Goal: Transaction & Acquisition: Purchase product/service

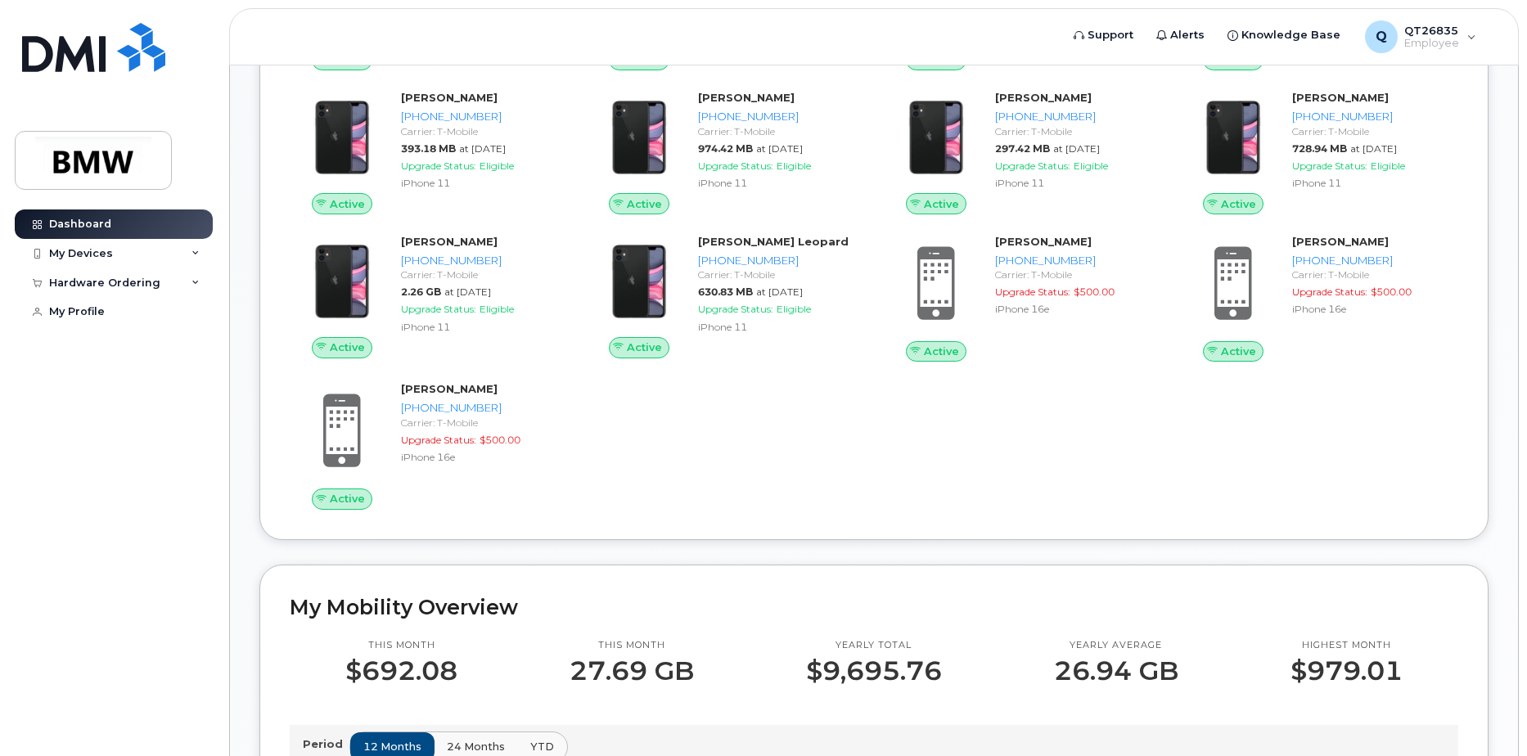
scroll to position [900, 0]
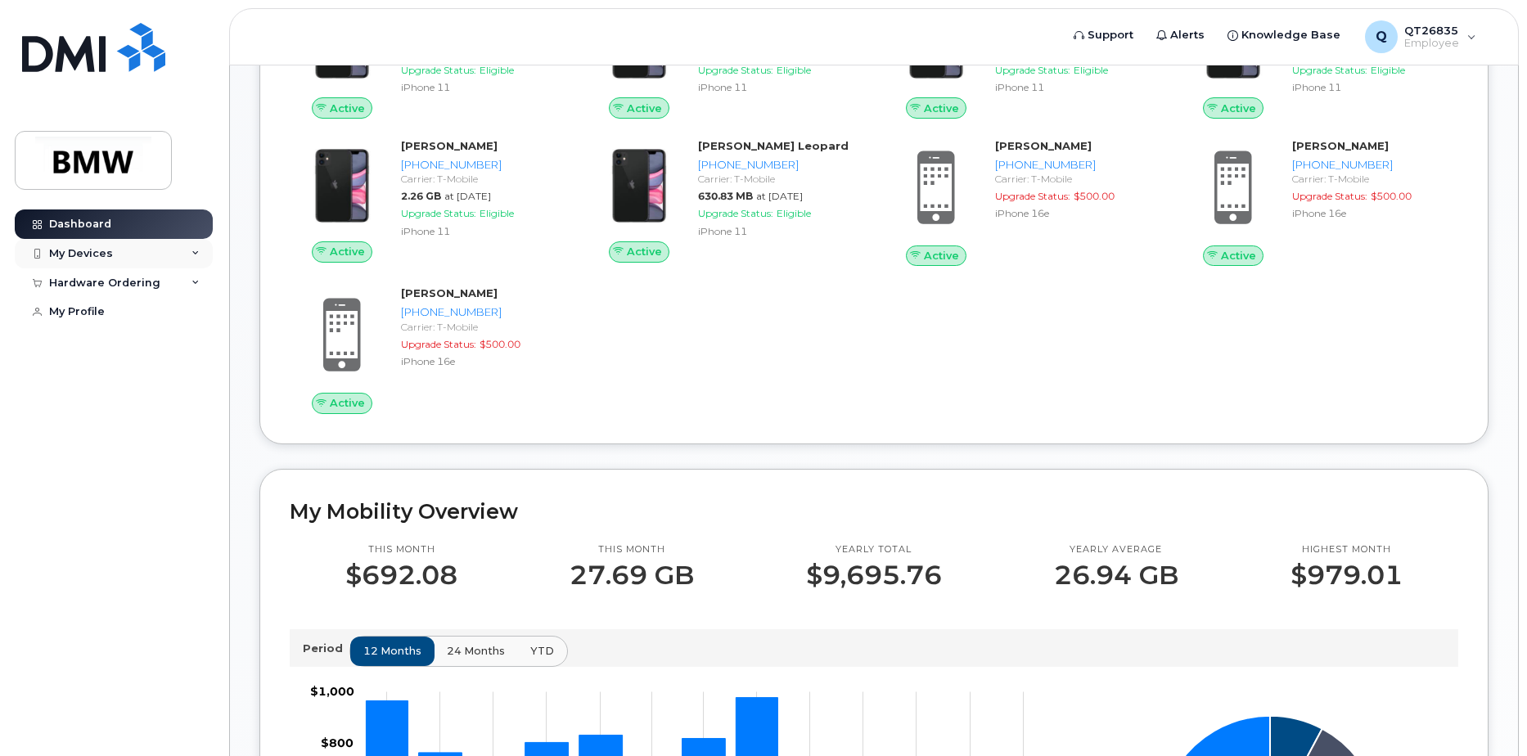
click at [192, 253] on icon at bounding box center [196, 254] width 8 height 8
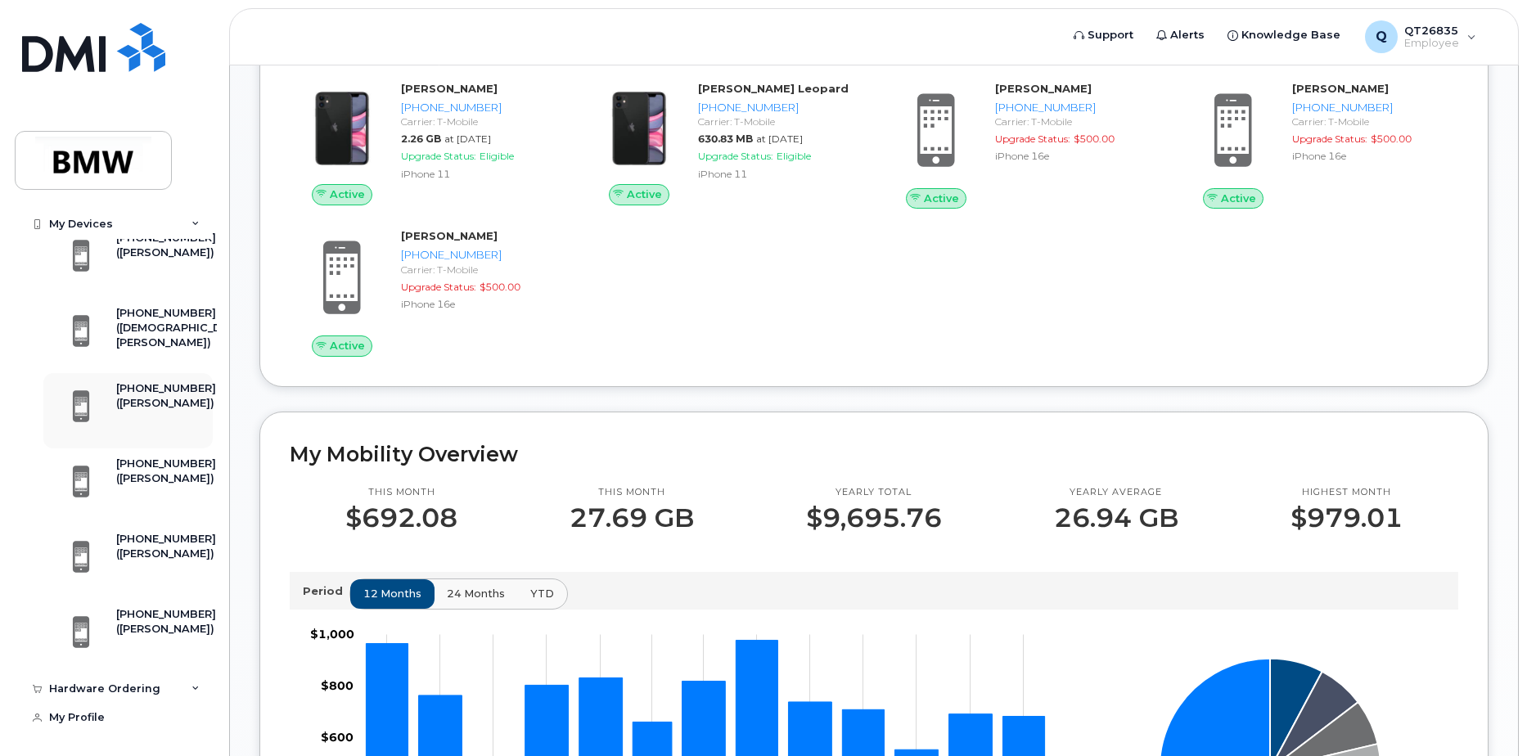
scroll to position [982, 0]
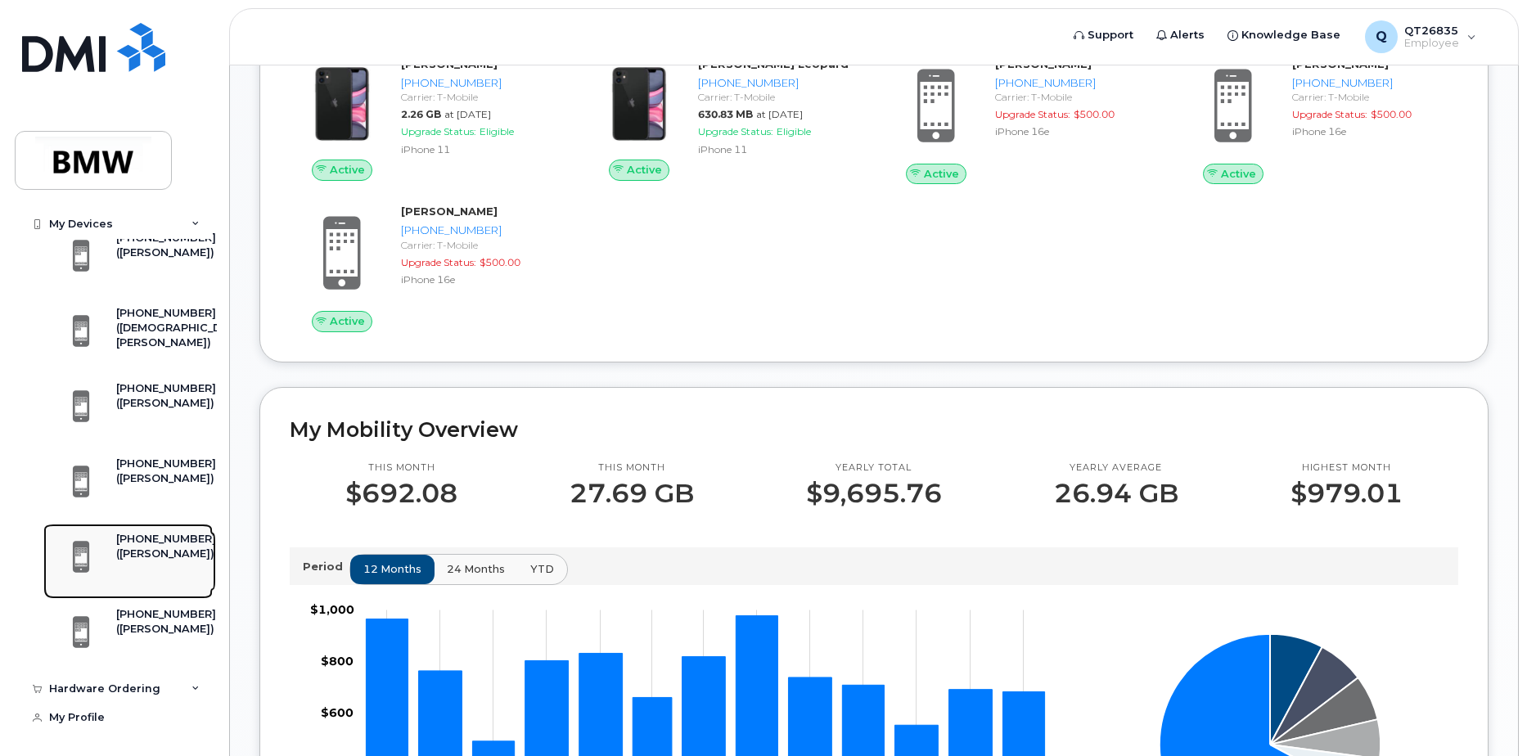
click at [137, 562] on div "([PERSON_NAME])" at bounding box center [166, 554] width 100 height 15
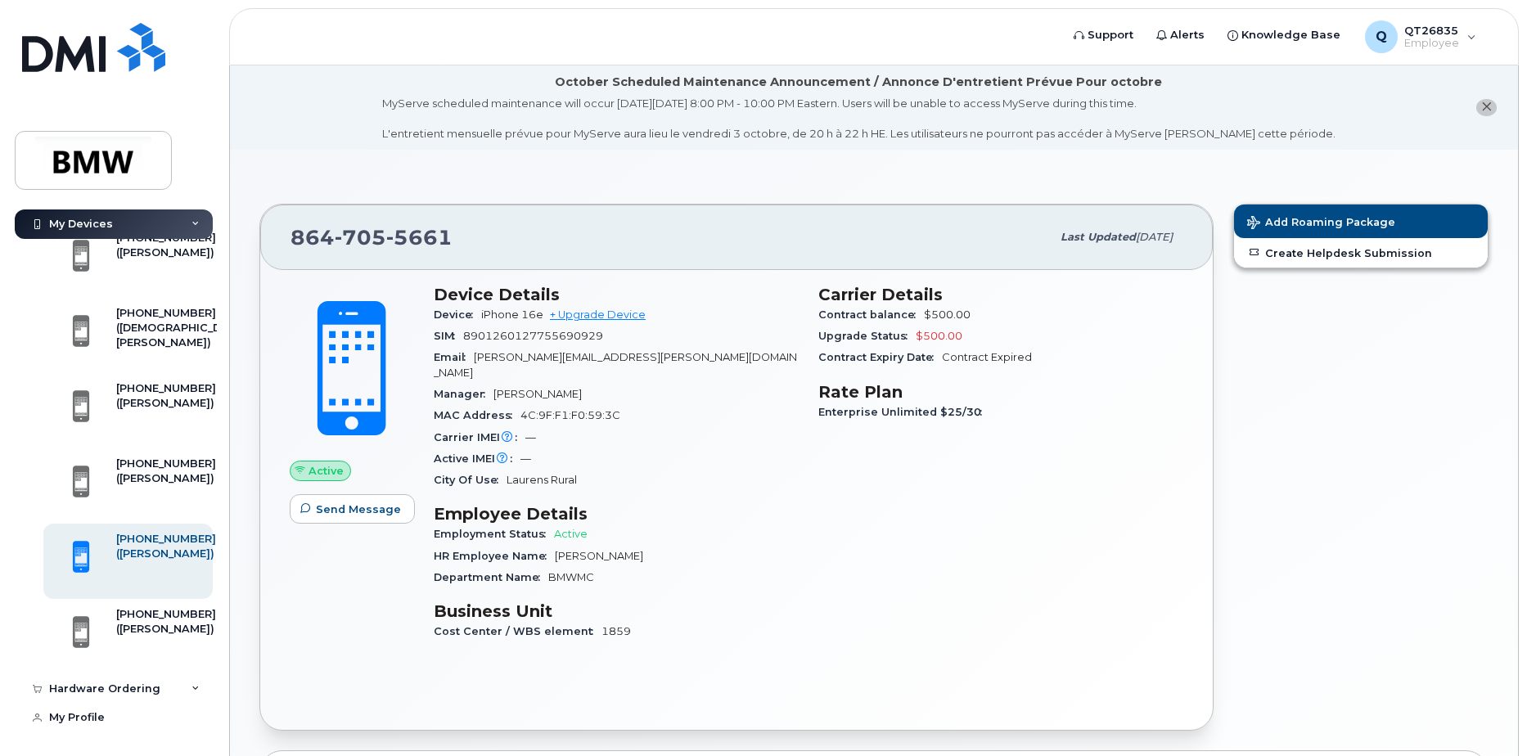
scroll to position [1918, 0]
drag, startPoint x: 453, startPoint y: 238, endPoint x: 290, endPoint y: 241, distance: 162.9
click at [290, 241] on div "864 705 5661 Last updated Sep 13, 2025" at bounding box center [736, 237] width 953 height 65
copy span "864 705 5661"
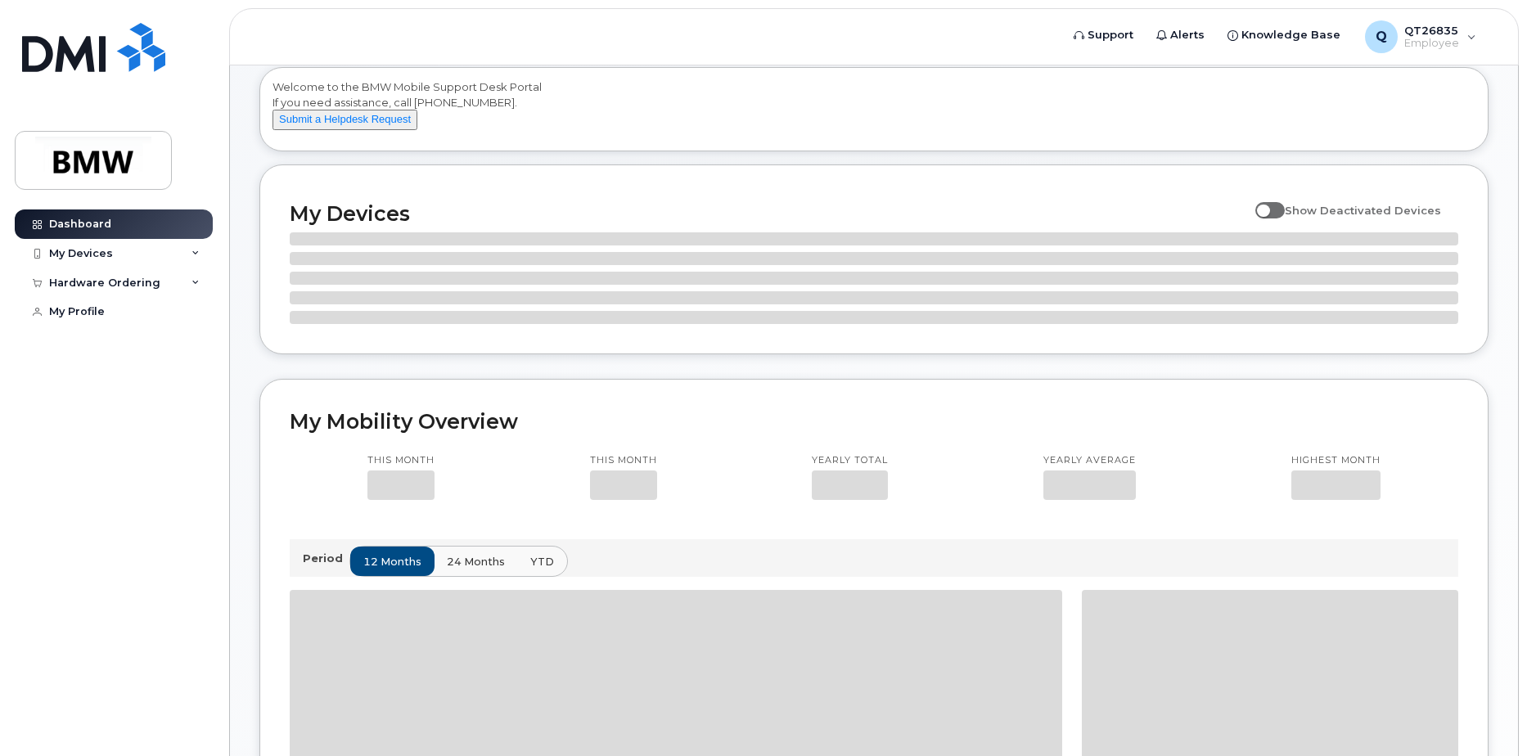
scroll to position [164, 0]
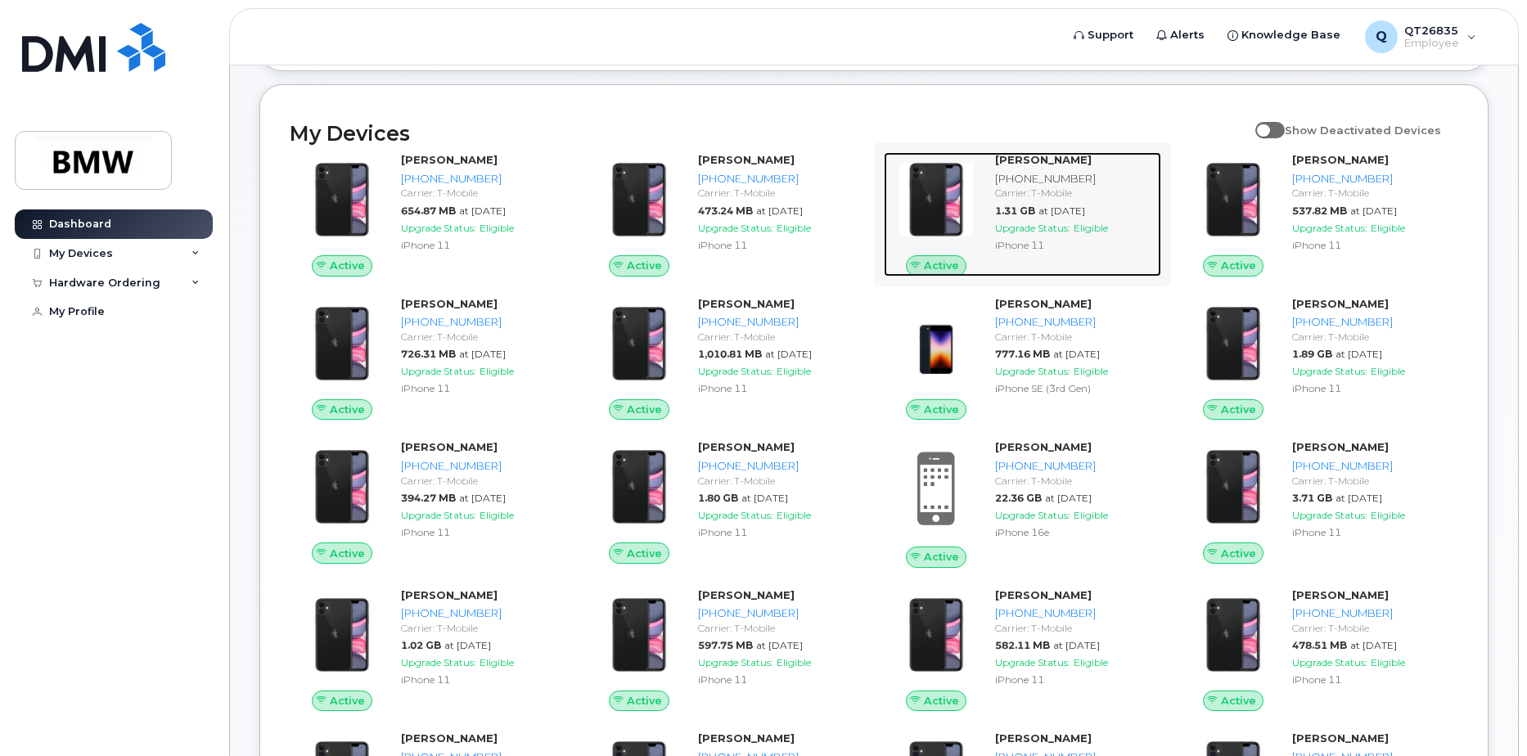
click at [1032, 217] on span "1.31 GB" at bounding box center [1015, 211] width 40 height 12
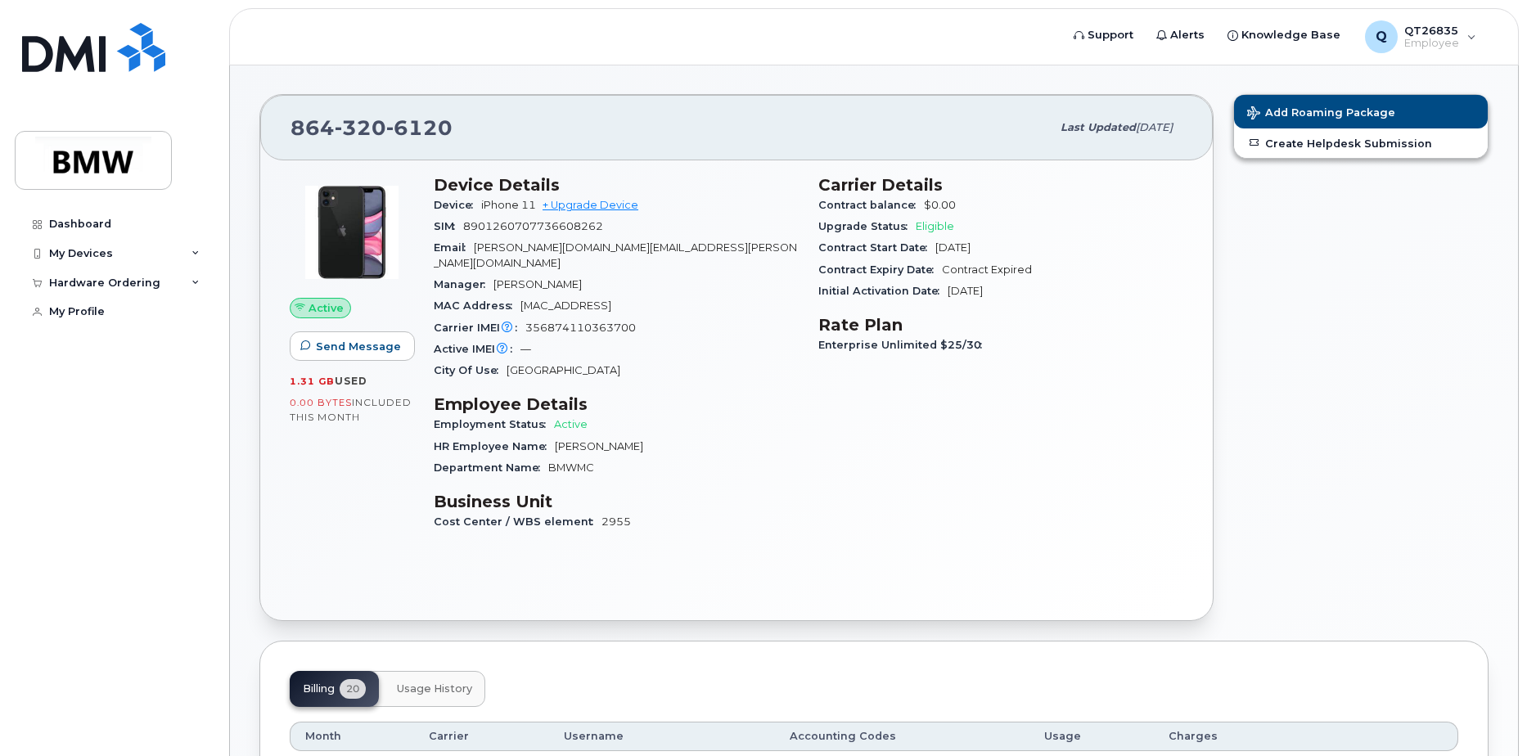
scroll to position [82, 0]
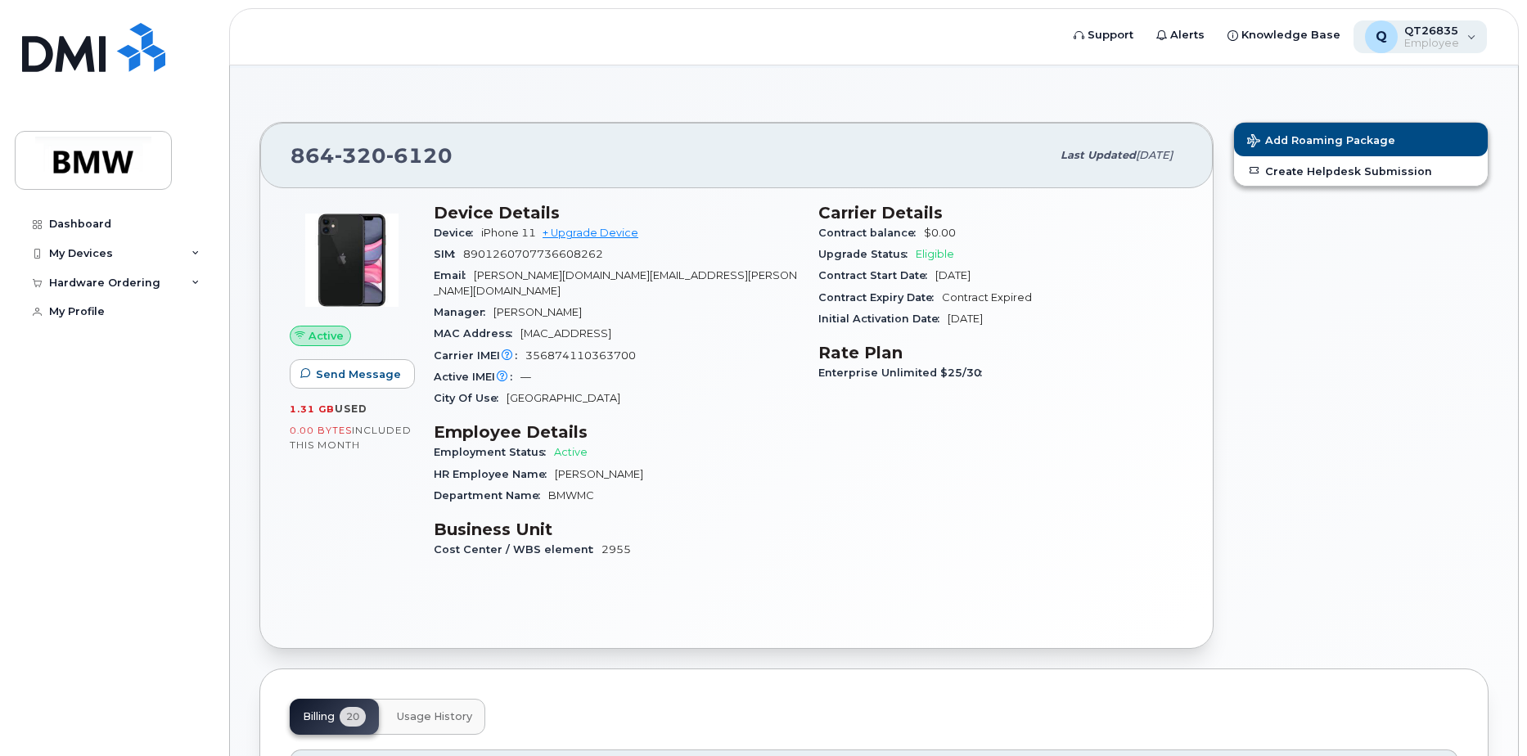
click at [1470, 38] on div "Q QT26835 Employee" at bounding box center [1421, 36] width 134 height 33
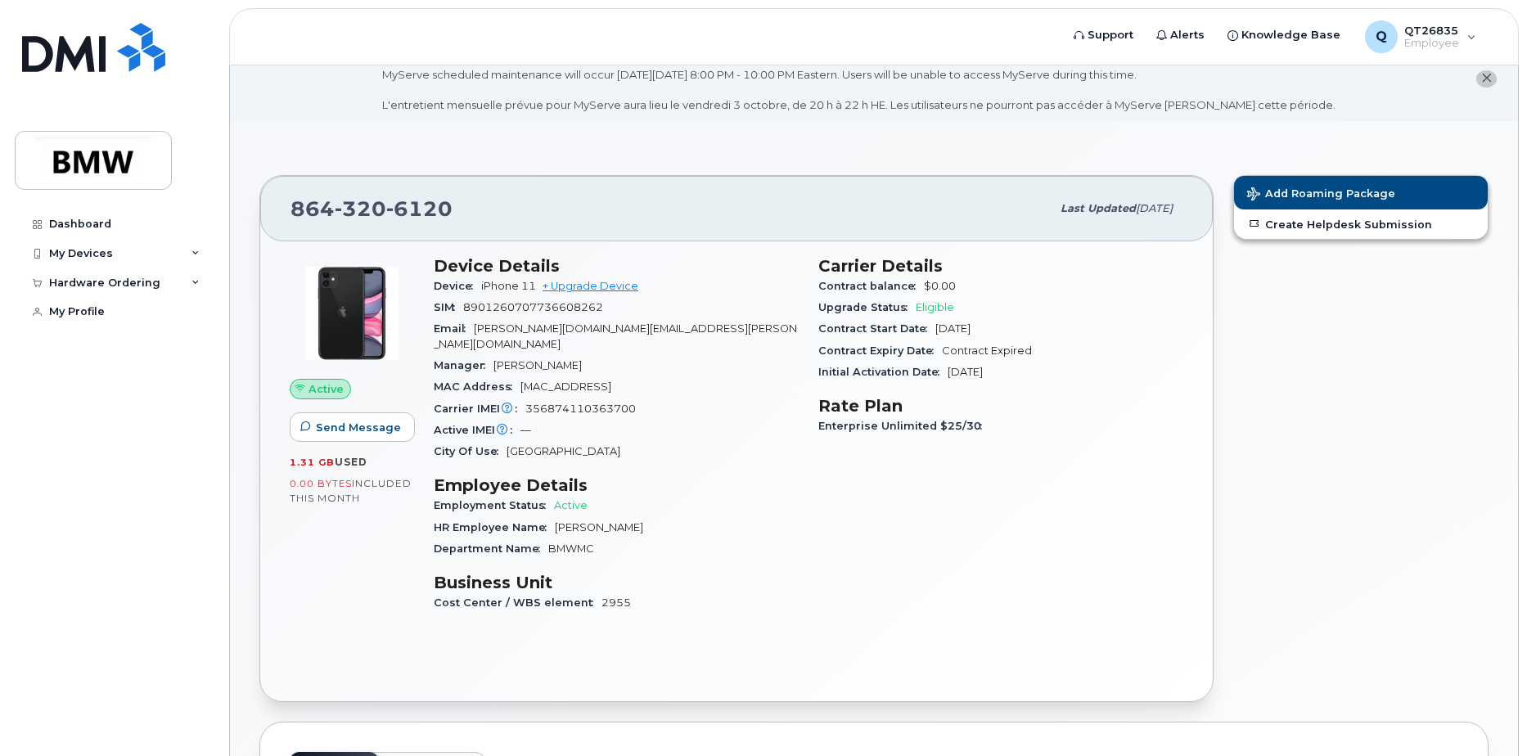
scroll to position [0, 0]
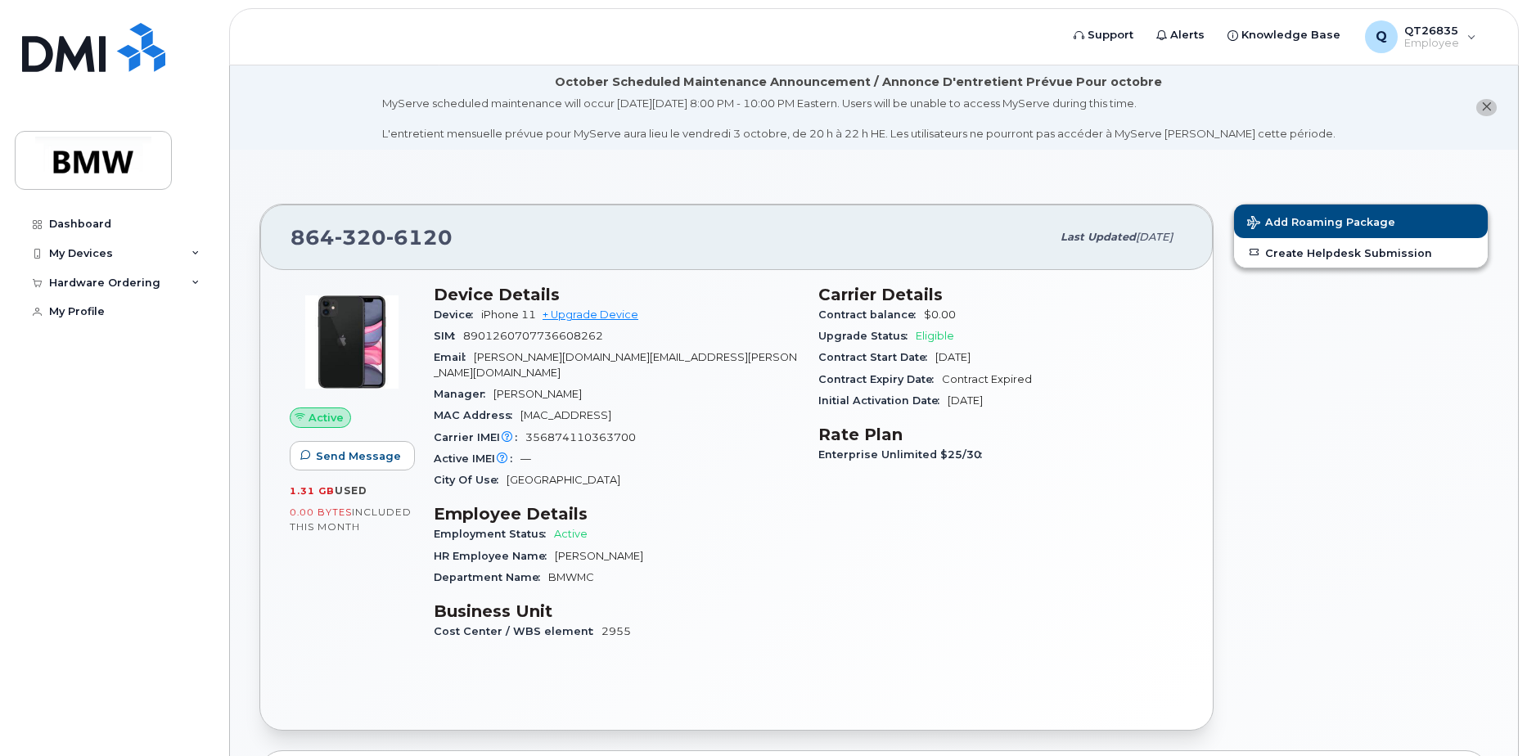
click at [1489, 101] on span "close notification" at bounding box center [1487, 107] width 11 height 13
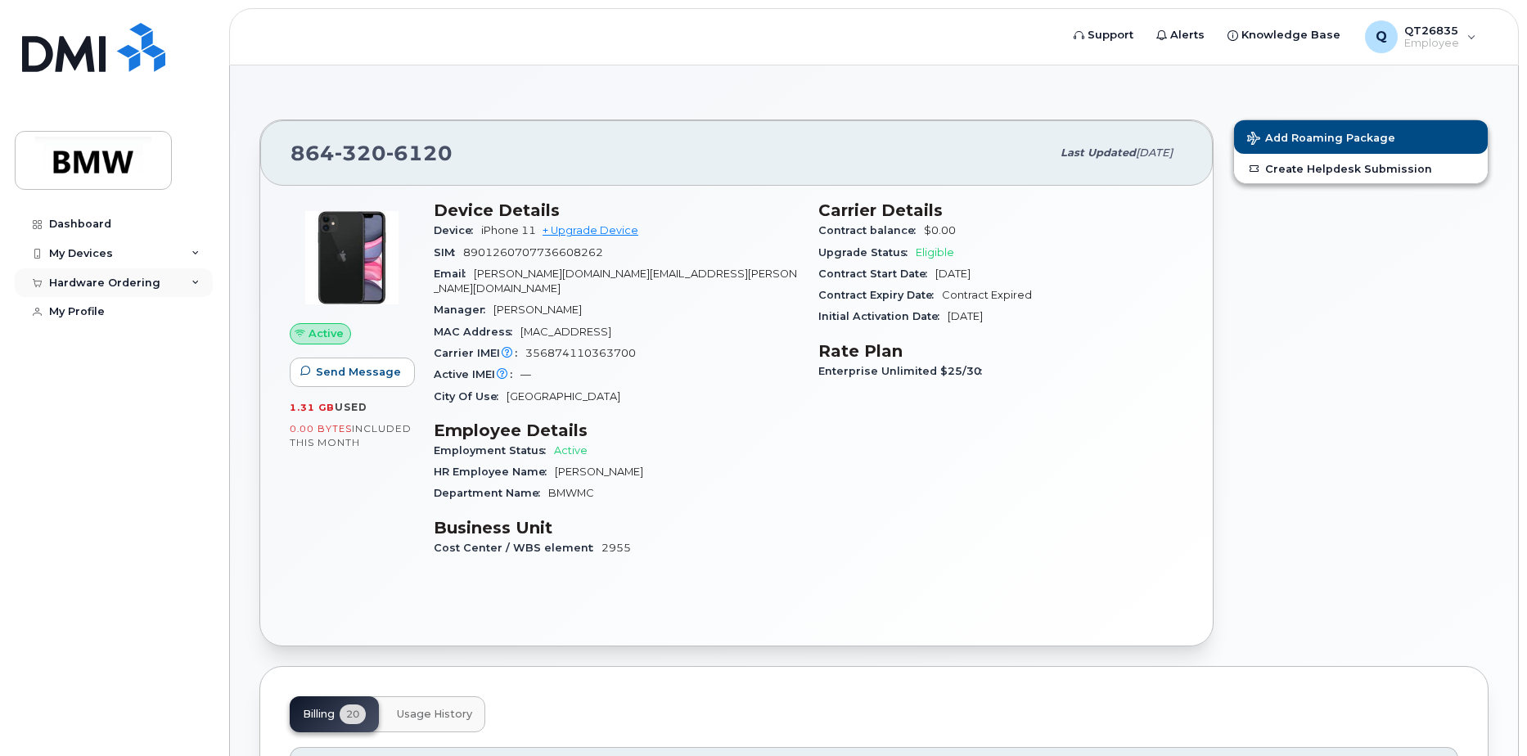
click at [195, 281] on icon at bounding box center [196, 283] width 8 height 8
click at [197, 253] on icon at bounding box center [196, 254] width 8 height 8
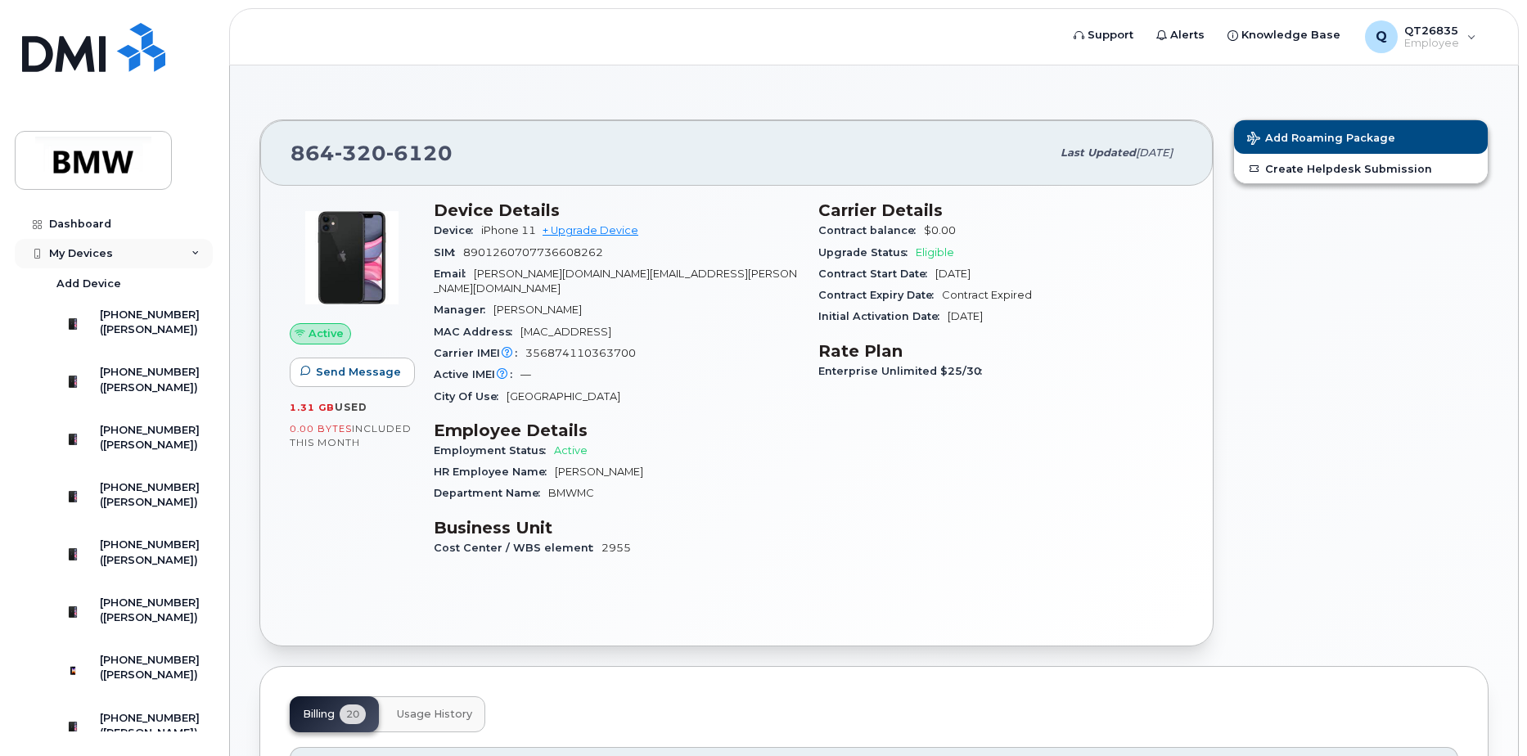
drag, startPoint x: 110, startPoint y: 321, endPoint x: 154, endPoint y: 238, distance: 93.8
click at [154, 239] on div "My Devices" at bounding box center [114, 253] width 198 height 29
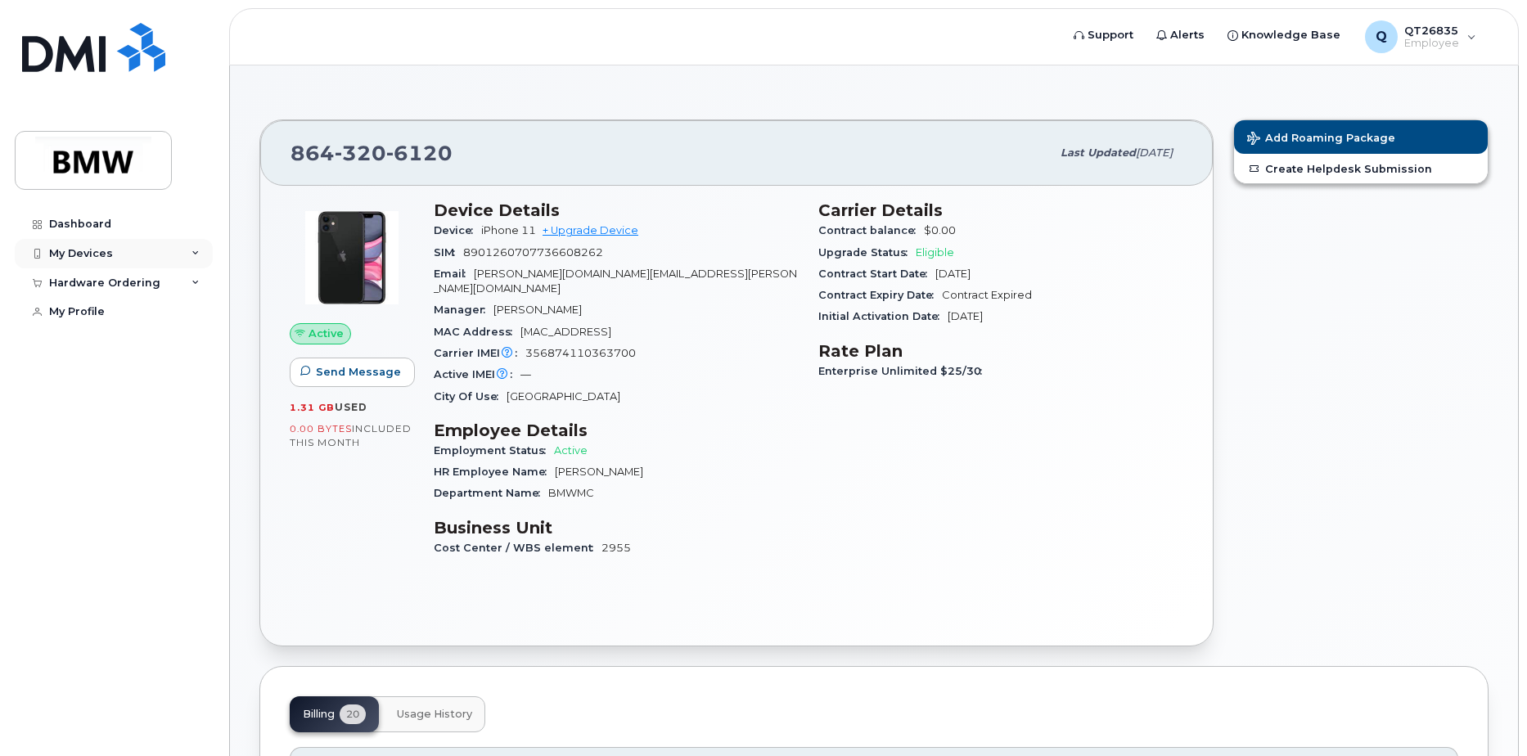
click at [198, 252] on icon at bounding box center [196, 254] width 8 height 8
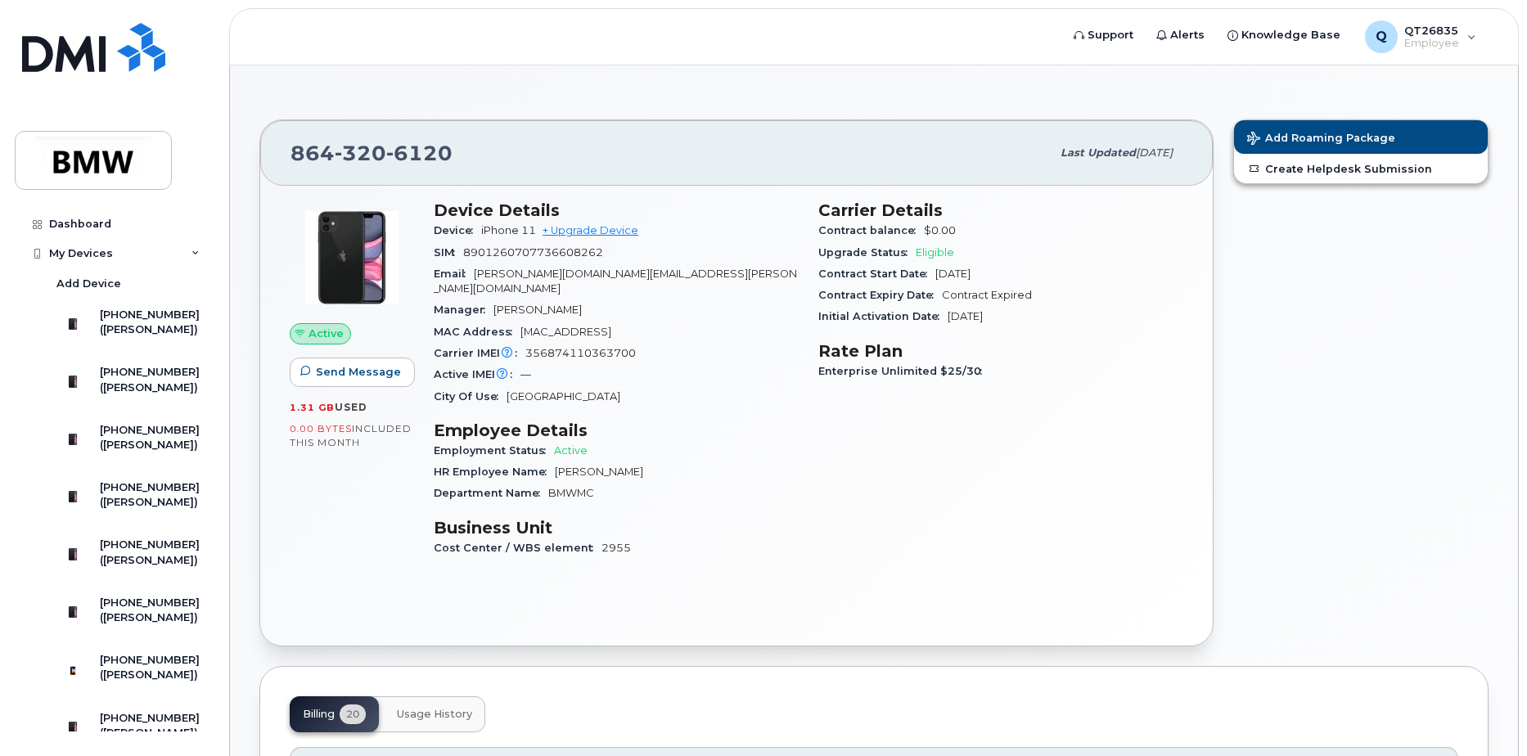
drag, startPoint x: 131, startPoint y: 482, endPoint x: 933, endPoint y: 443, distance: 803.2
click at [933, 443] on div "Carrier Details Contract balance $0.00 Upgrade Status Eligible Contract Start D…" at bounding box center [1001, 386] width 385 height 391
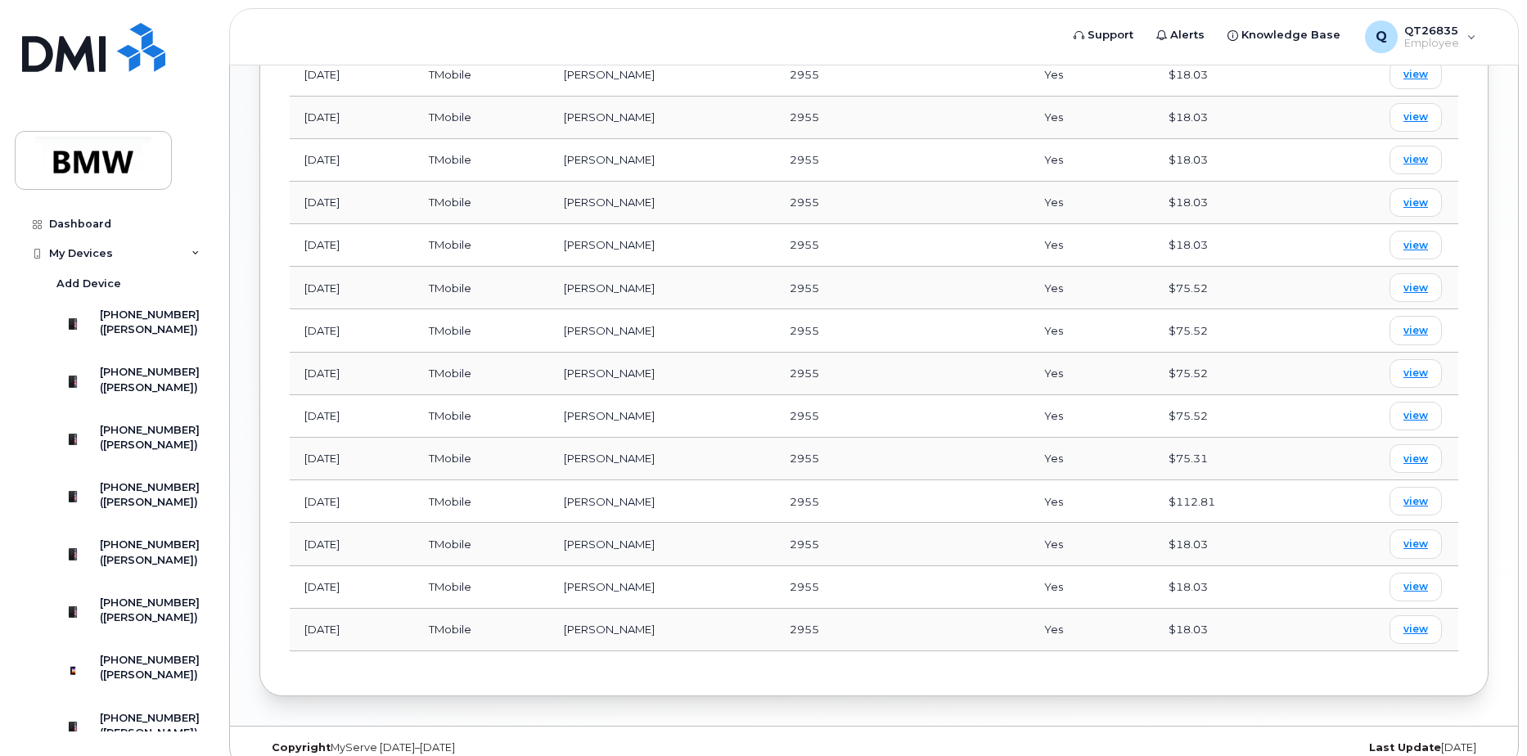
scroll to position [987, 0]
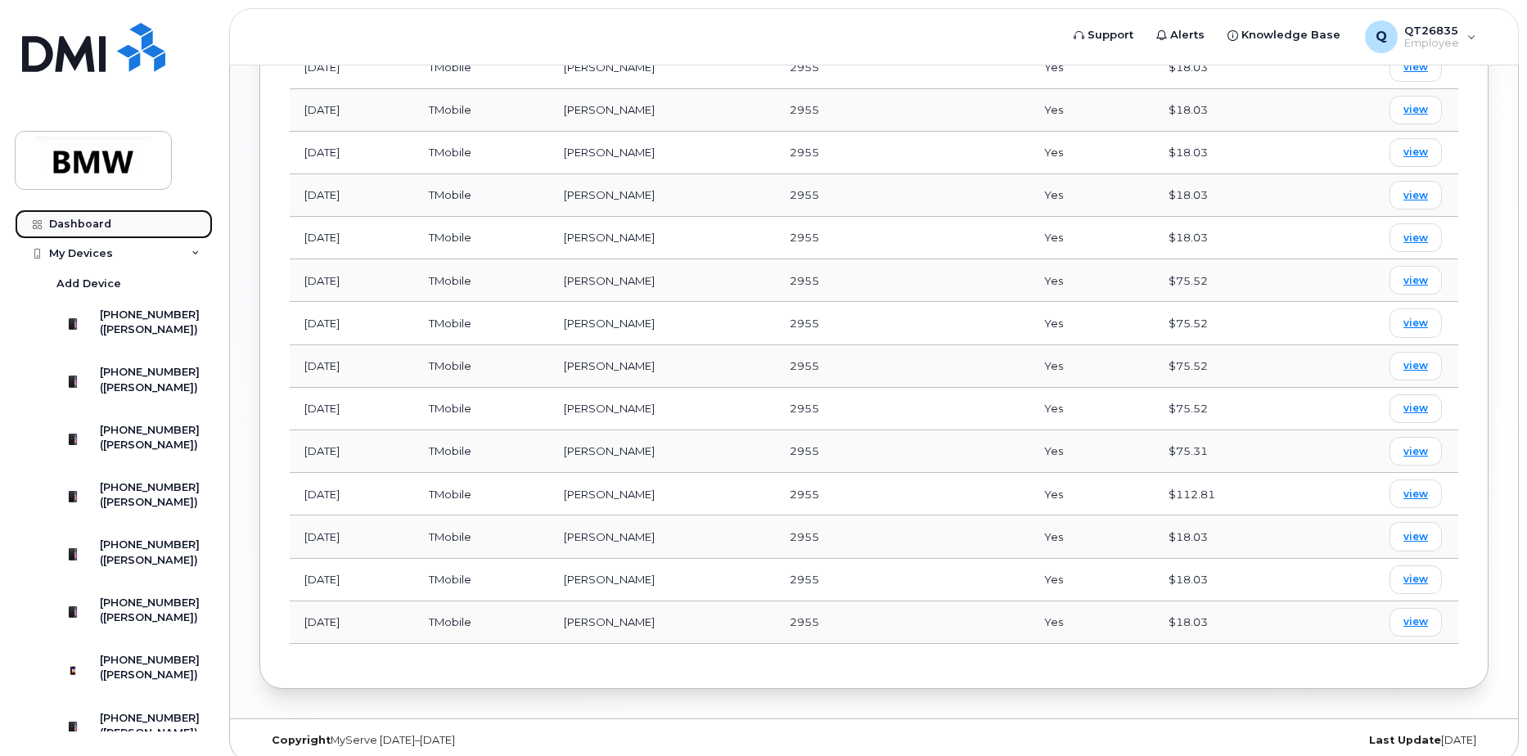
click at [97, 226] on div "Dashboard" at bounding box center [80, 224] width 62 height 13
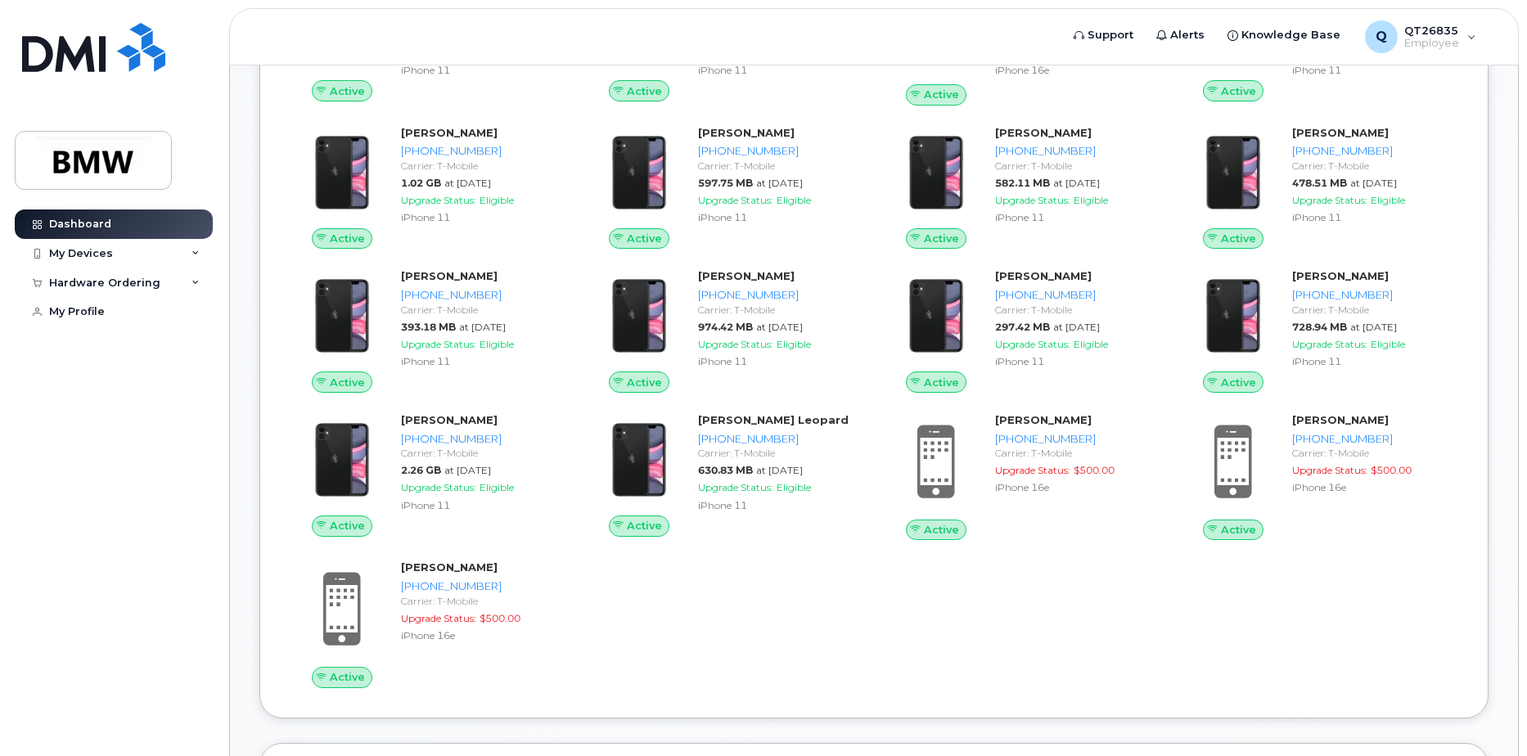
scroll to position [655, 0]
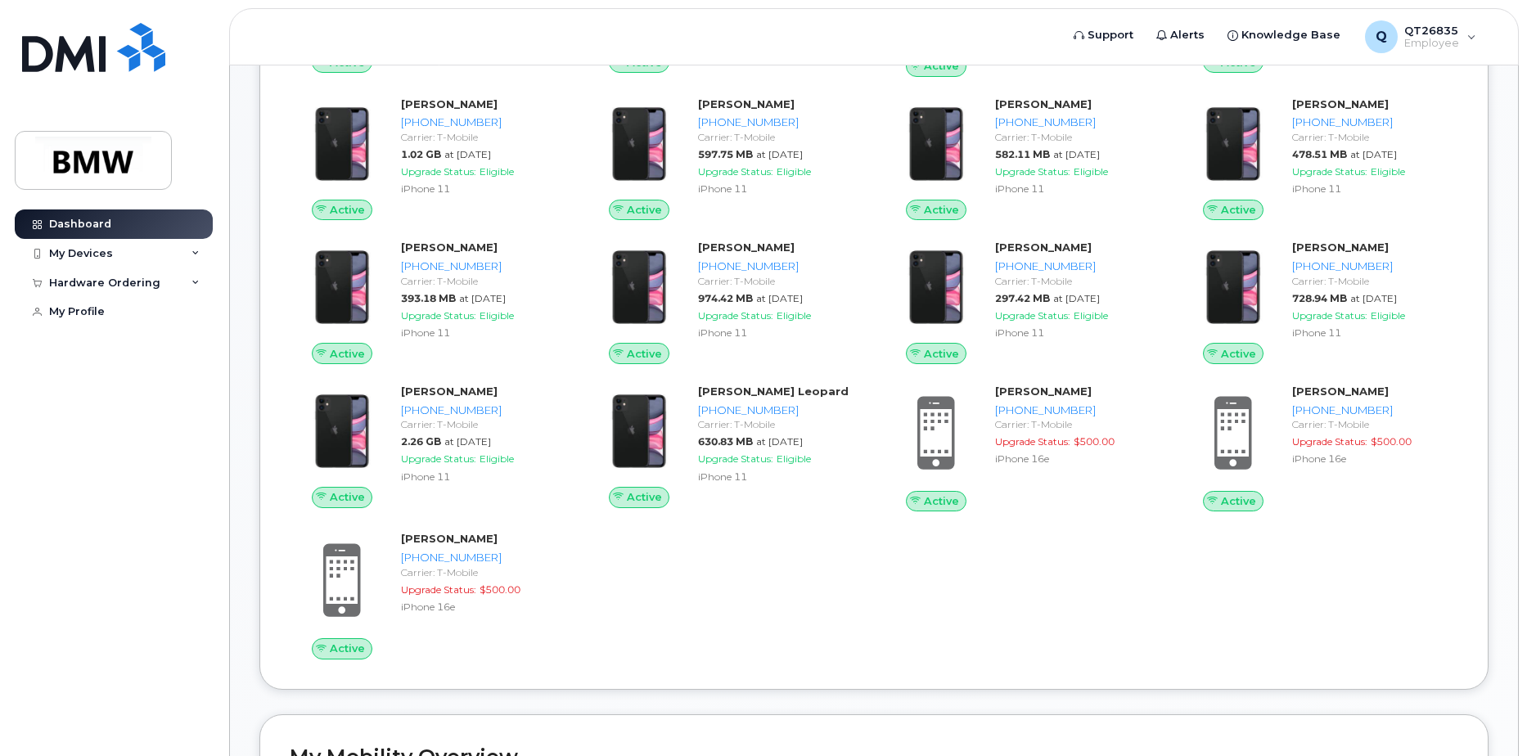
drag, startPoint x: 335, startPoint y: 145, endPoint x: 623, endPoint y: 625, distance: 560.3
click at [623, 625] on div "Active Clay Johnson 864-534-0917 Carrier: T-Mobile 654.87 MB at Sep 01, 2025 Up…" at bounding box center [874, 160] width 1189 height 1018
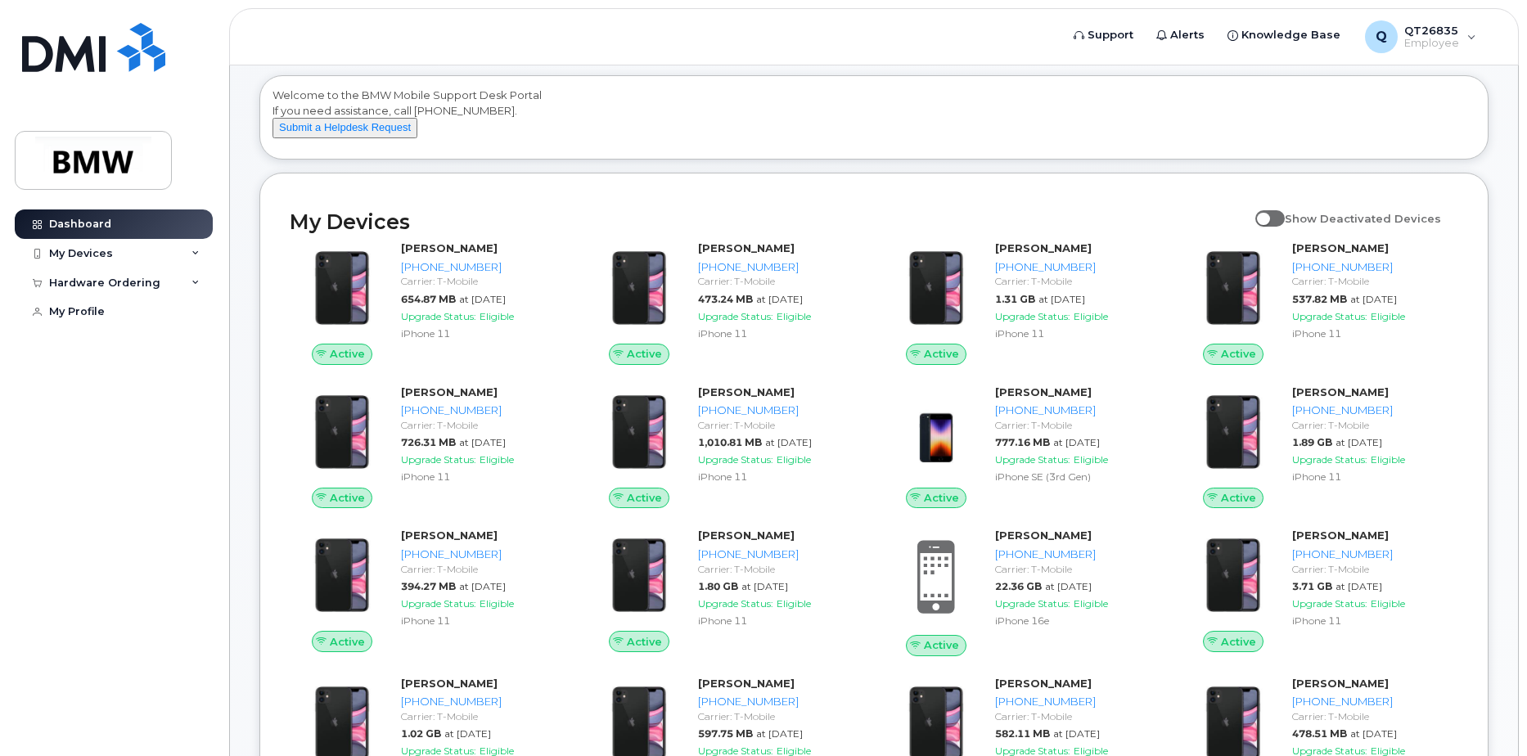
scroll to position [0, 0]
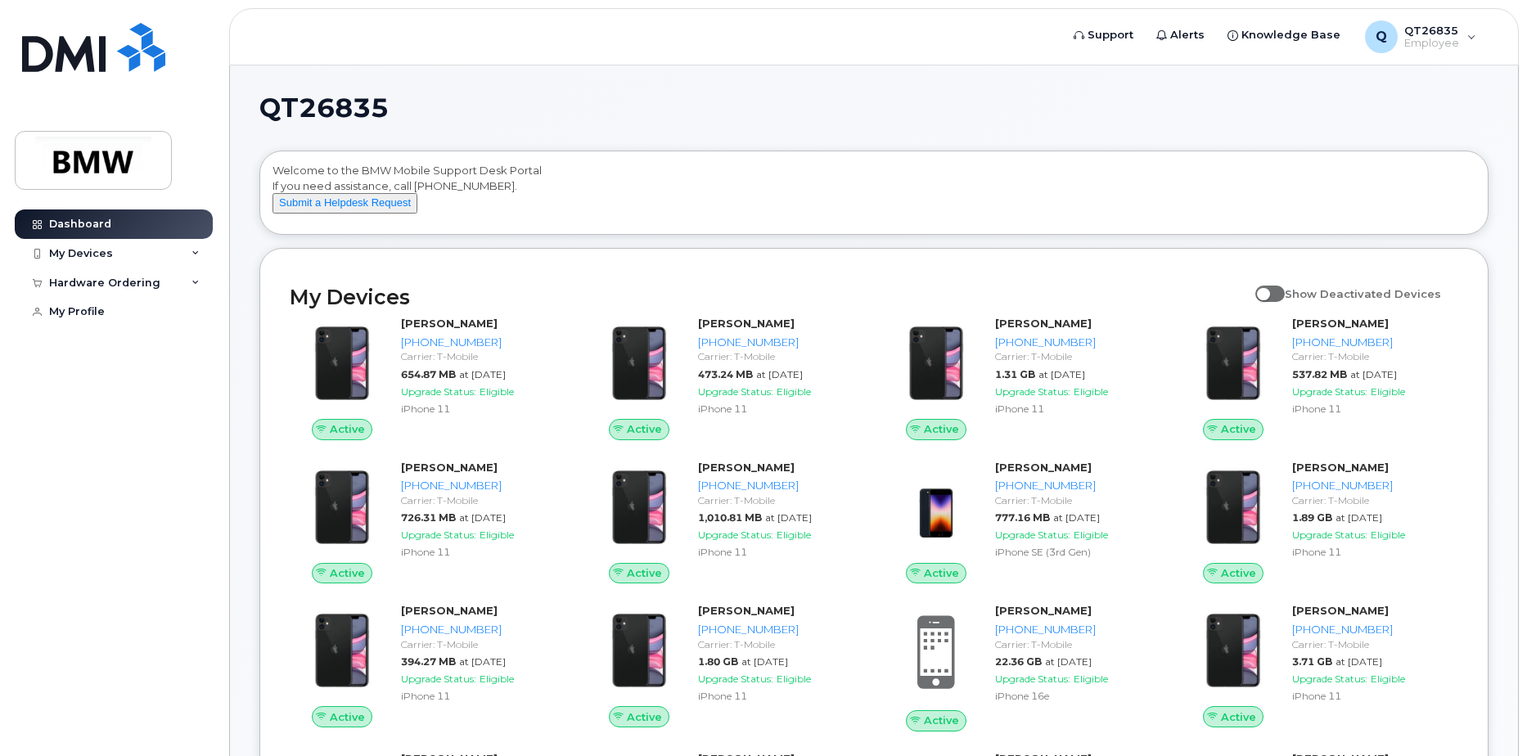
click at [848, 197] on div "Welcome to the BMW Mobile Support Desk Portal If you need assistance, call 800-…" at bounding box center [874, 195] width 1203 height 65
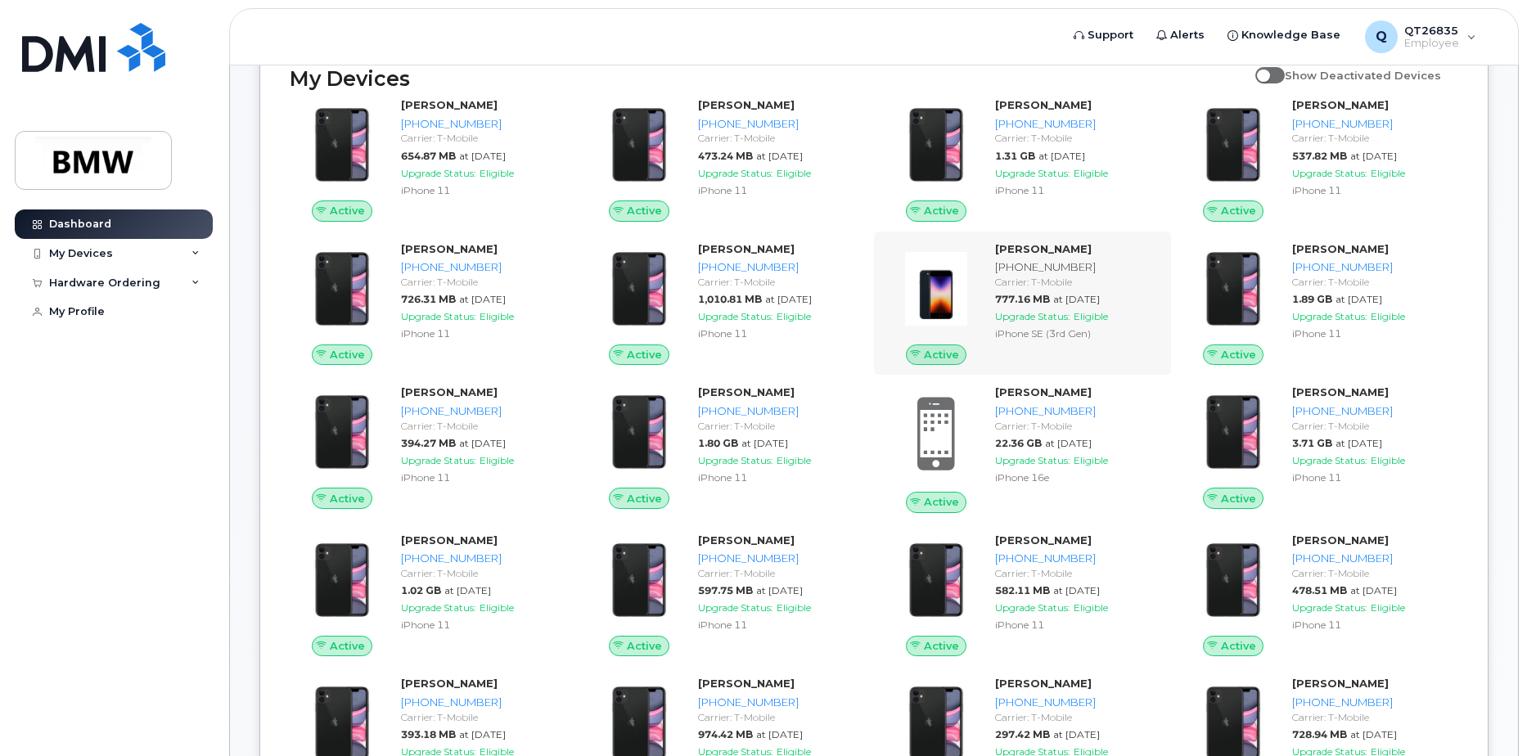
scroll to position [246, 0]
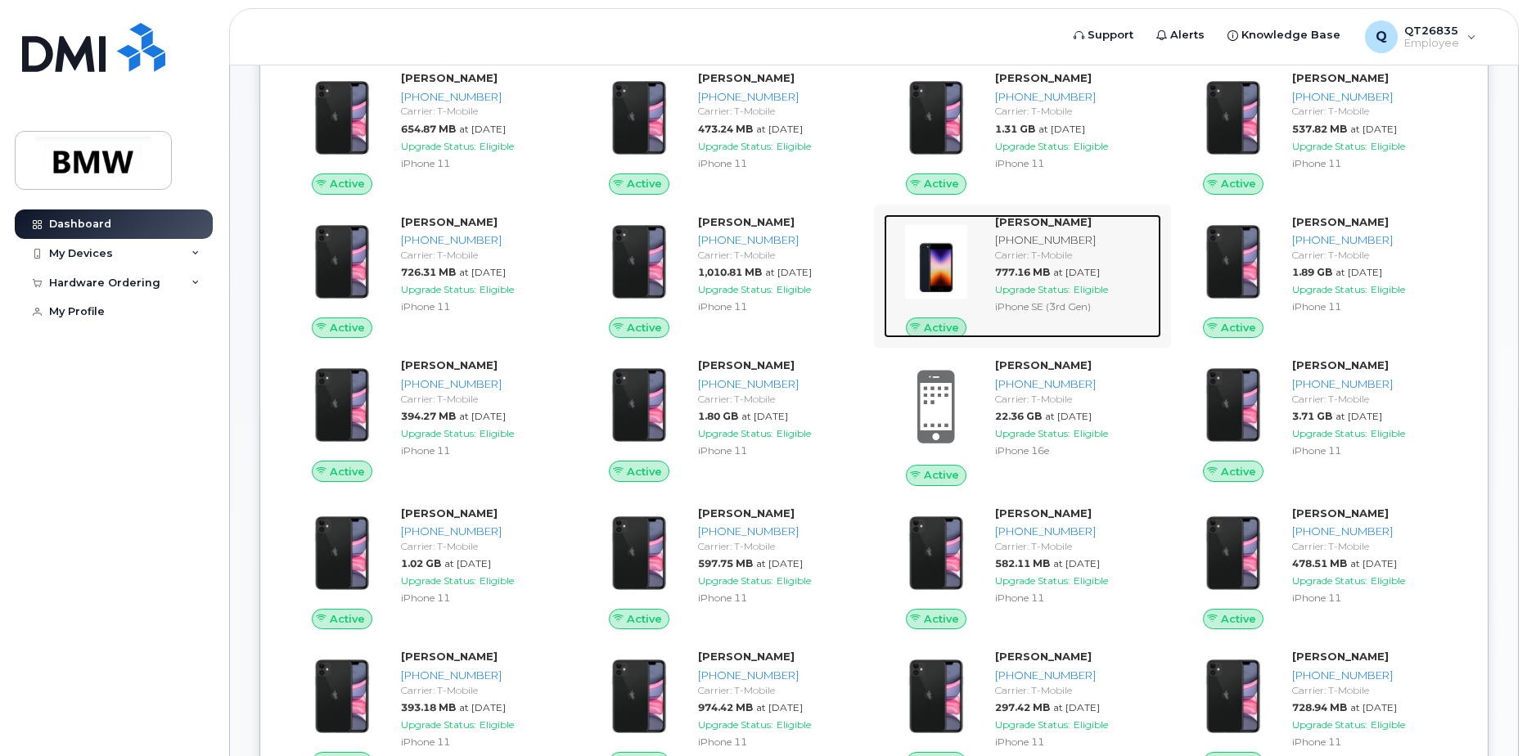
click at [1130, 339] on div "Paul Ferguson 864-337-4392 Carrier: T-Mobile 777.16 MB at Sep 01, 2025 Upgrade …" at bounding box center [1075, 276] width 173 height 124
click at [1114, 314] on div "iPhone SE (3rd Gen)" at bounding box center [1075, 307] width 160 height 14
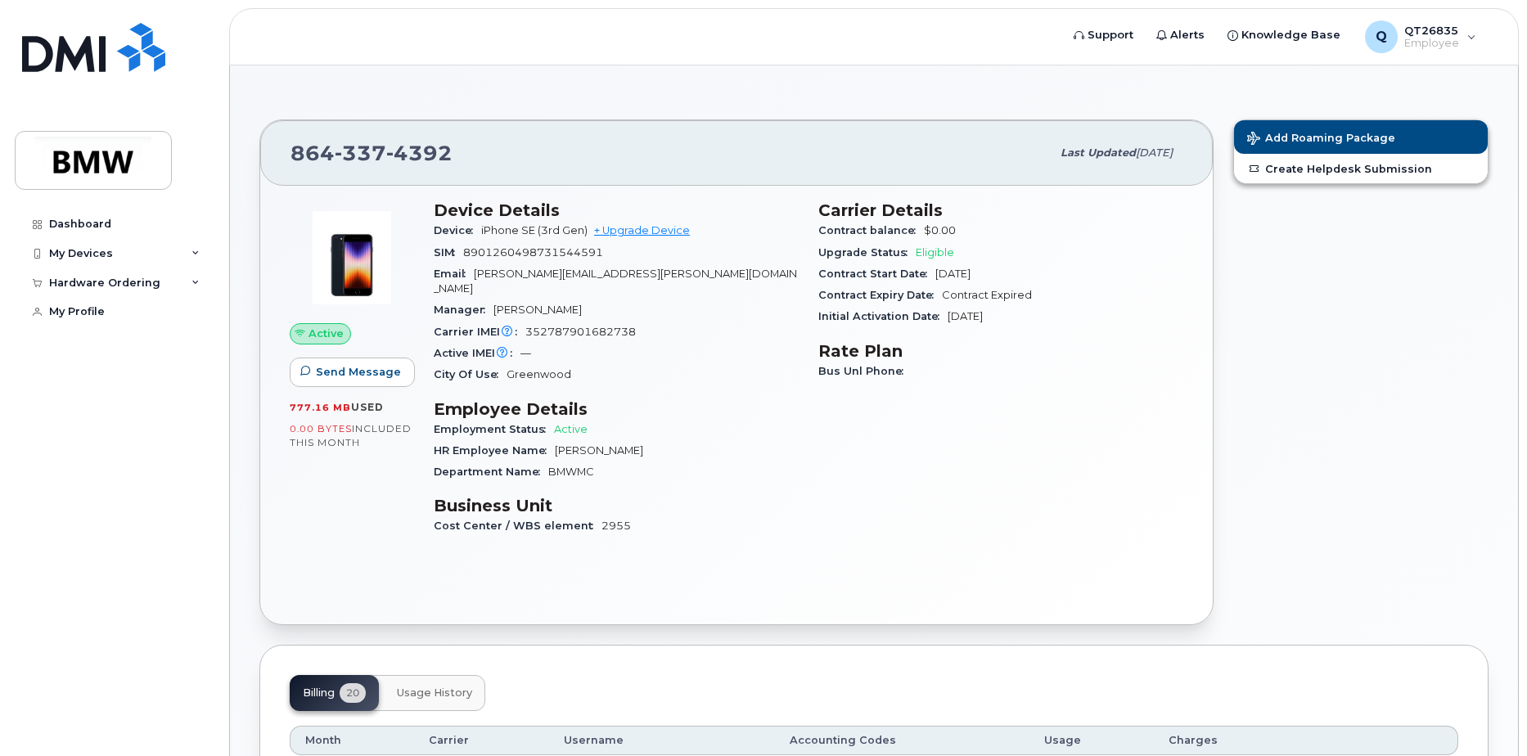
click at [751, 52] on header "Support Alerts Knowledge Base Q QT26835 Employee English Français Sign out" at bounding box center [874, 36] width 1290 height 57
click at [70, 257] on div "My Devices" at bounding box center [81, 253] width 64 height 13
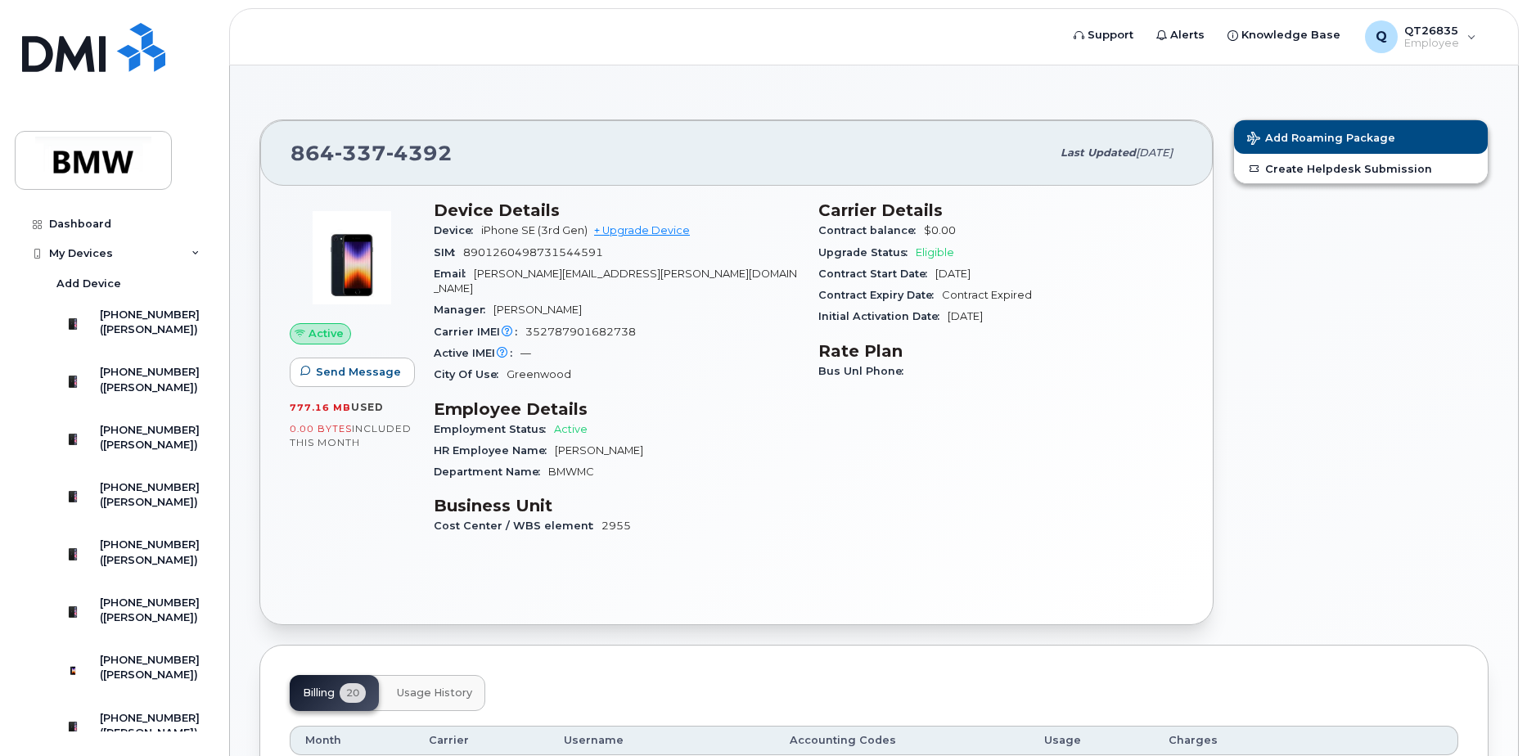
click at [952, 423] on div "Carrier Details Contract balance $0.00 Upgrade Status Eligible Contract Start D…" at bounding box center [1001, 375] width 385 height 369
click at [72, 228] on div "Dashboard" at bounding box center [80, 224] width 62 height 13
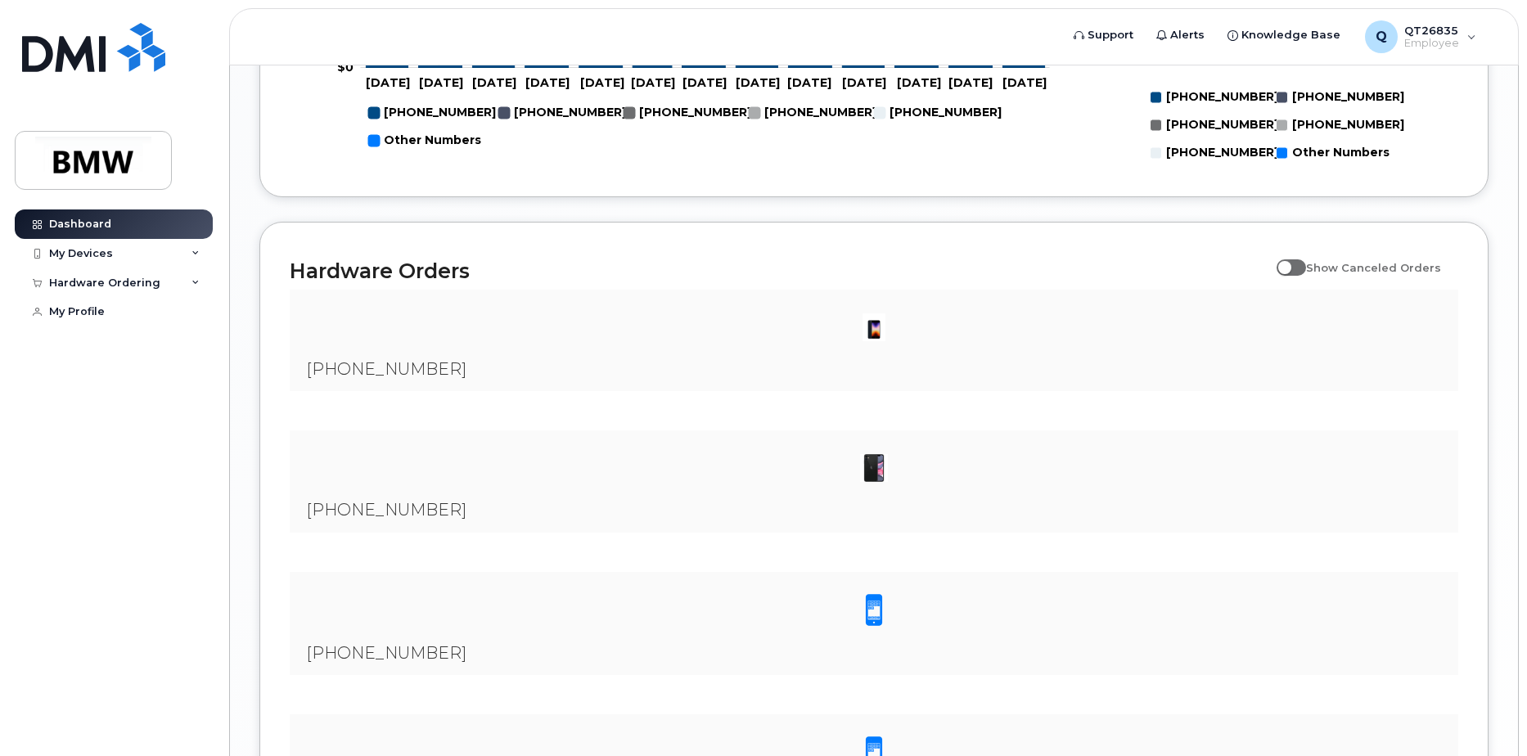
scroll to position [1769, 0]
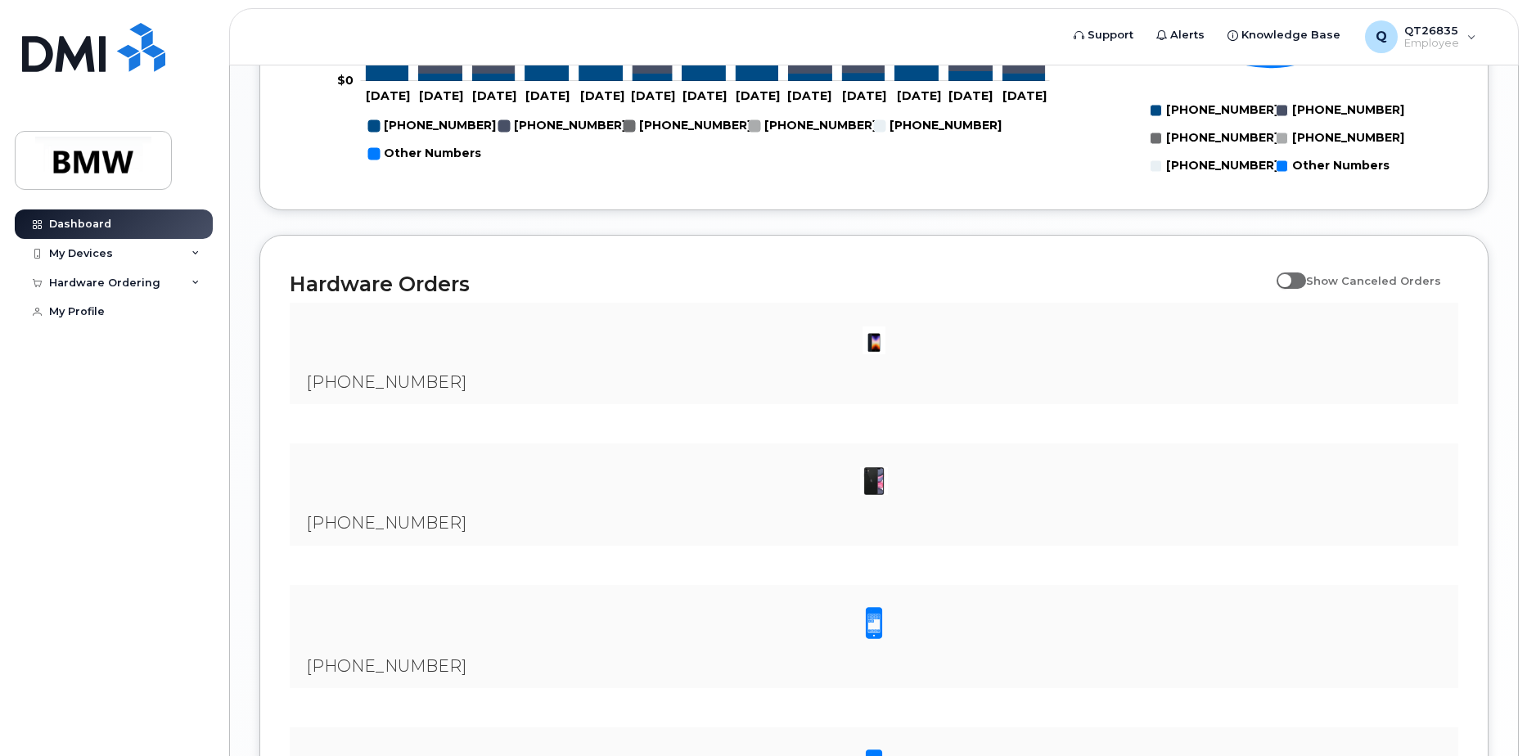
click at [1306, 289] on span at bounding box center [1291, 281] width 29 height 16
click at [1290, 278] on input "Show Canceled Orders" at bounding box center [1283, 271] width 13 height 13
checkbox input "true"
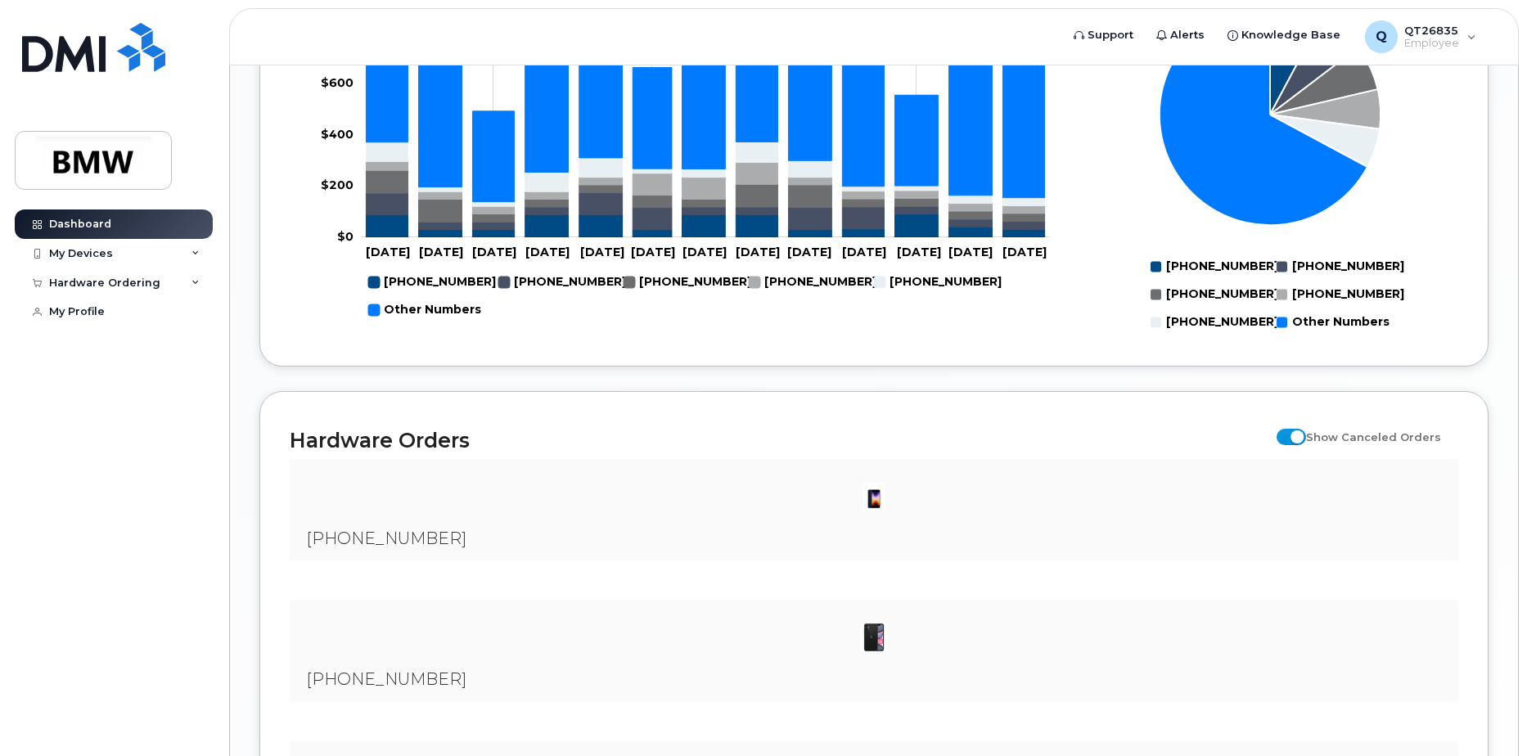
scroll to position [1523, 0]
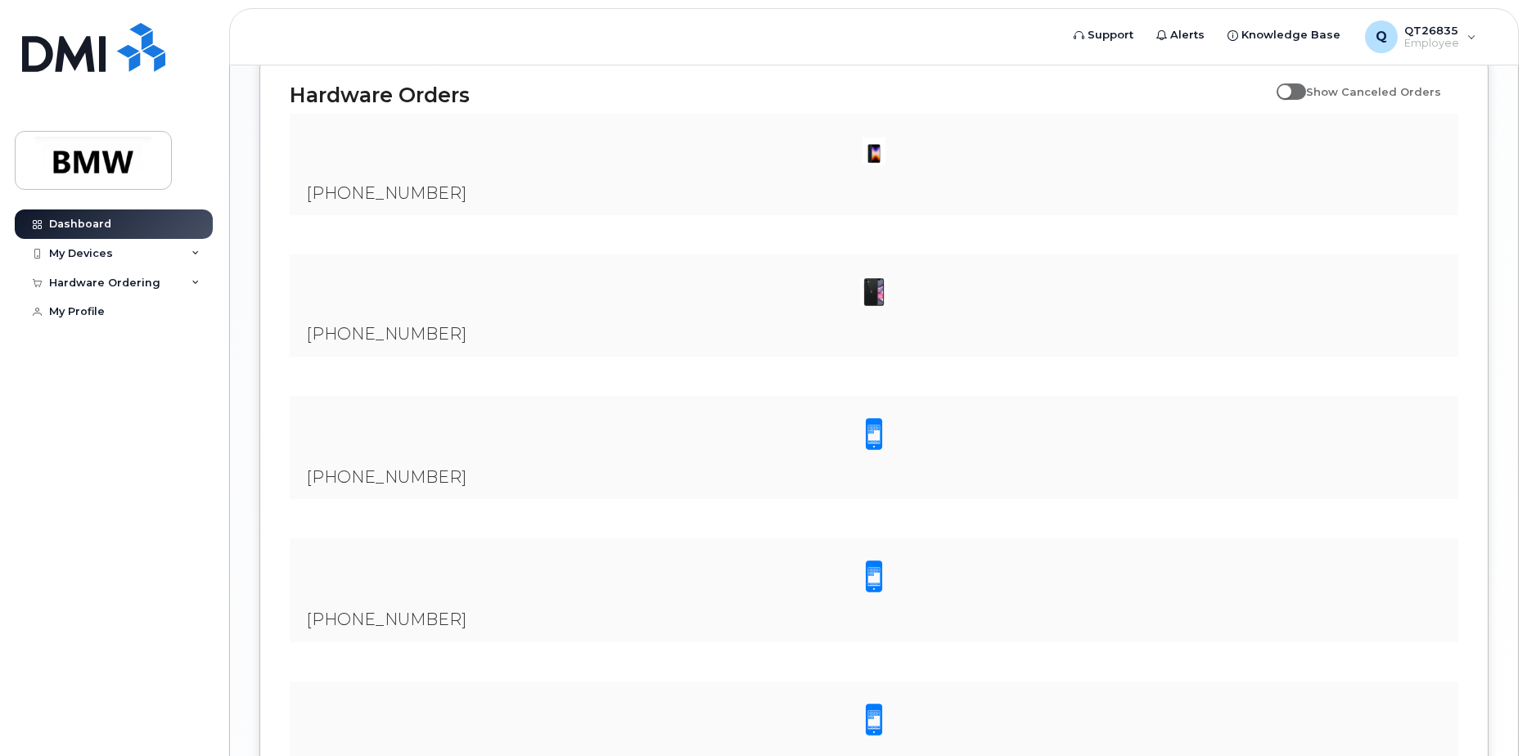
scroll to position [1965, 0]
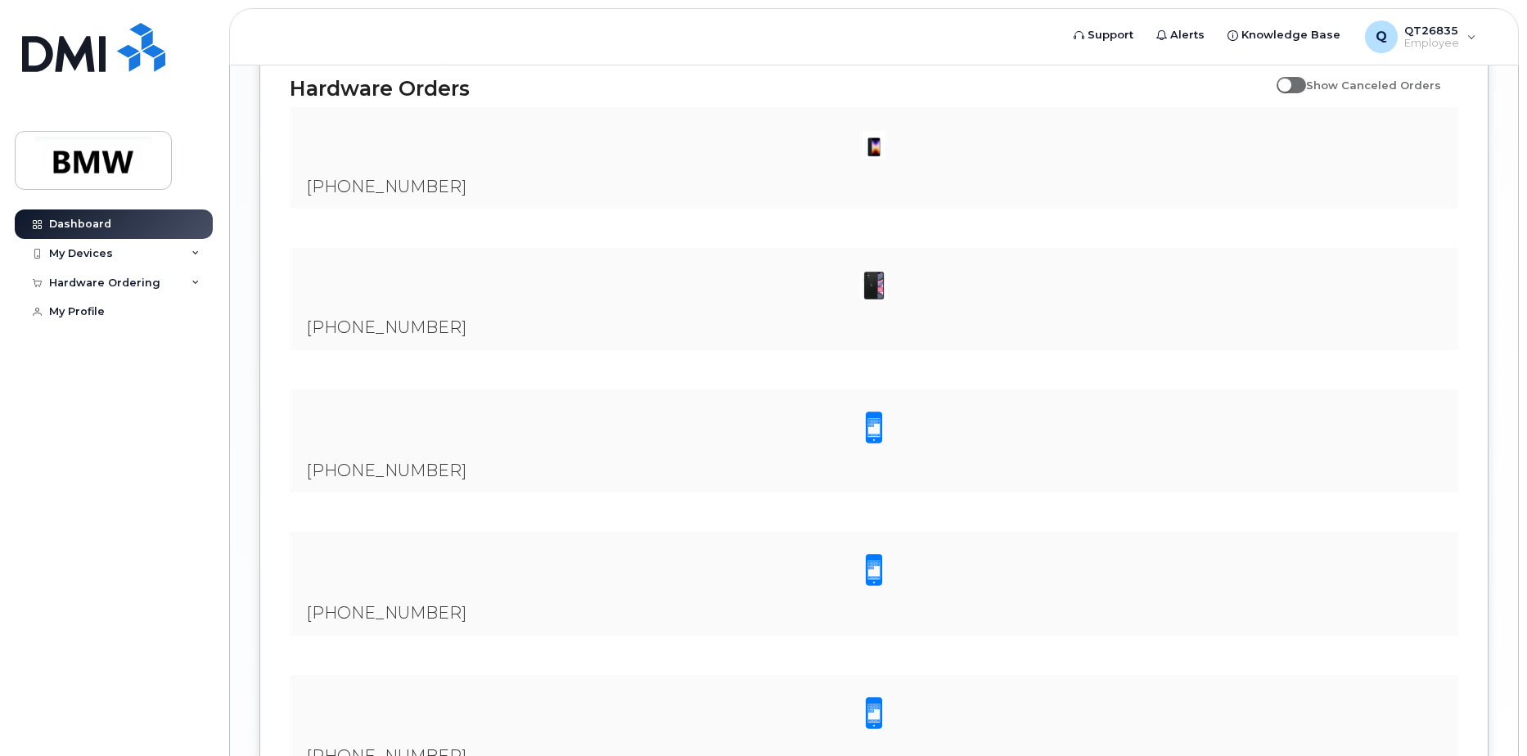
click at [1297, 93] on span at bounding box center [1291, 85] width 29 height 16
click at [1290, 83] on input "Show Canceled Orders" at bounding box center [1283, 76] width 13 height 13
checkbox input "true"
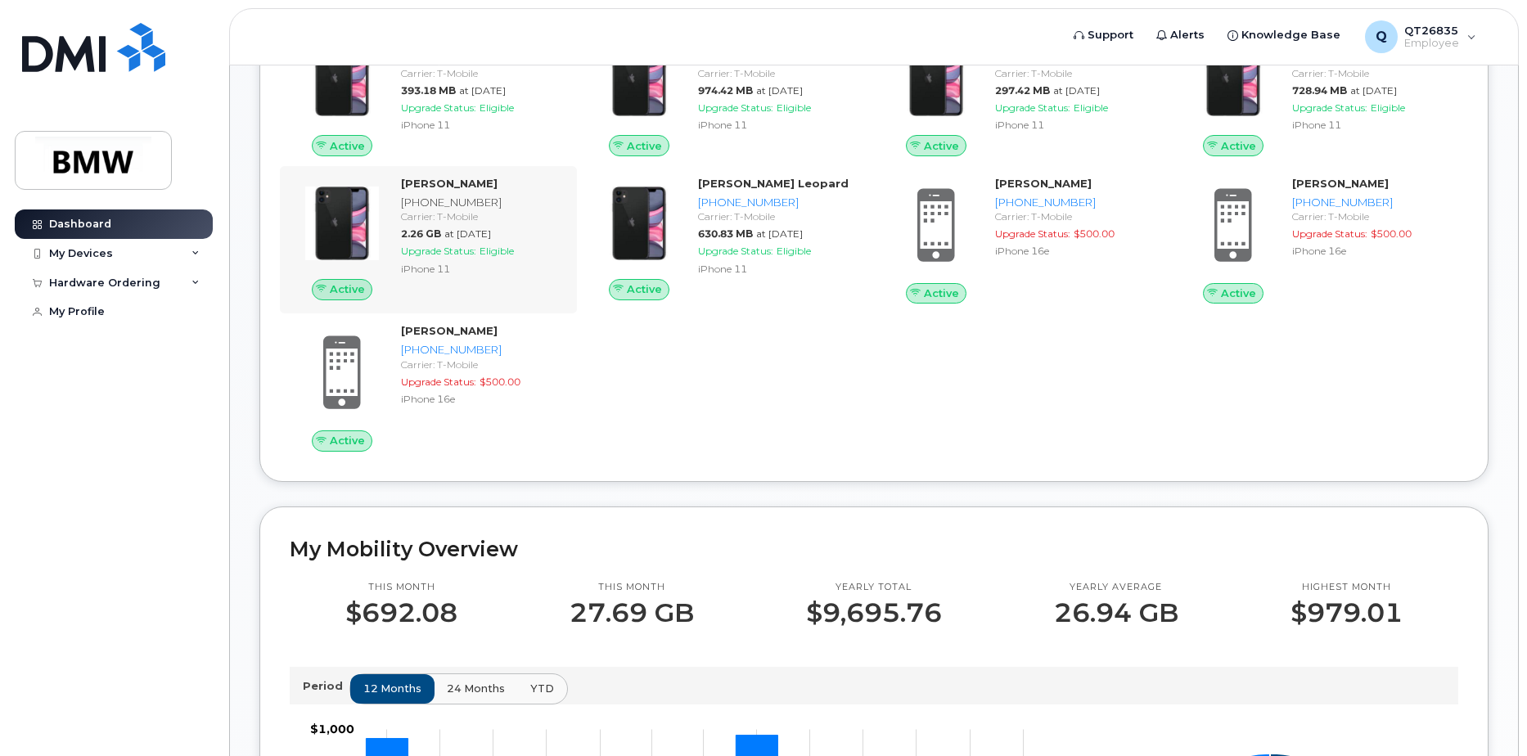
scroll to position [705, 0]
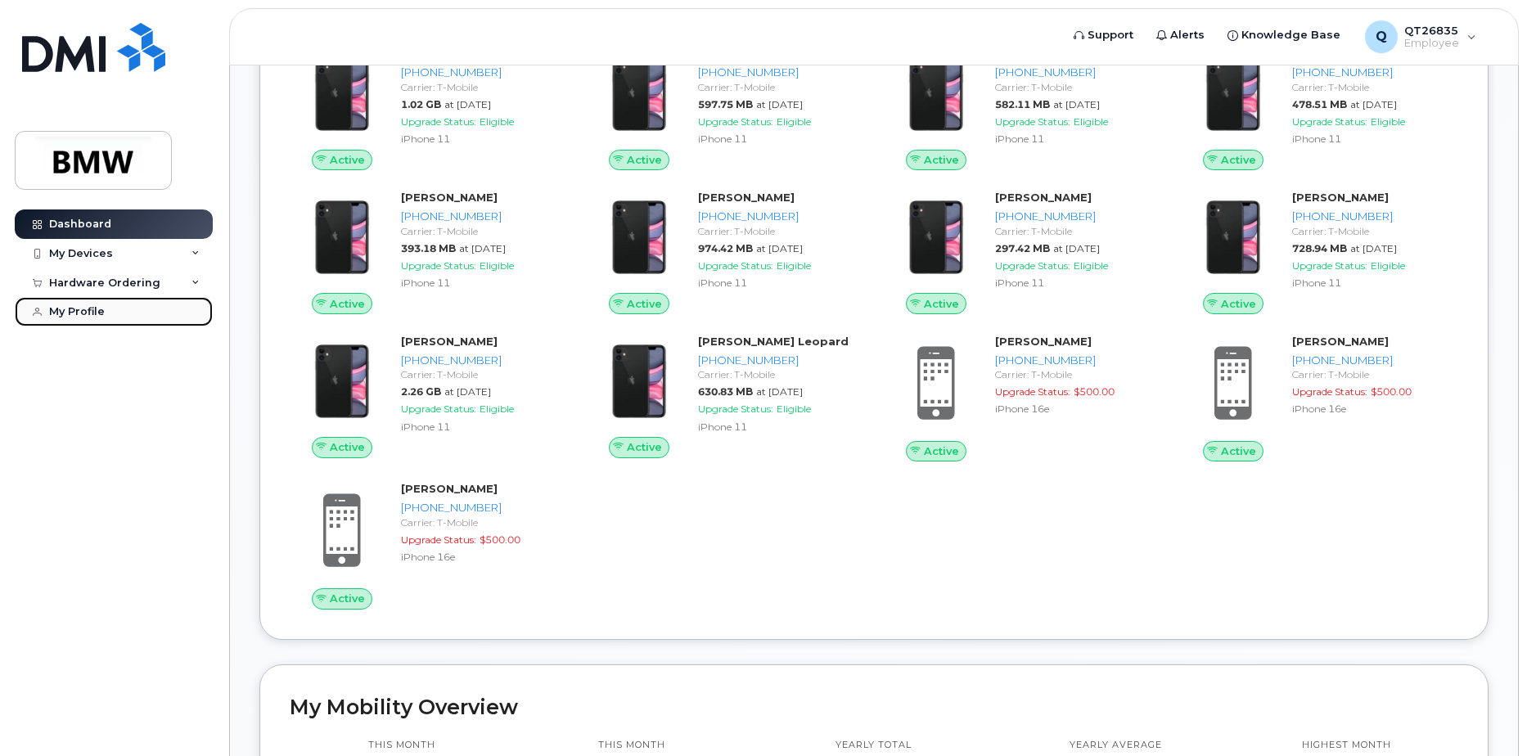
click at [83, 305] on link "My Profile" at bounding box center [114, 311] width 198 height 29
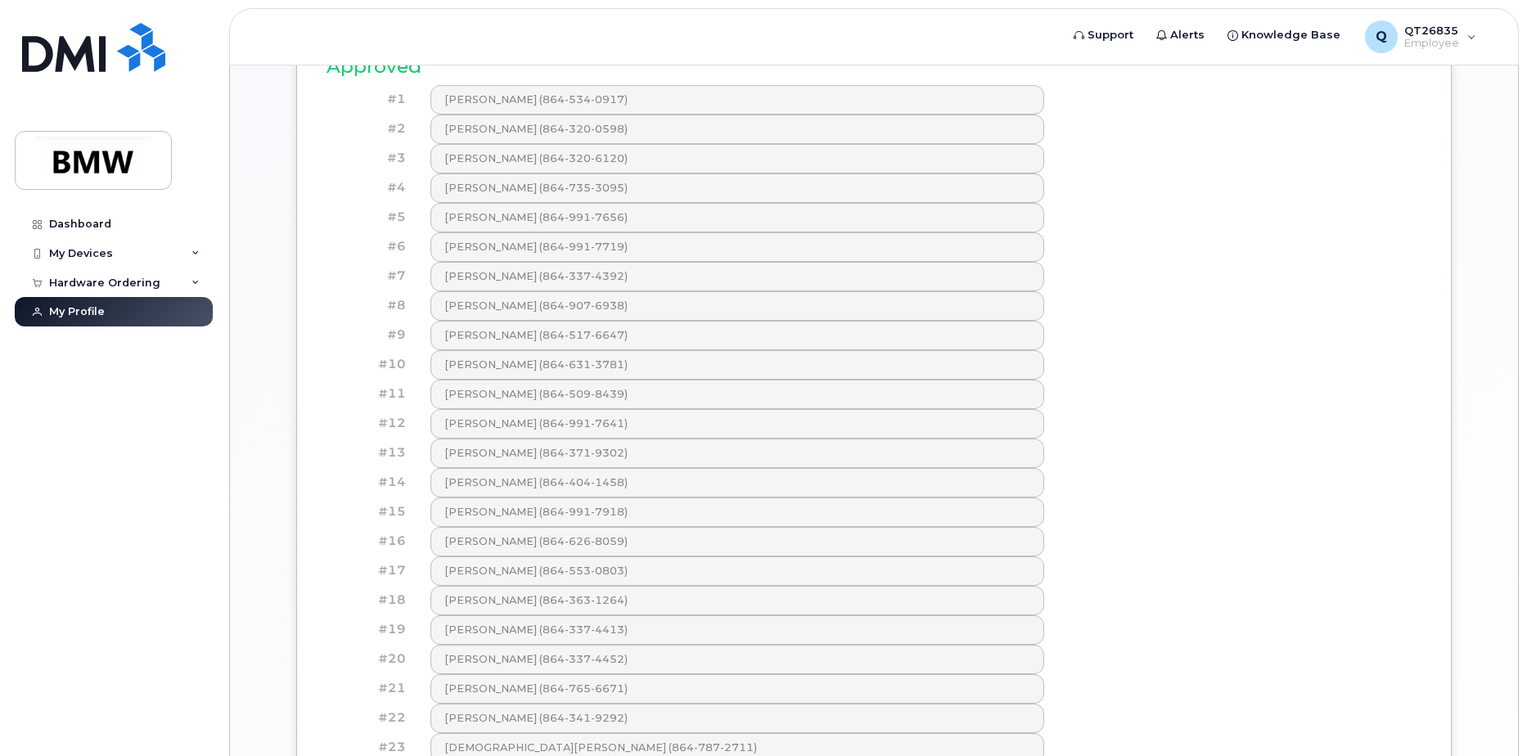
scroll to position [609, 0]
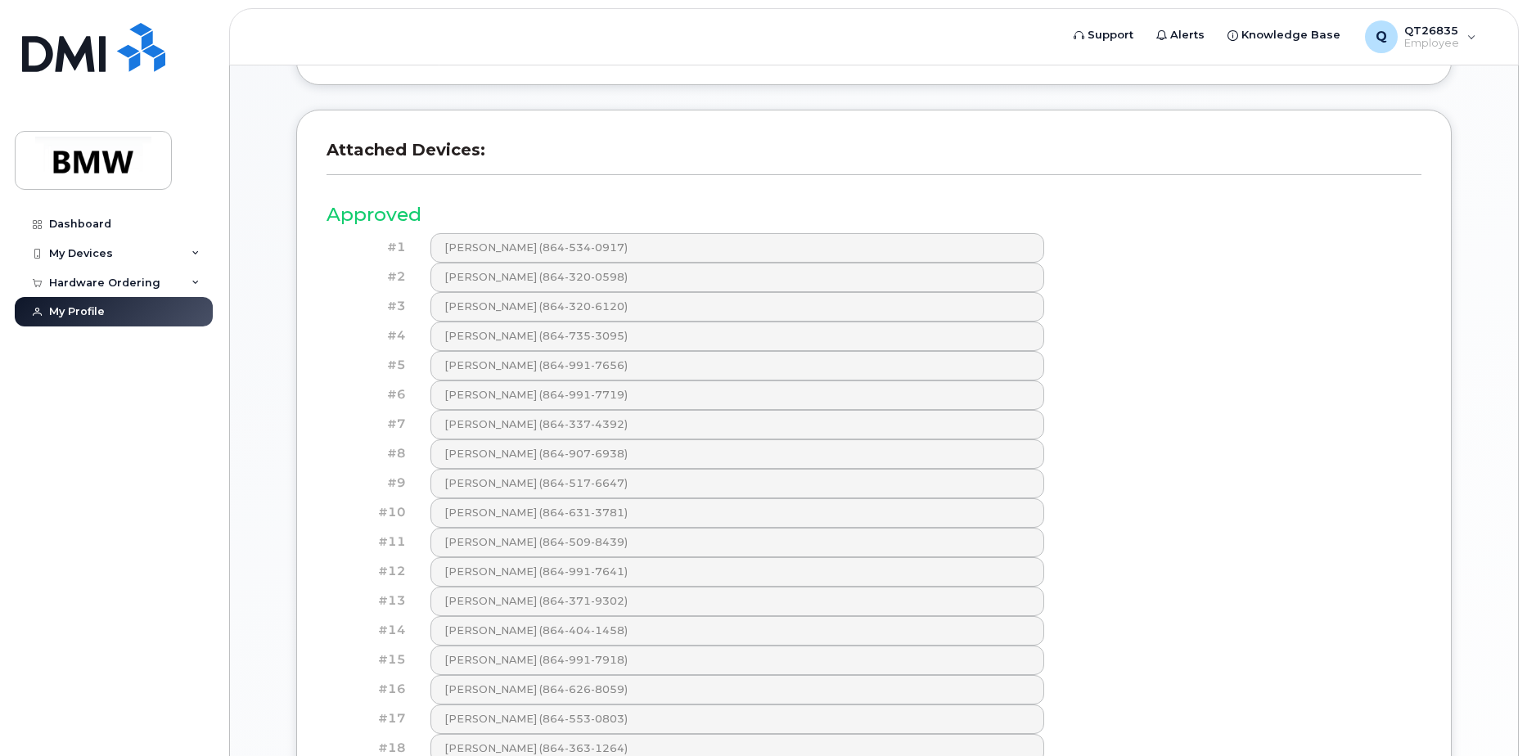
click at [1295, 295] on div "#3 Gina Schmidt (864-320-6120)" at bounding box center [874, 306] width 1095 height 29
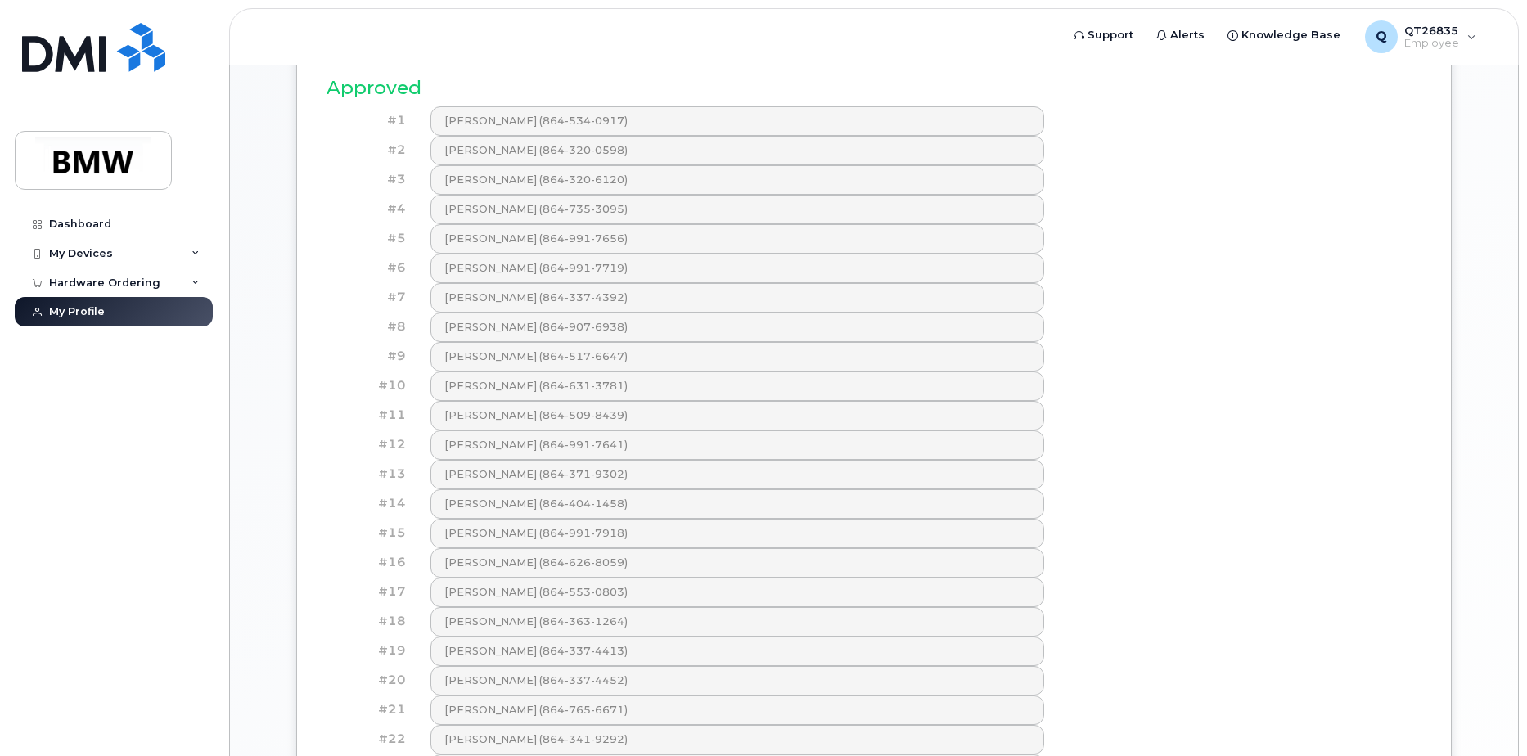
scroll to position [691, 0]
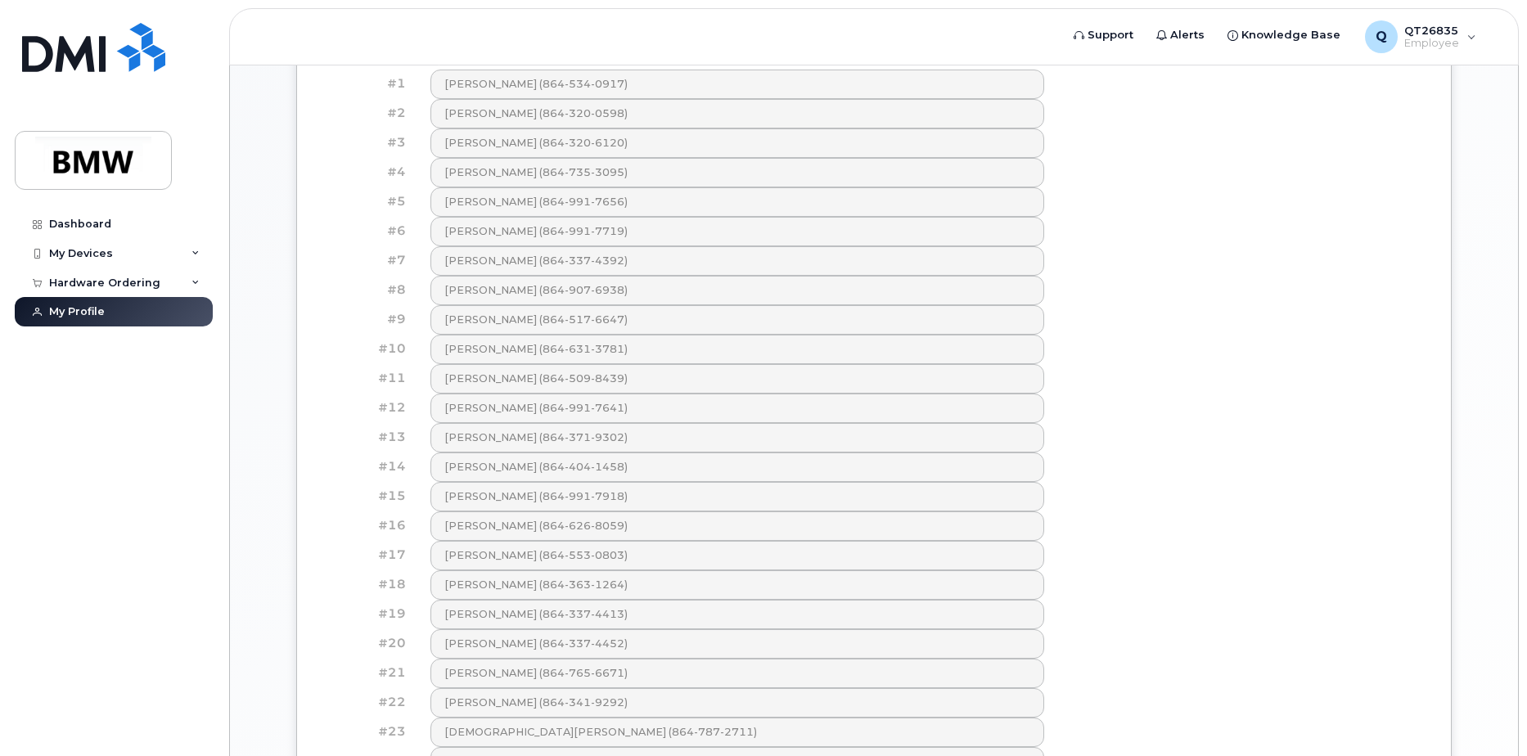
click at [1170, 234] on div "#6 Renee Tant (864-991-7719)" at bounding box center [874, 231] width 1095 height 29
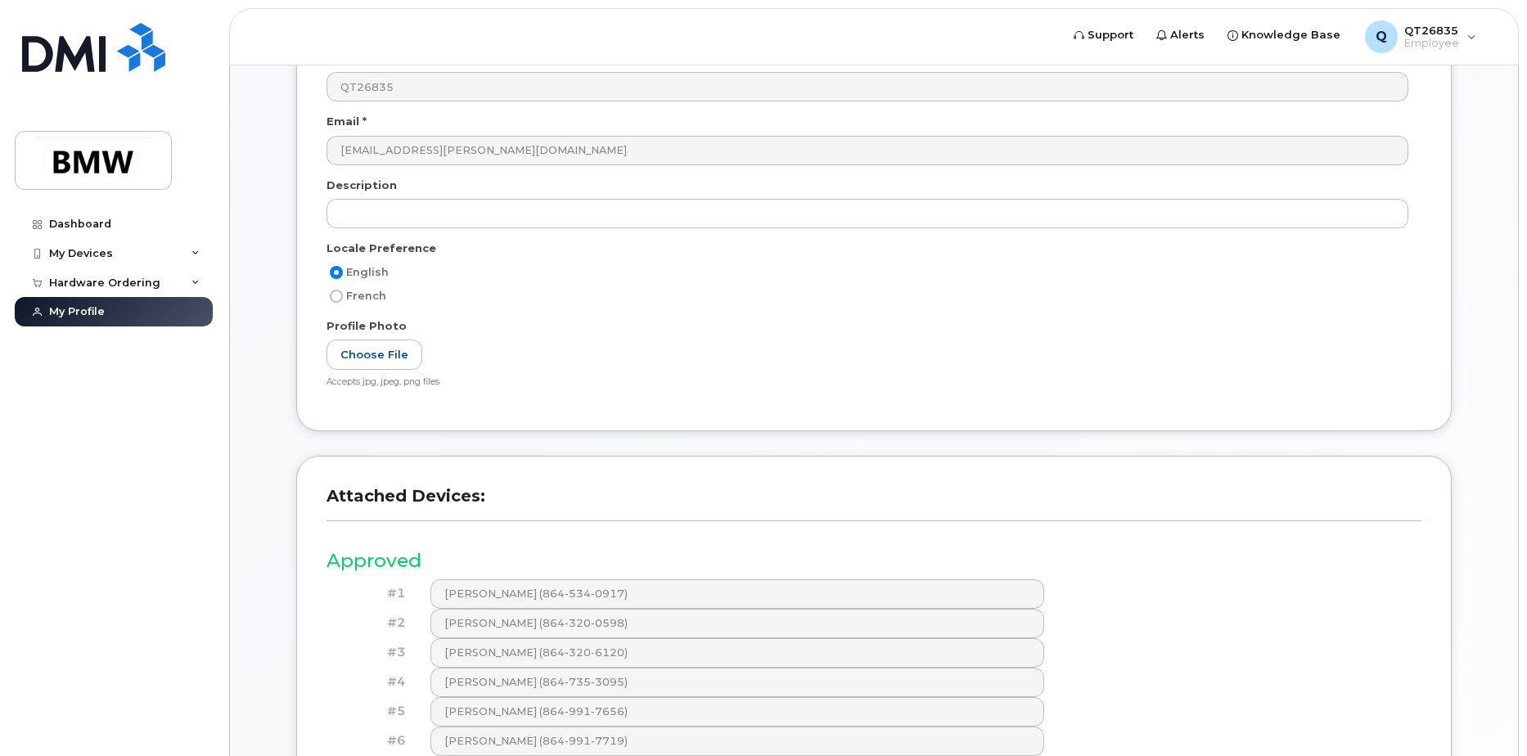
scroll to position [36, 0]
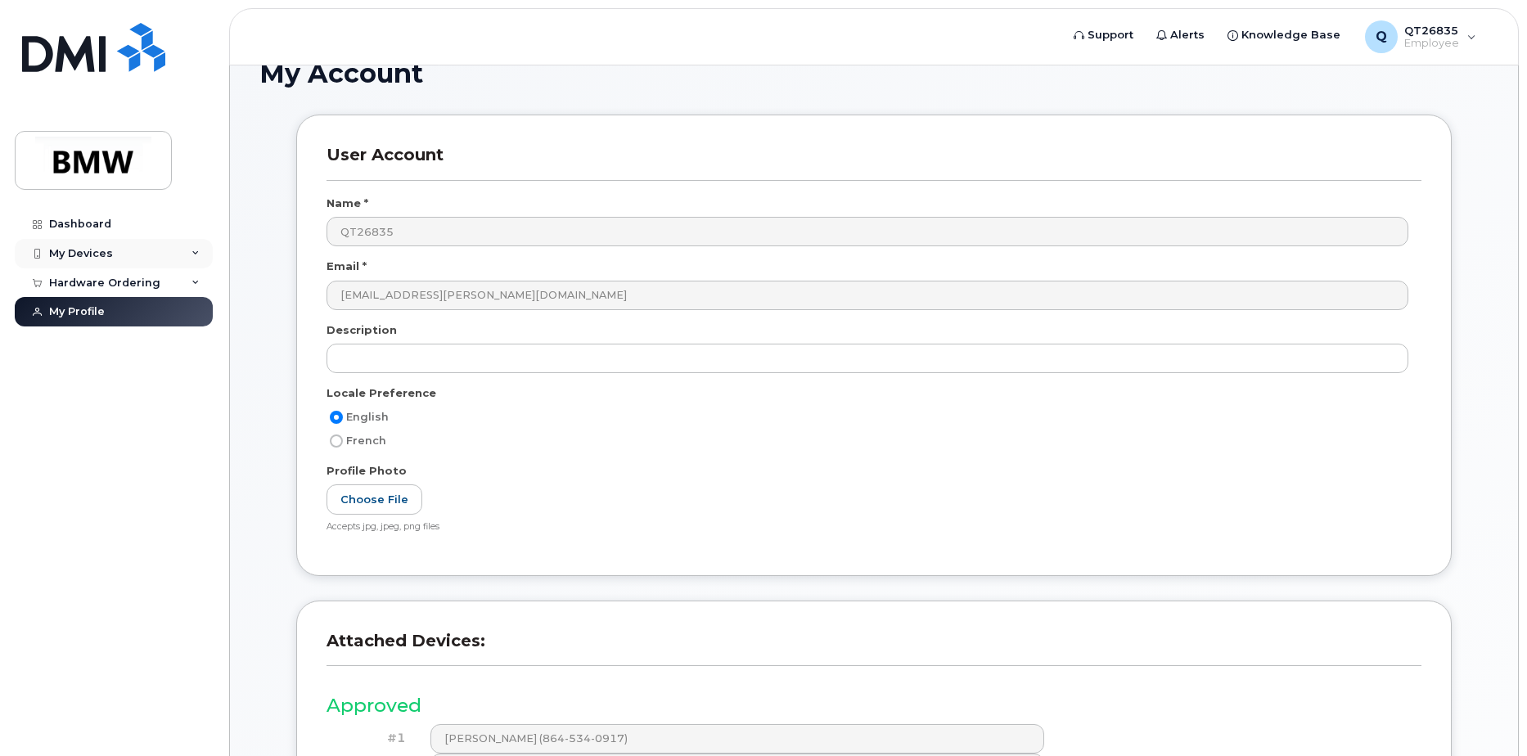
click at [82, 251] on div "My Devices" at bounding box center [81, 253] width 64 height 13
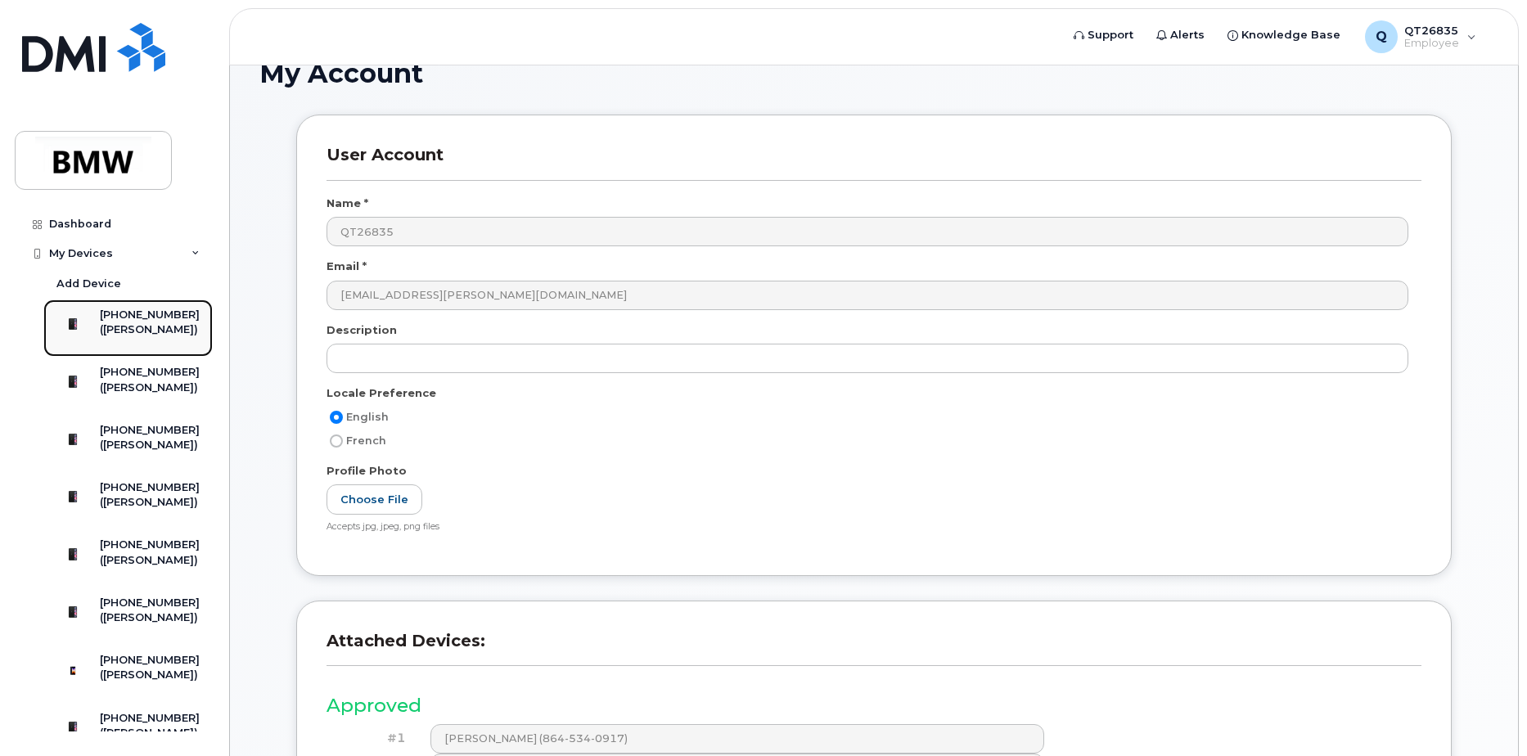
click at [151, 323] on div "[PHONE_NUMBER]" at bounding box center [150, 315] width 100 height 15
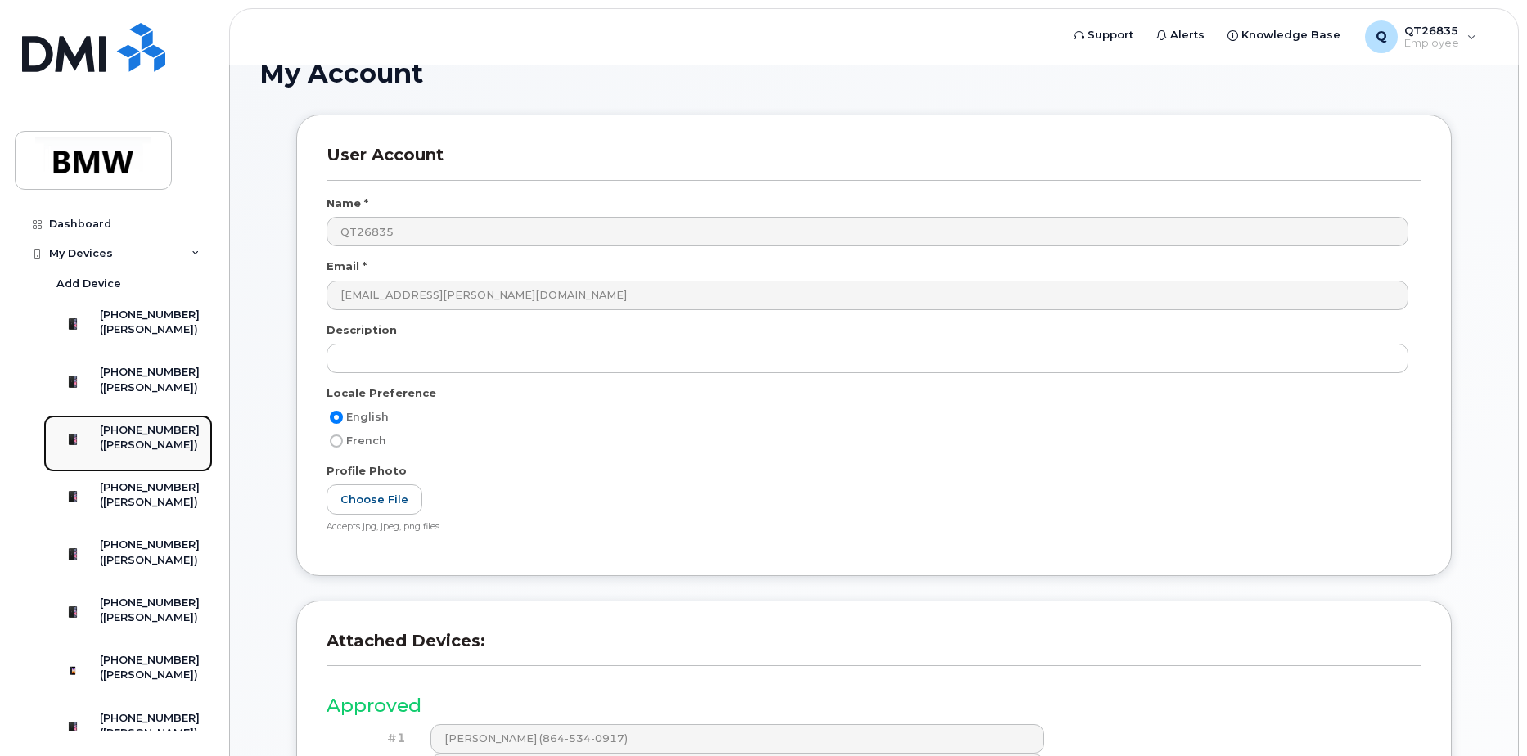
click at [133, 438] on div "[PHONE_NUMBER]" at bounding box center [150, 430] width 100 height 15
click at [126, 453] on div "([PERSON_NAME])" at bounding box center [150, 445] width 100 height 15
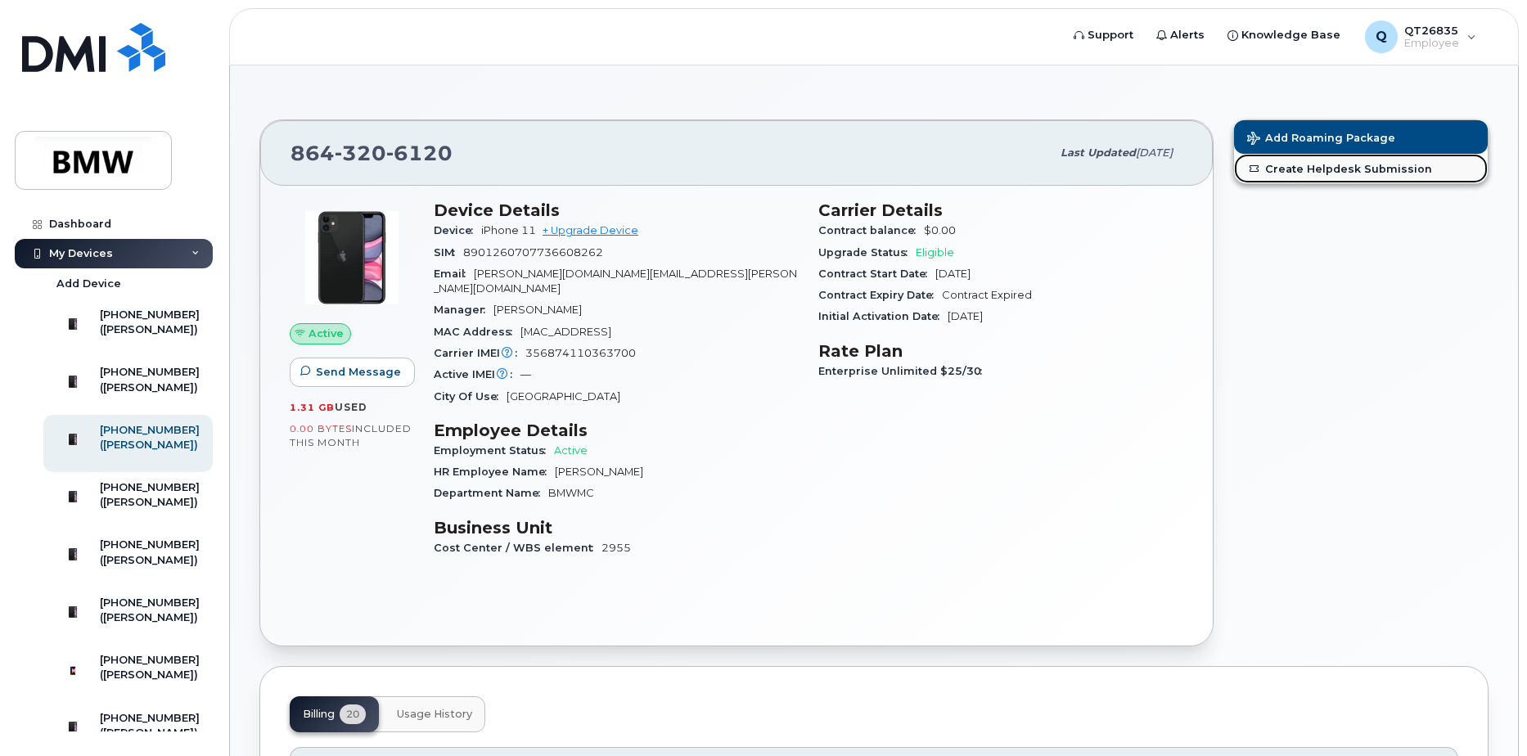
click at [1304, 168] on link "Create Helpdesk Submission" at bounding box center [1361, 168] width 254 height 29
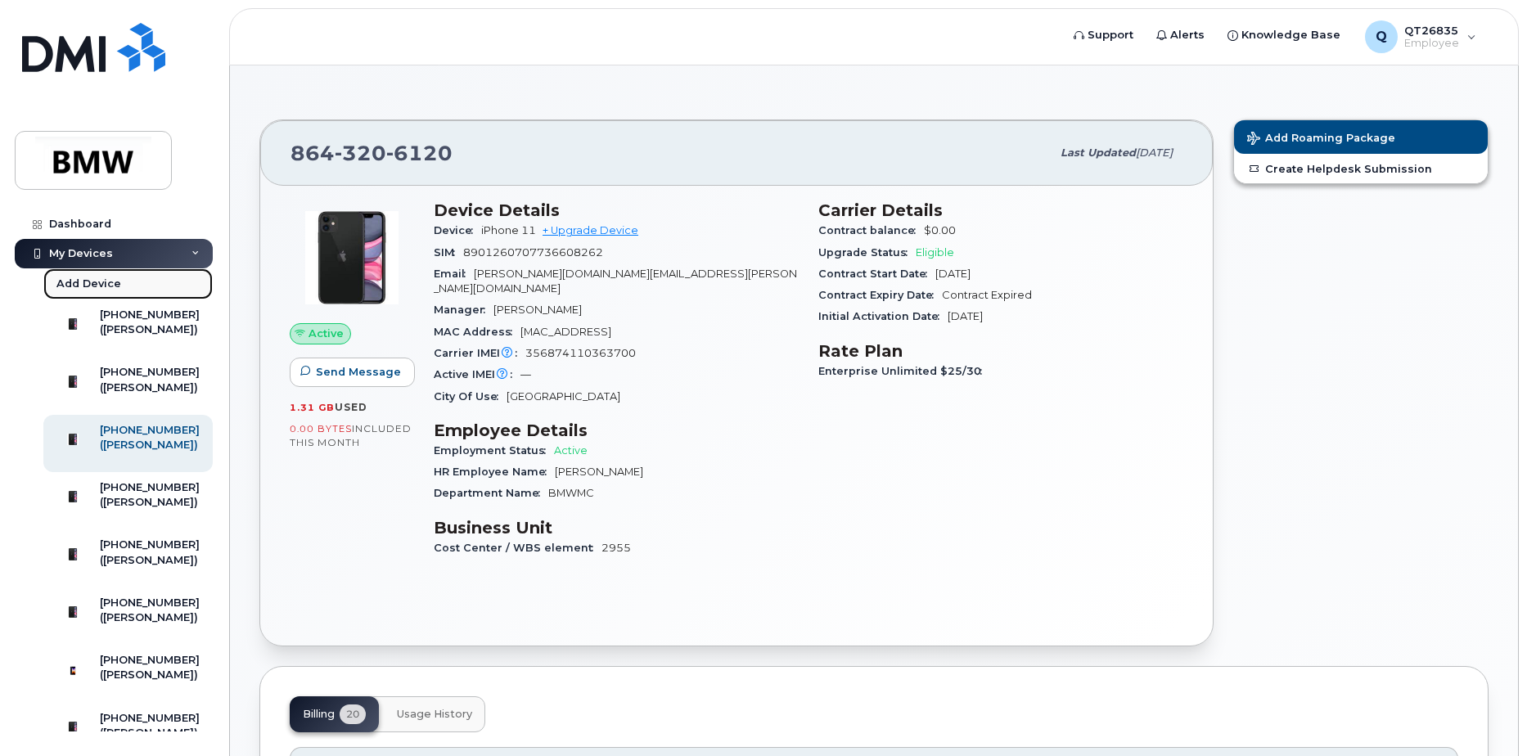
drag, startPoint x: 114, startPoint y: 323, endPoint x: 115, endPoint y: 296, distance: 27.1
click at [115, 296] on link "Add Device" at bounding box center [127, 283] width 169 height 31
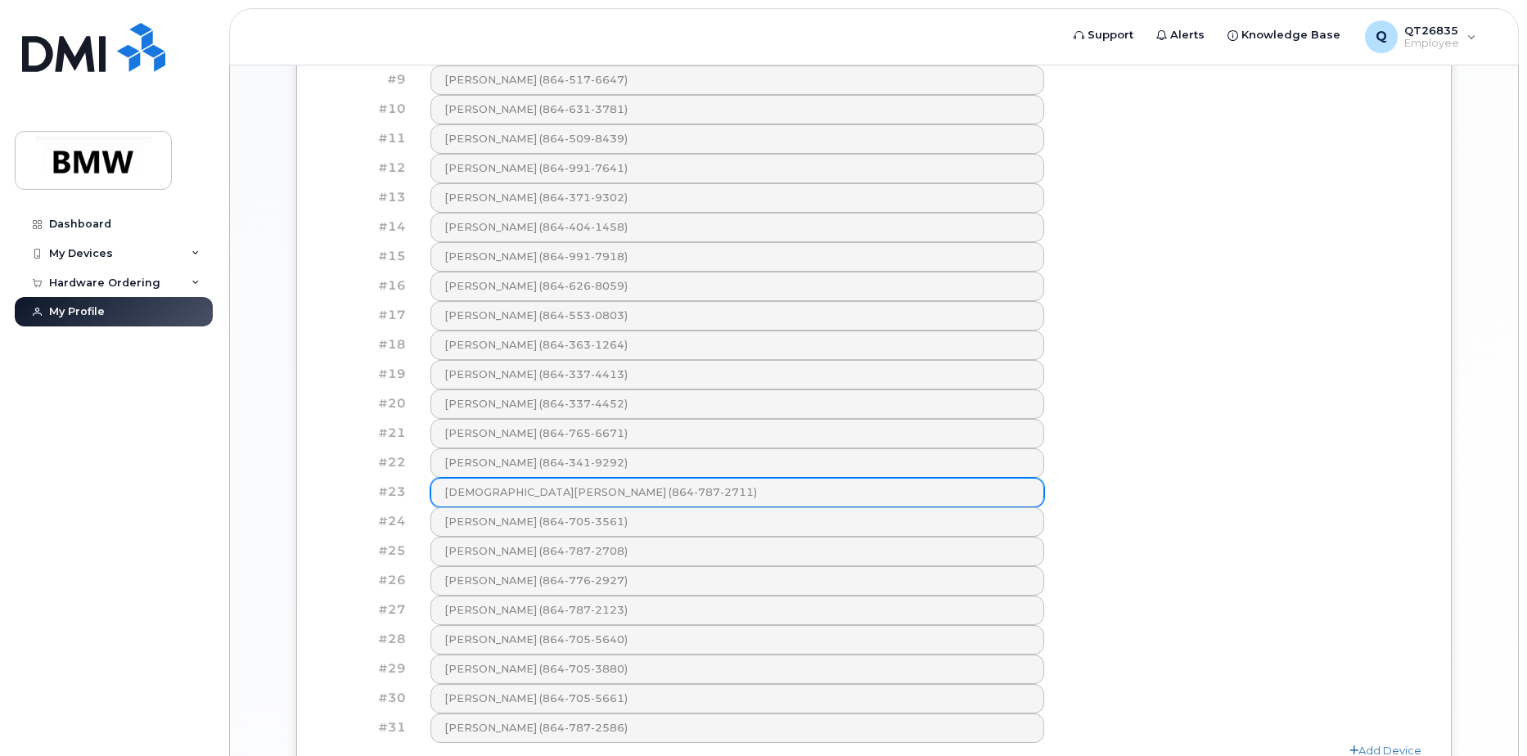
scroll to position [1100, 0]
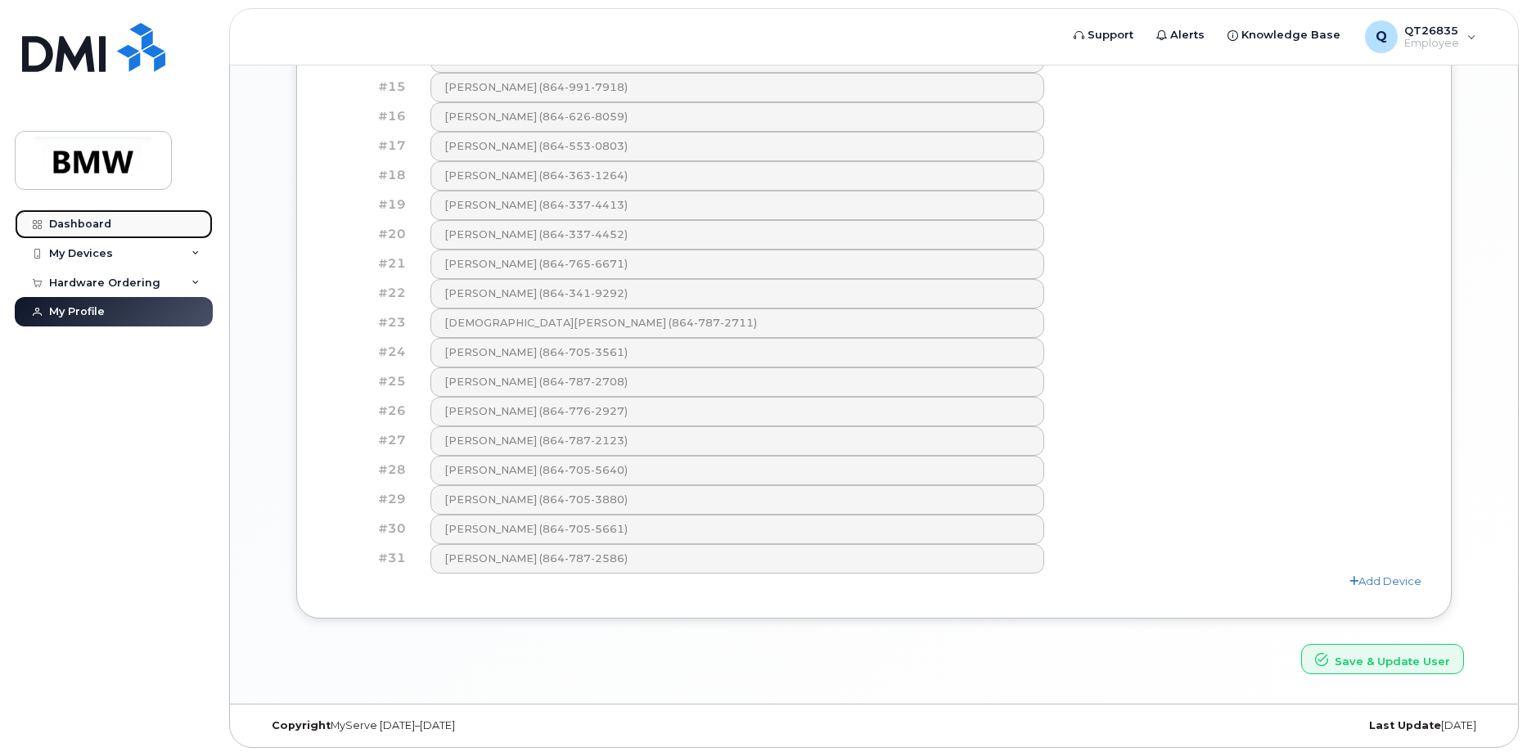
click at [87, 222] on div "Dashboard" at bounding box center [80, 224] width 62 height 13
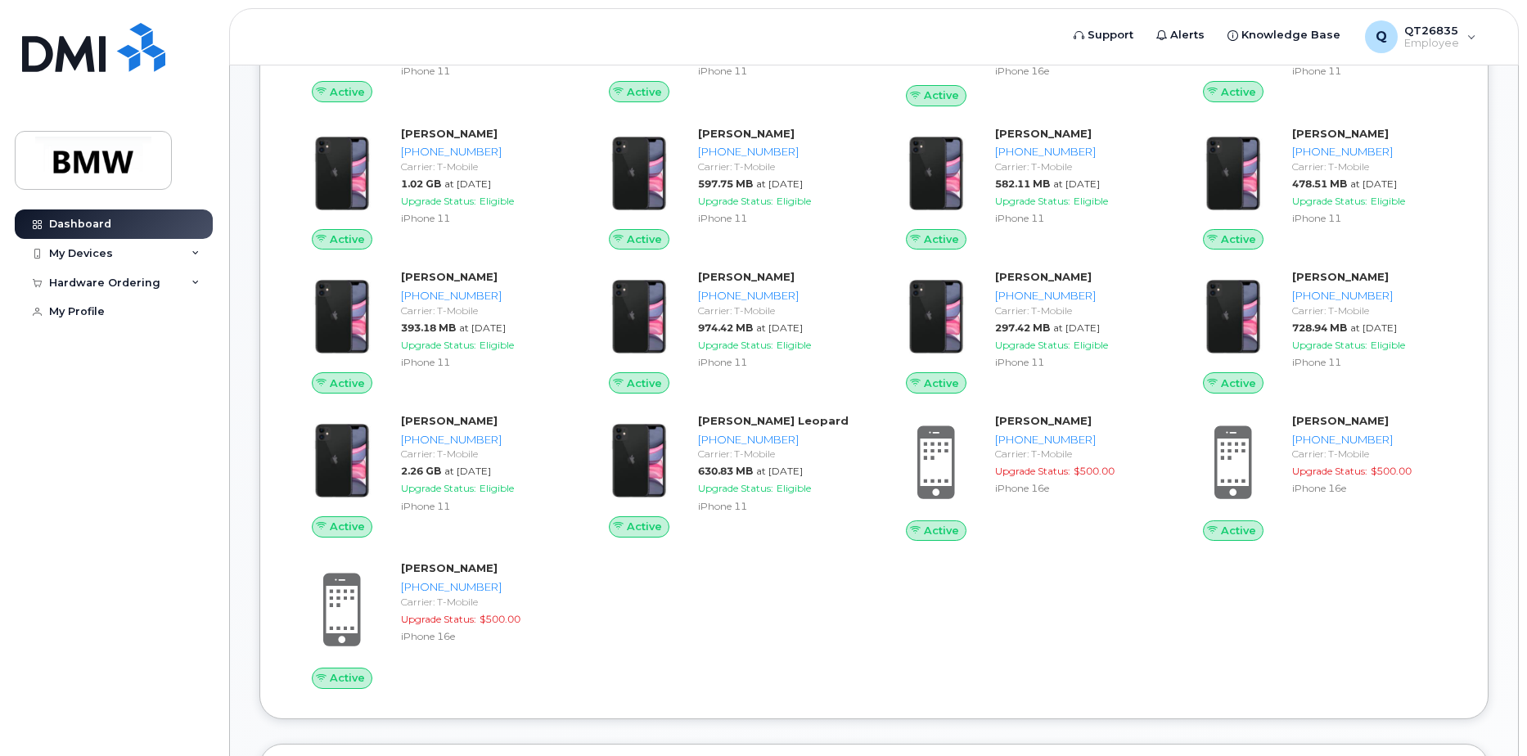
scroll to position [655, 0]
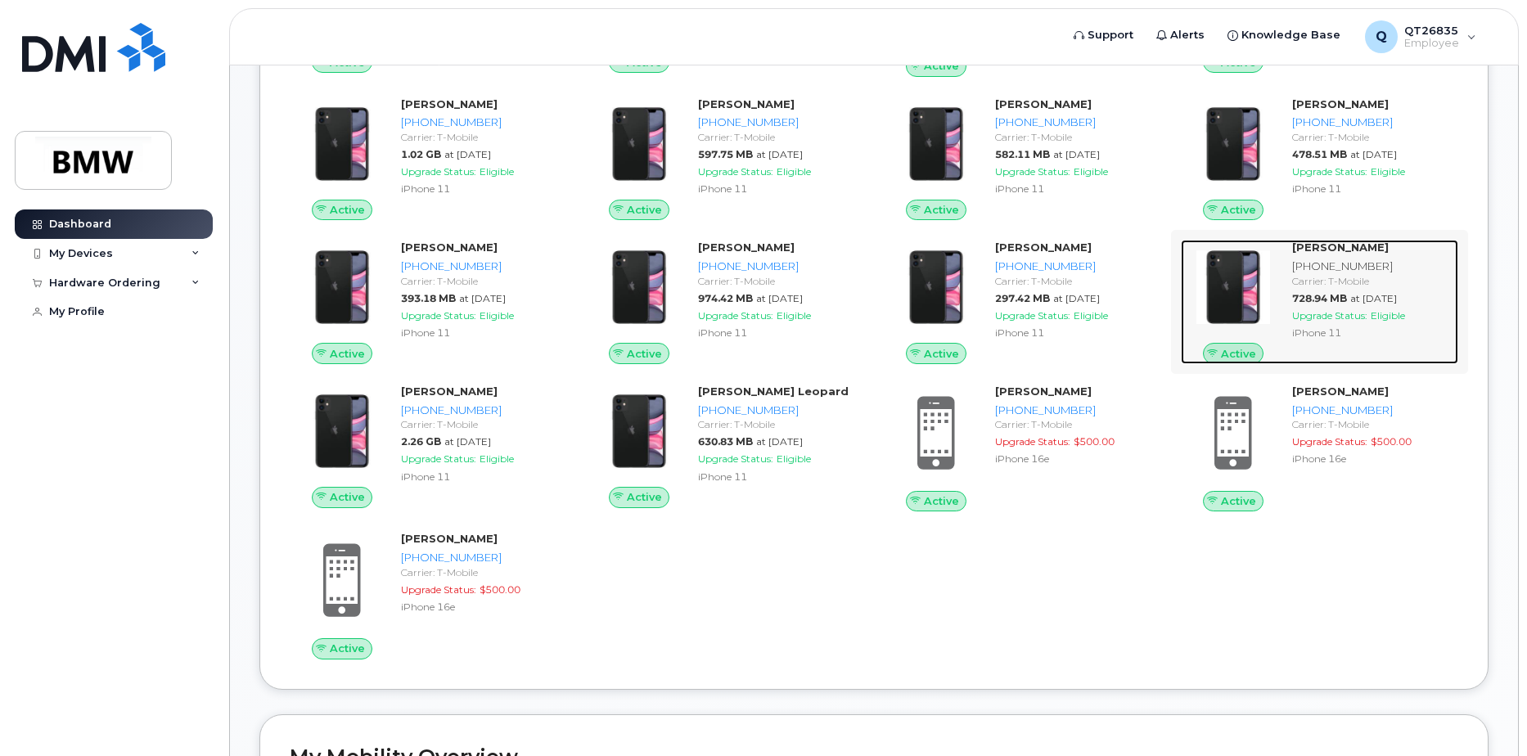
click at [1444, 361] on div "[PERSON_NAME] [PHONE_NUMBER] Carrier: T-Mobile 728.94 MB at [DATE] Upgrade Stat…" at bounding box center [1372, 302] width 173 height 124
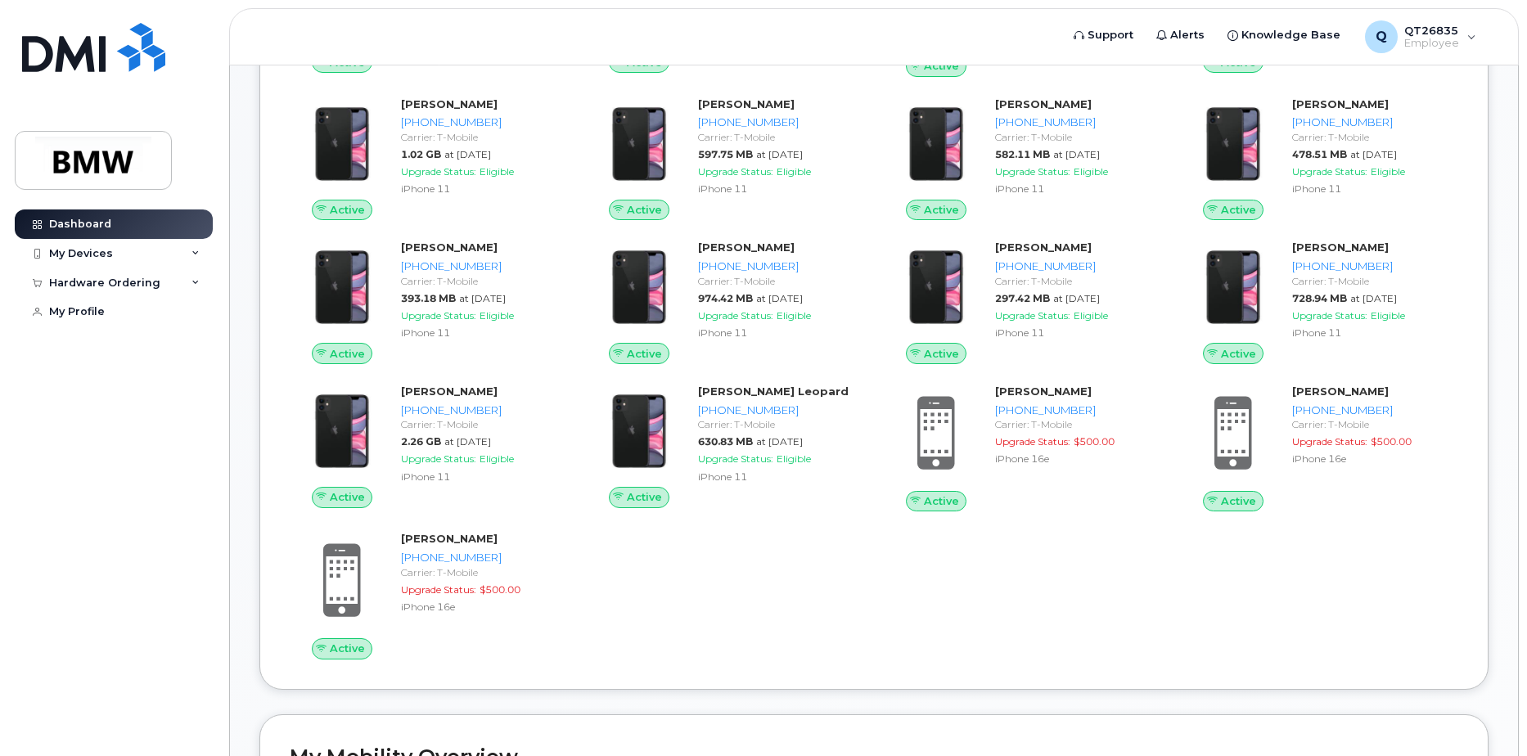
click at [1056, 599] on div "Active [PERSON_NAME] [PHONE_NUMBER] Carrier: T-Mobile 654.87 MB at [DATE] Upgra…" at bounding box center [874, 160] width 1189 height 1018
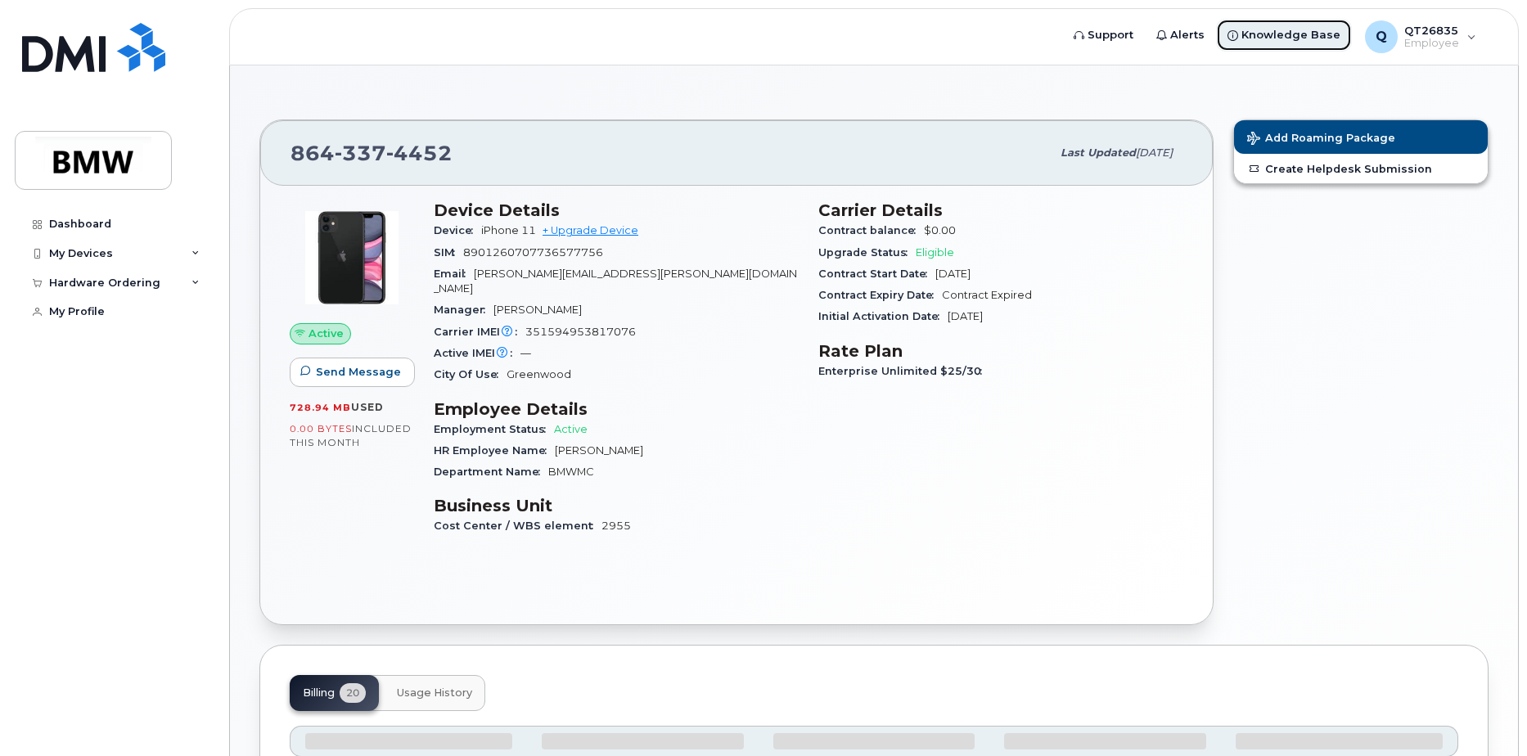
click at [1297, 30] on span "Knowledge Base" at bounding box center [1291, 35] width 99 height 16
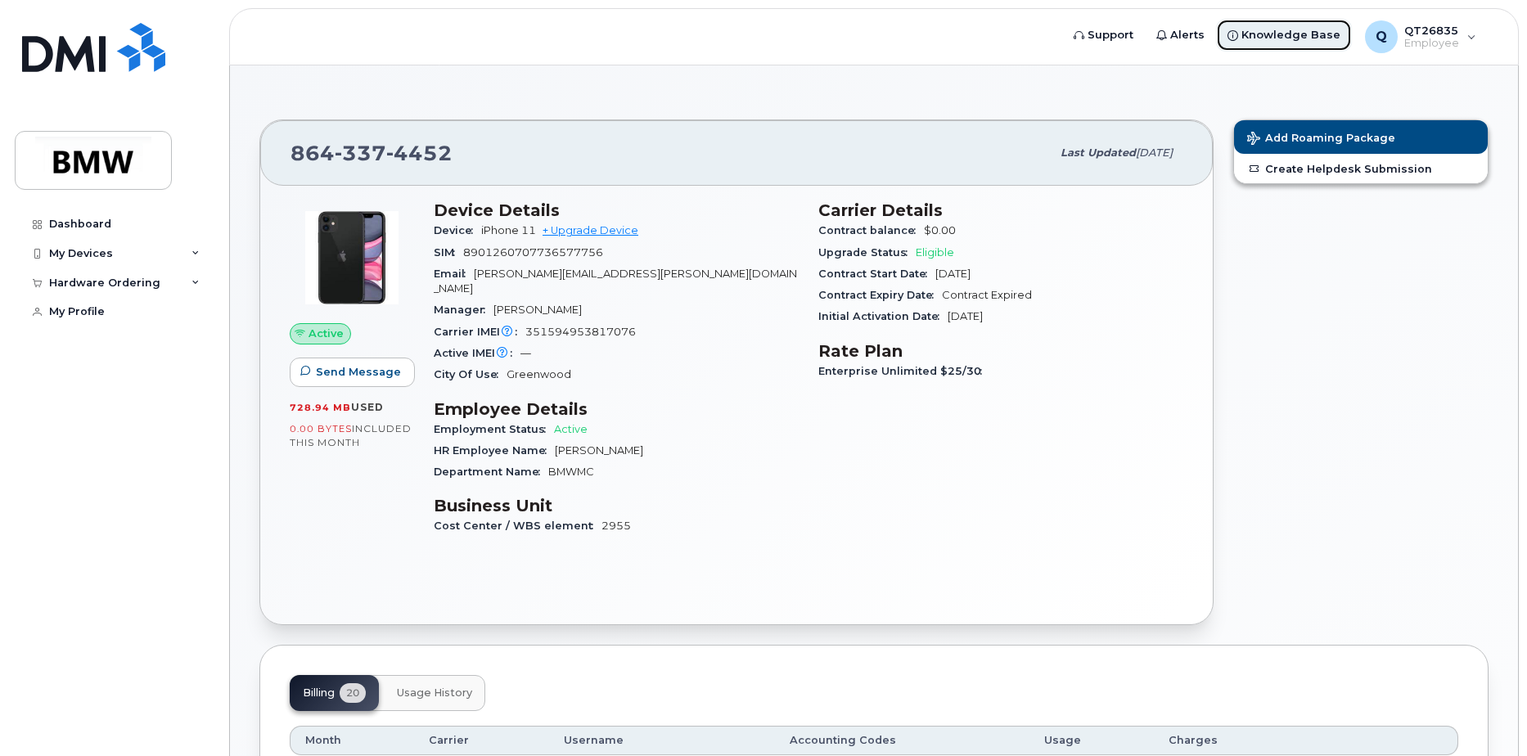
click at [1272, 33] on span "Knowledge Base" at bounding box center [1291, 35] width 99 height 16
click at [70, 463] on div "Dashboard My Devices Add Device 864-534-0917 (Clay Johnson) 864-320-0598 (Kyle …" at bounding box center [116, 471] width 202 height 522
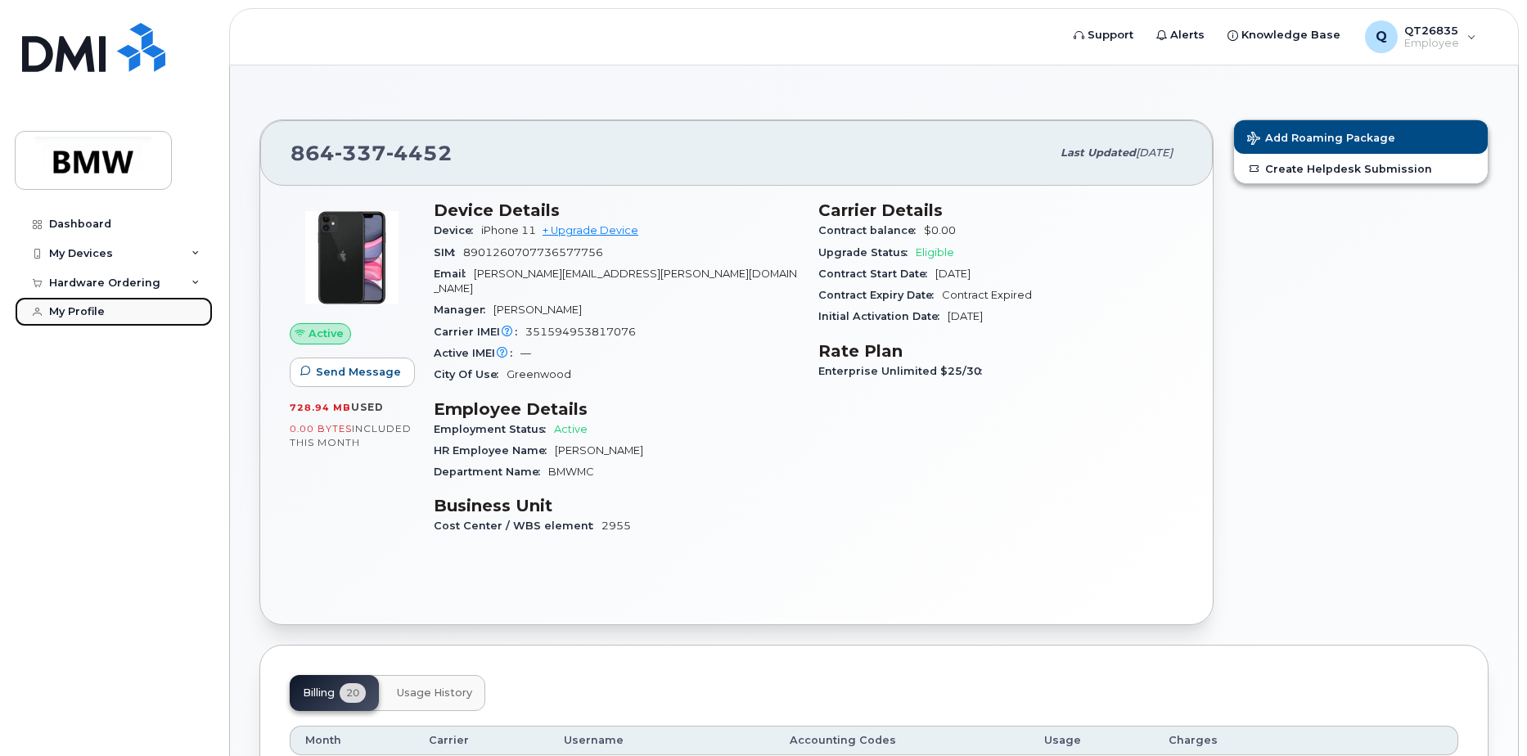
click at [79, 314] on div "My Profile" at bounding box center [77, 311] width 56 height 13
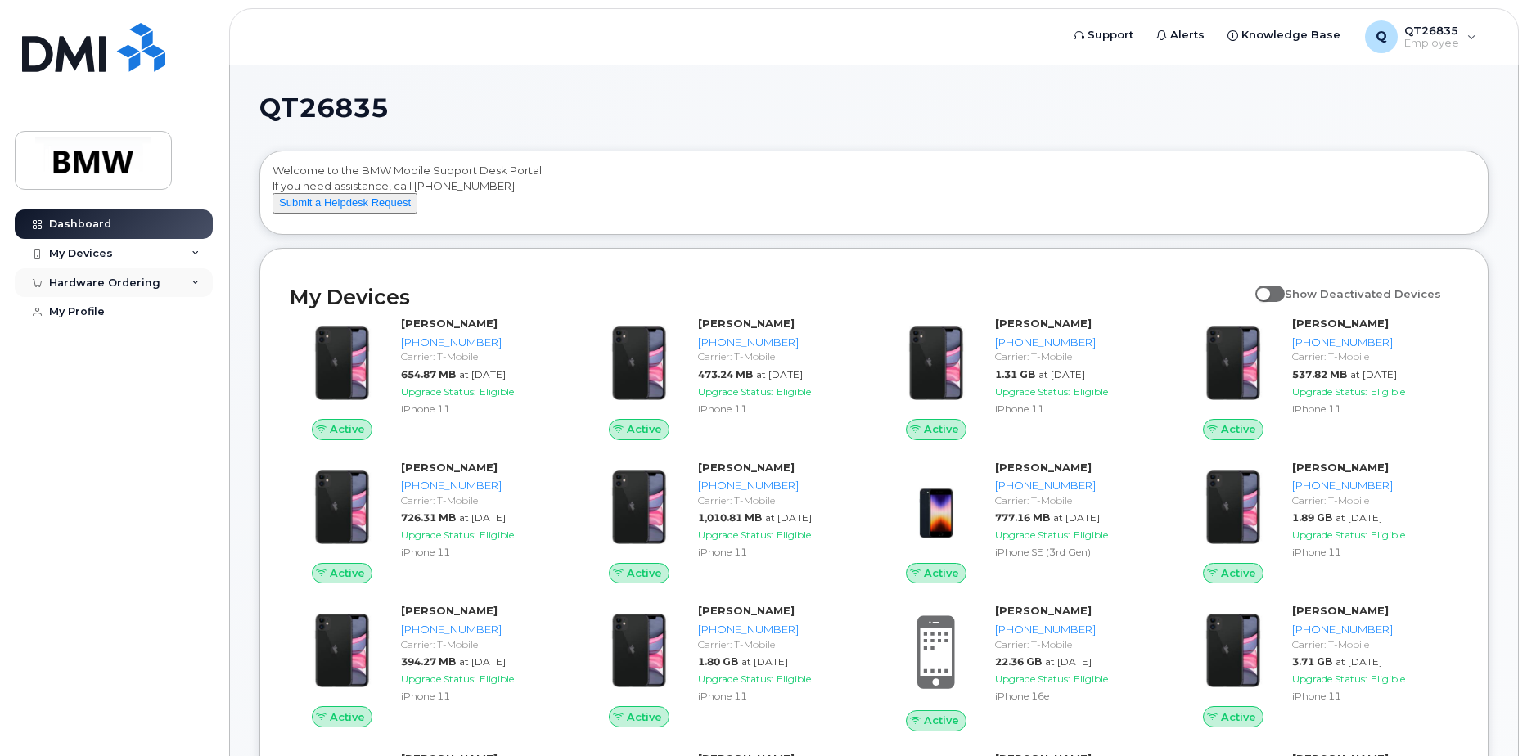
click at [154, 285] on div "Hardware Ordering" at bounding box center [114, 282] width 198 height 29
click at [102, 314] on div "My Orders" at bounding box center [85, 312] width 59 height 15
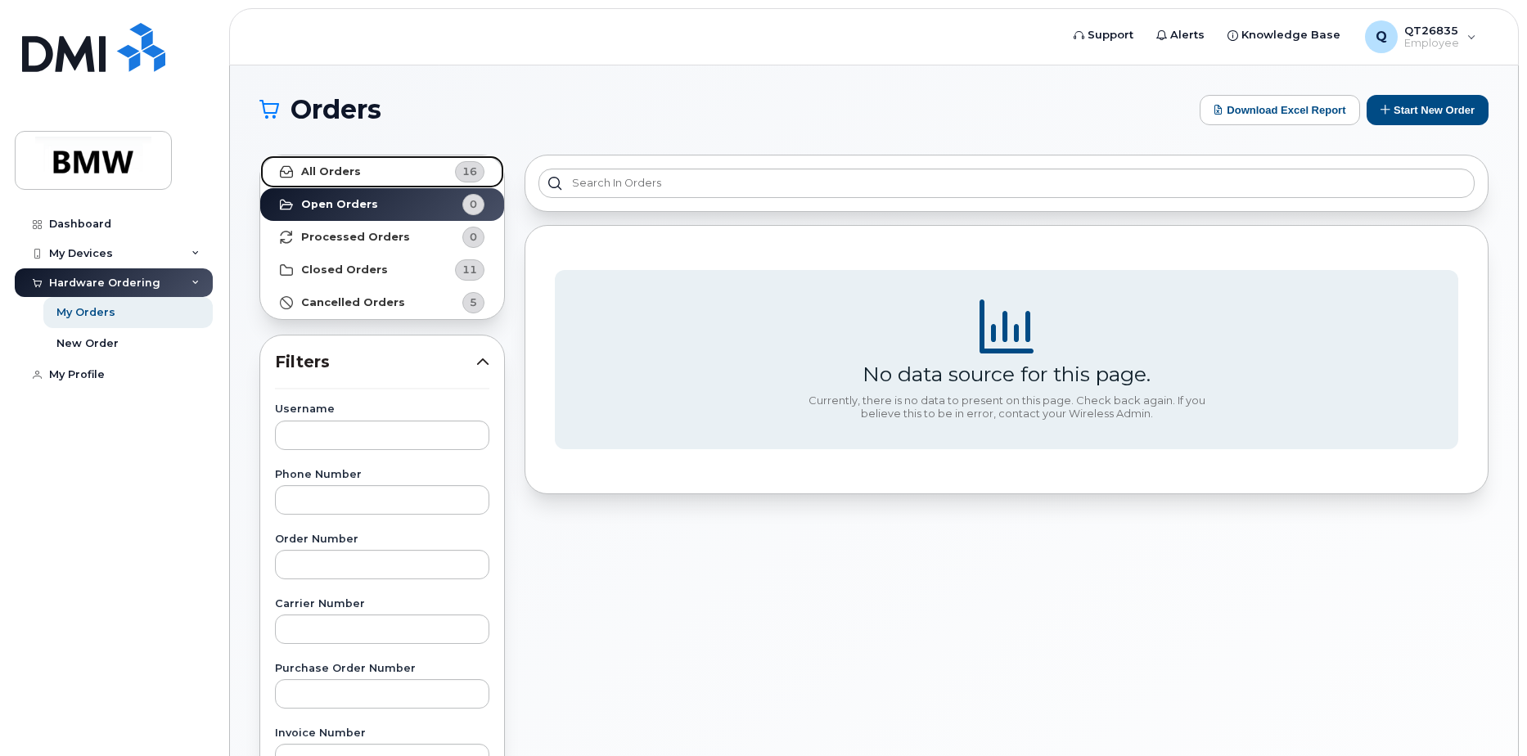
click at [476, 169] on span "16" at bounding box center [470, 172] width 15 height 16
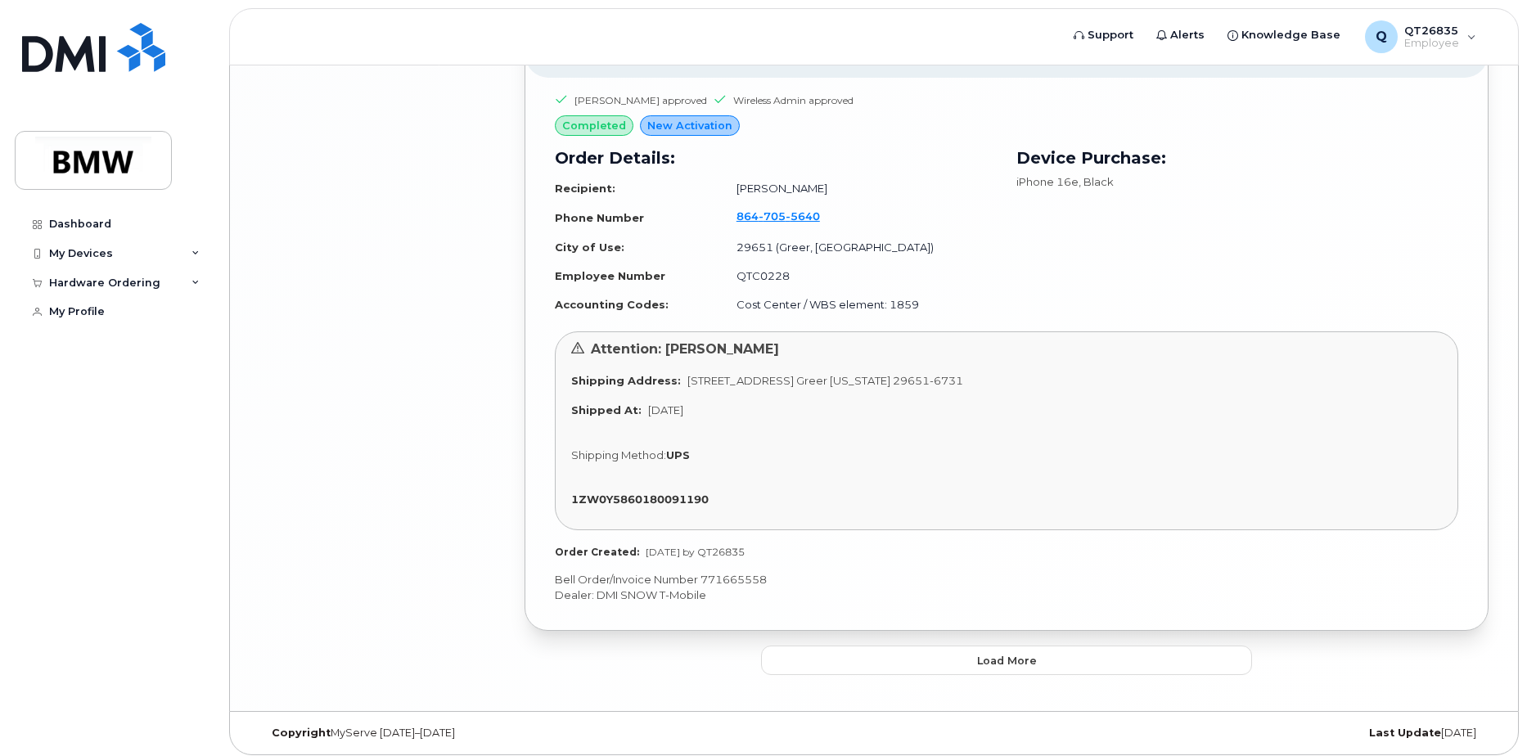
scroll to position [4240, 0]
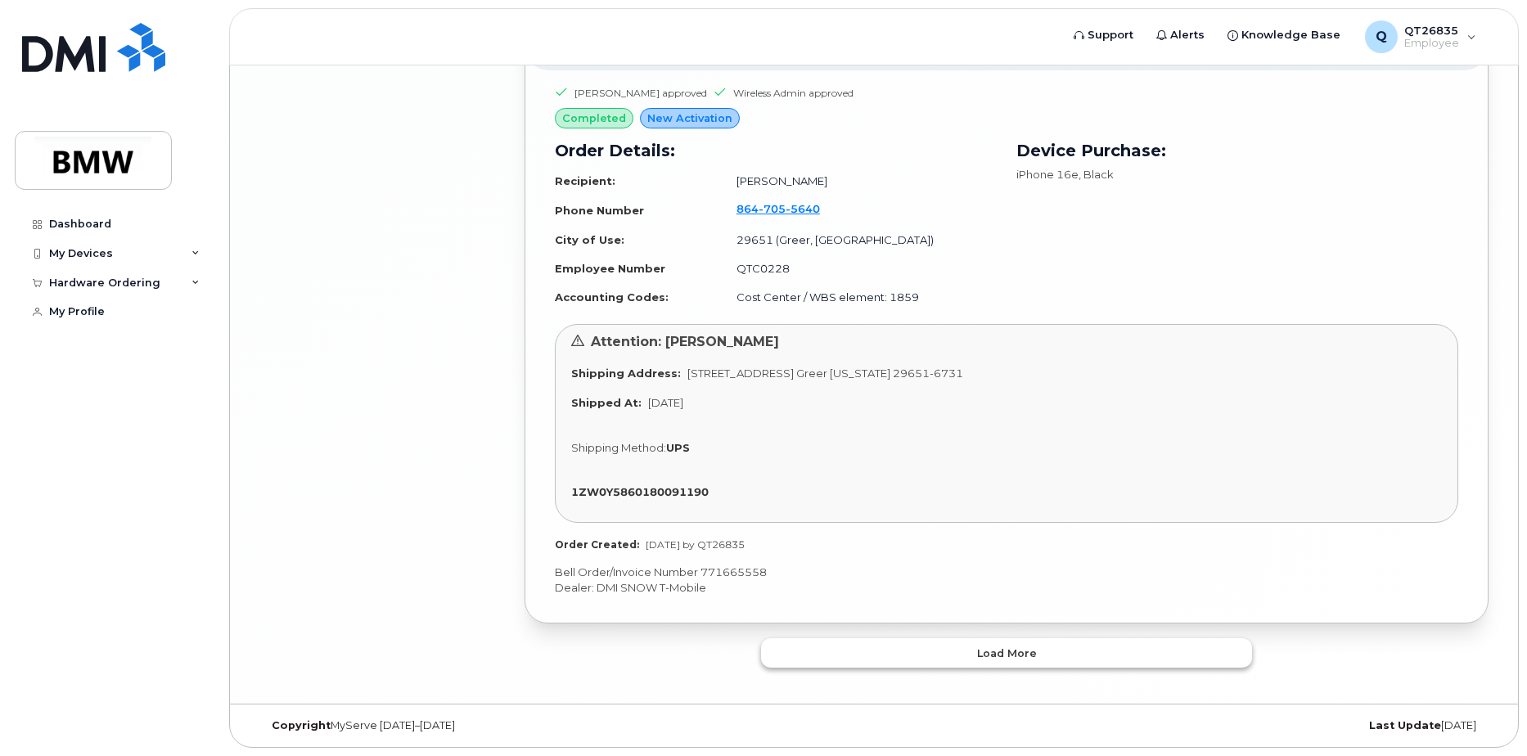
click at [1018, 651] on span "Load more" at bounding box center [1007, 654] width 60 height 16
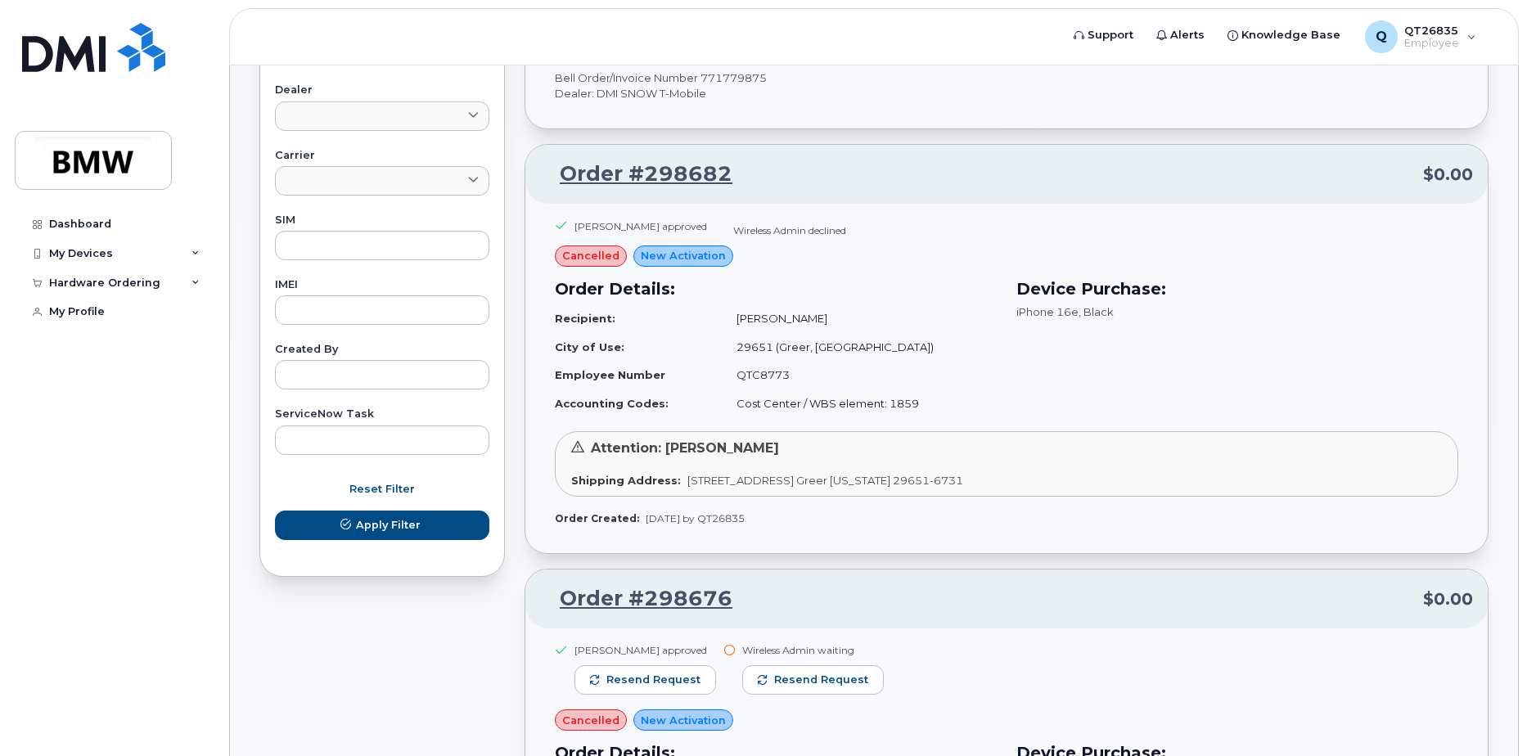
scroll to position [737, 0]
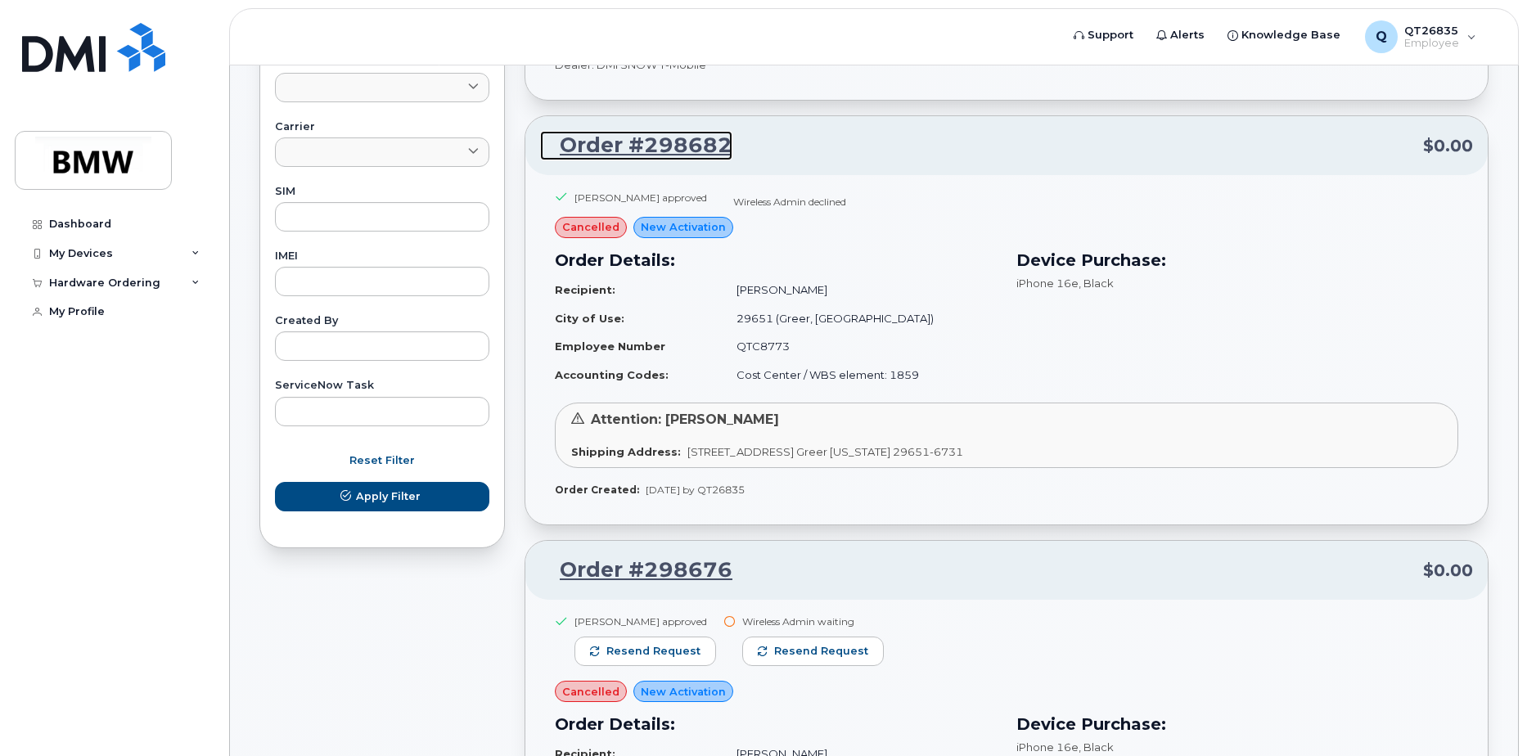
click at [675, 147] on link "Order #298682" at bounding box center [636, 145] width 192 height 29
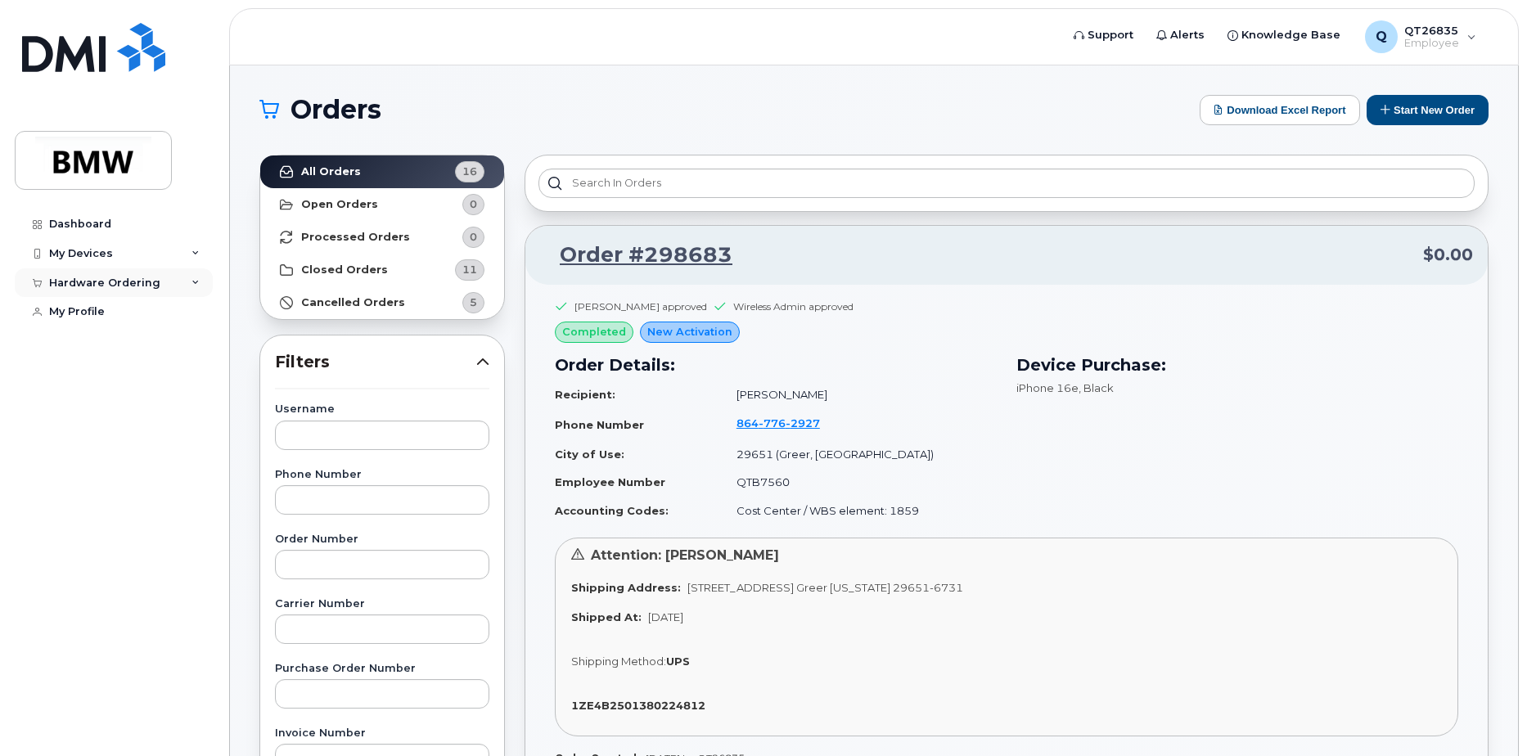
click at [86, 282] on div "Hardware Ordering" at bounding box center [104, 283] width 111 height 13
click at [80, 343] on div "New Order" at bounding box center [87, 343] width 62 height 15
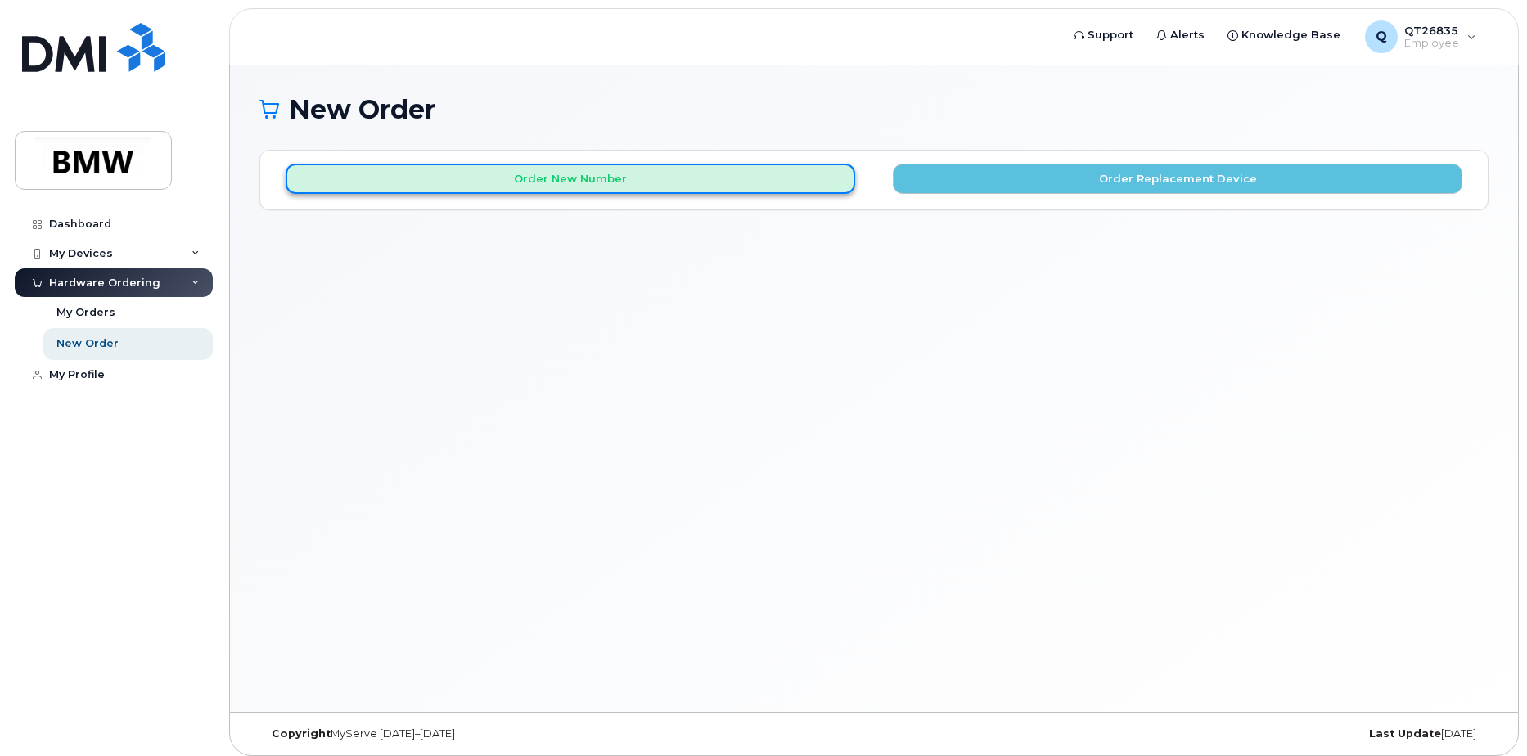
click at [673, 185] on button "Order New Number" at bounding box center [571, 179] width 570 height 30
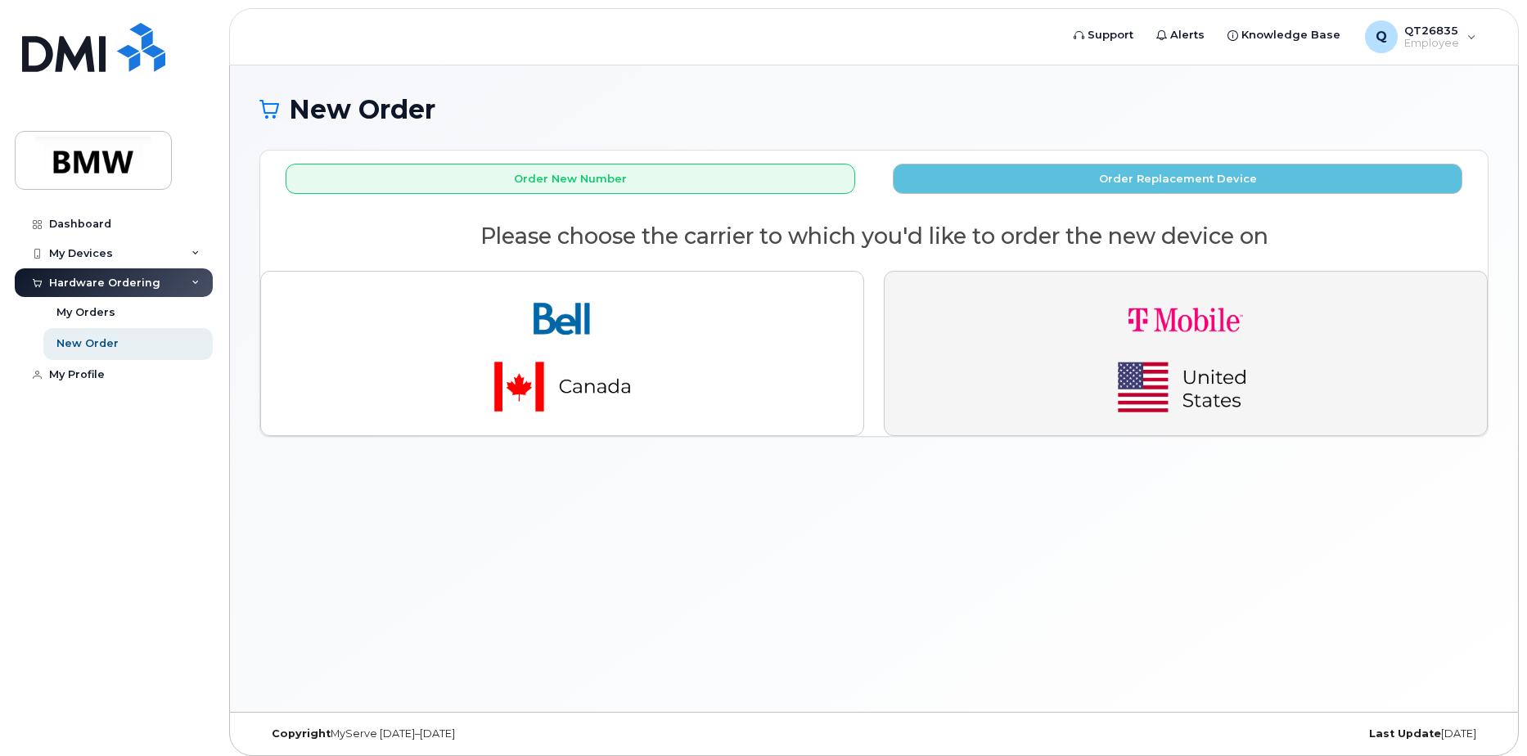
click at [1206, 346] on img "button" at bounding box center [1186, 354] width 229 height 138
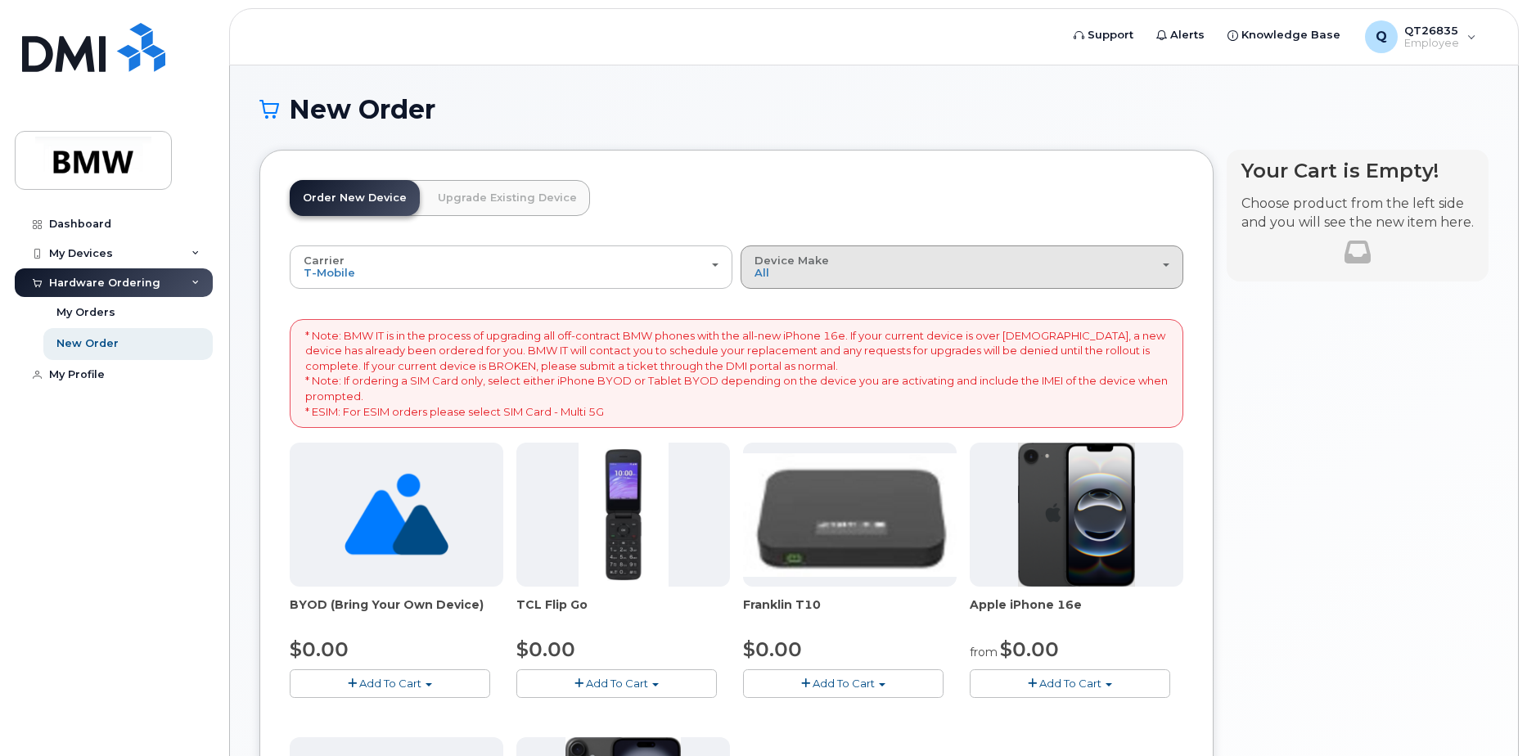
click at [1176, 270] on button "Device Make All Cell Phone iPhone Modem" at bounding box center [962, 267] width 443 height 43
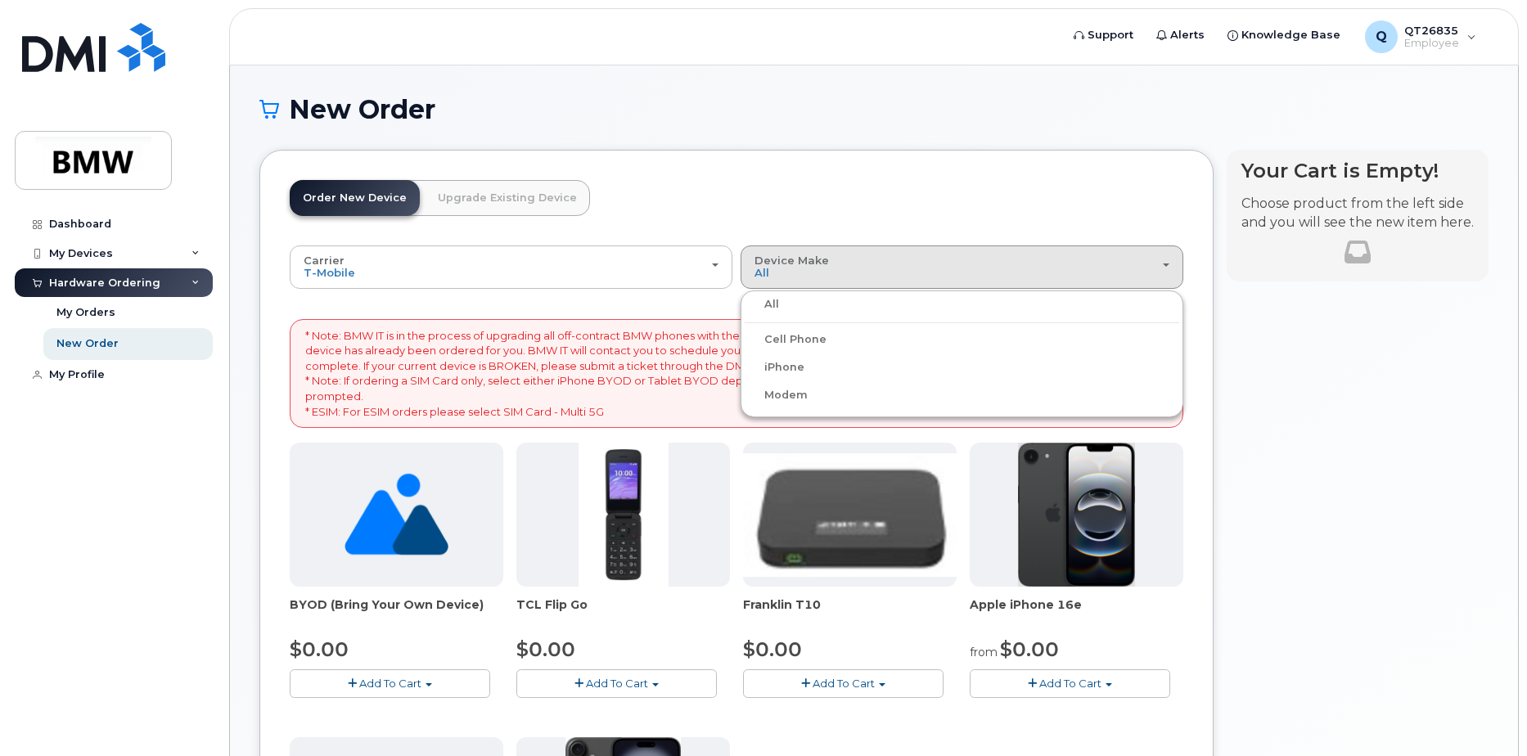
click at [805, 339] on label "Cell Phone" at bounding box center [786, 340] width 82 height 20
click at [0, 0] on input "Cell Phone" at bounding box center [0, 0] width 0 height 0
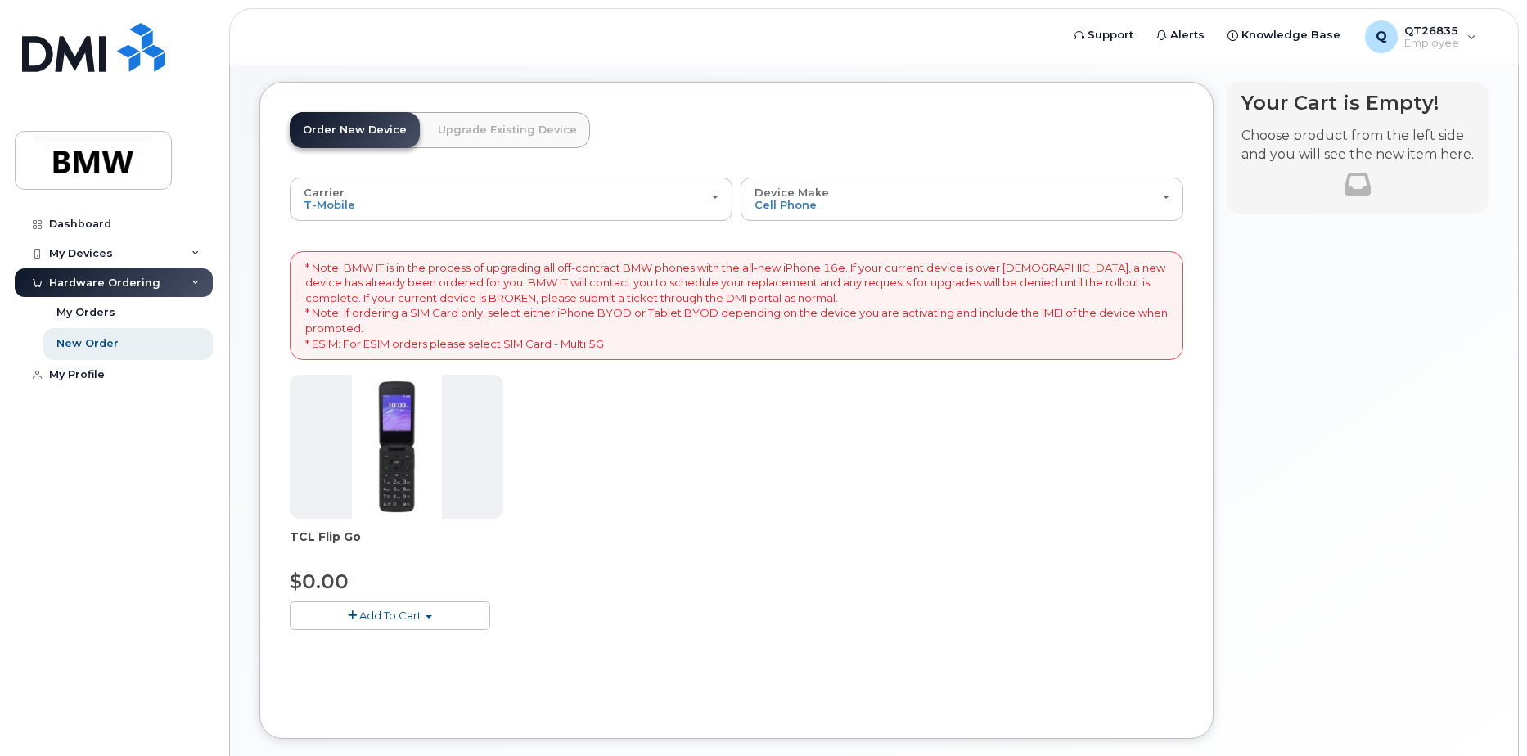
scroll to position [157, 0]
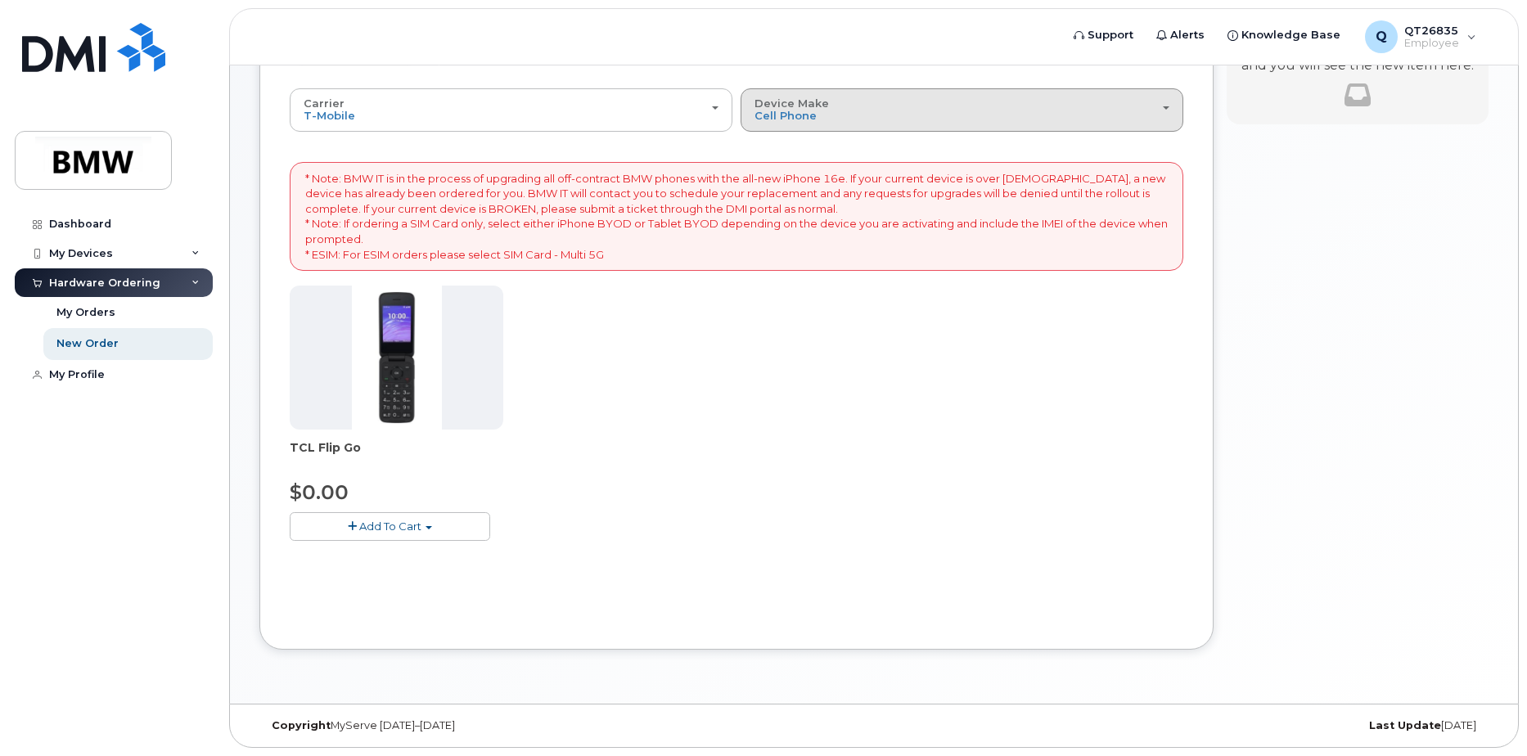
click at [1160, 115] on div "Device Make All Cell Phone iPhone Modem" at bounding box center [962, 109] width 415 height 25
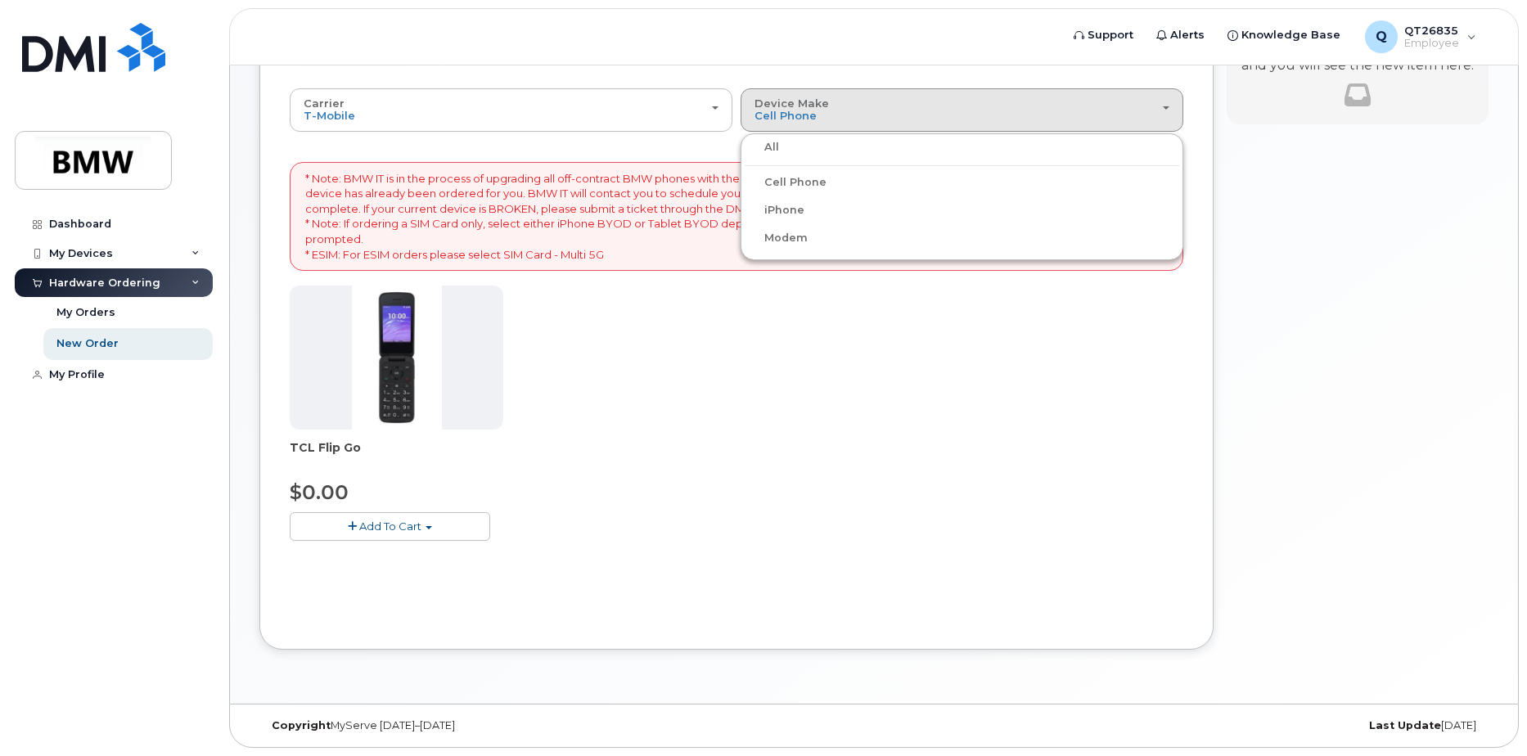
click at [779, 213] on label "iPhone" at bounding box center [775, 211] width 60 height 20
click at [0, 0] on input "iPhone" at bounding box center [0, 0] width 0 height 0
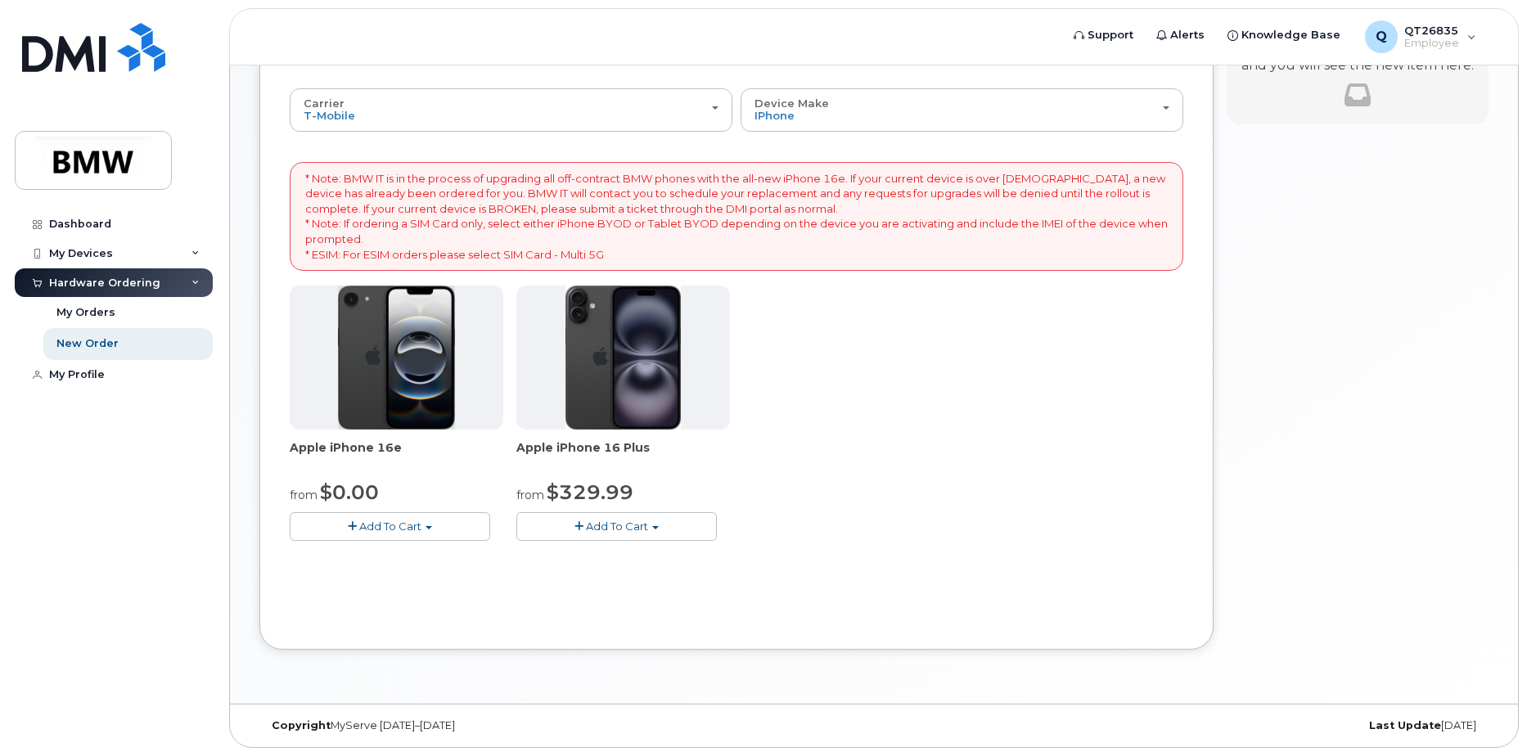
click at [386, 528] on span "Add To Cart" at bounding box center [390, 526] width 62 height 13
click at [383, 554] on link "$0.00 - 30 Month Activation (128GB)" at bounding box center [412, 557] width 236 height 20
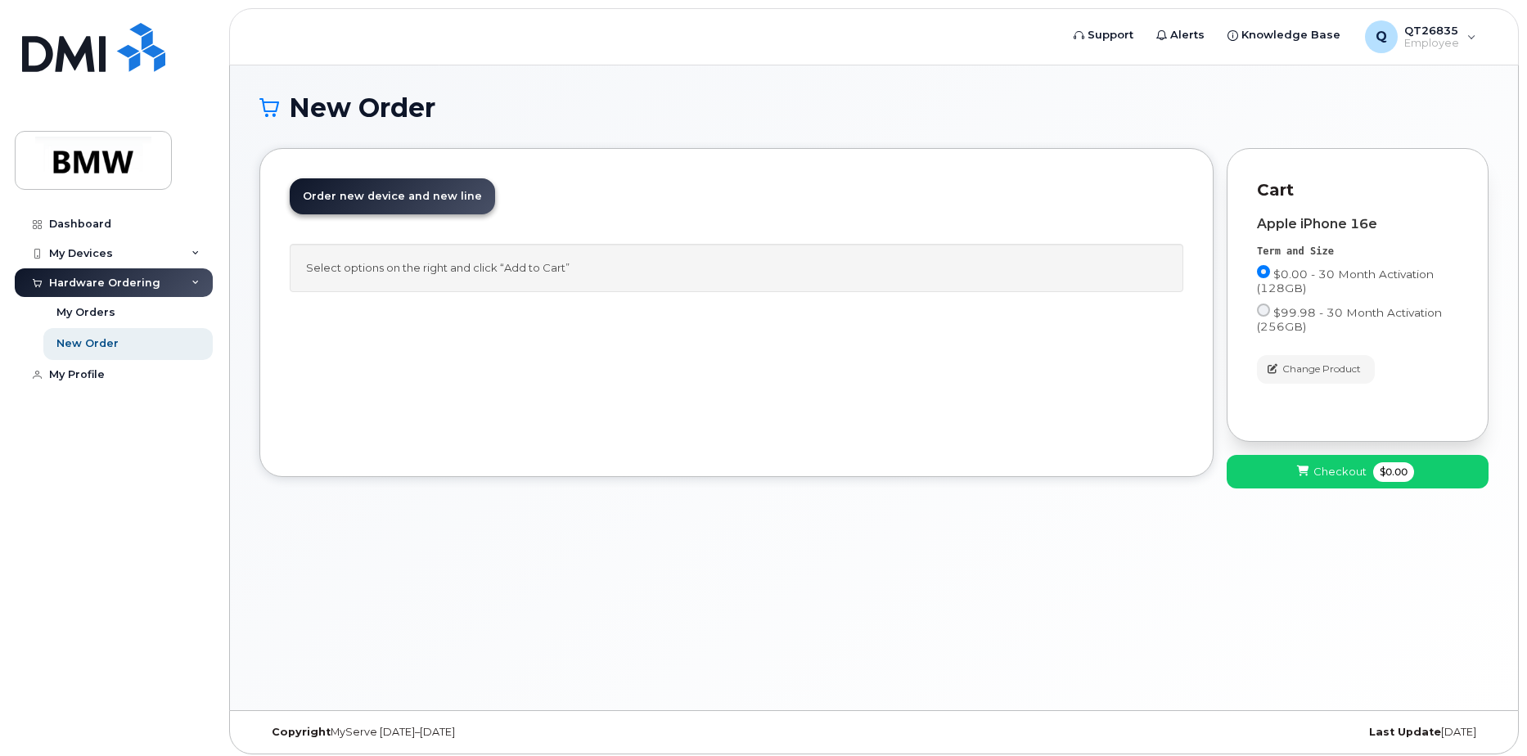
scroll to position [0, 0]
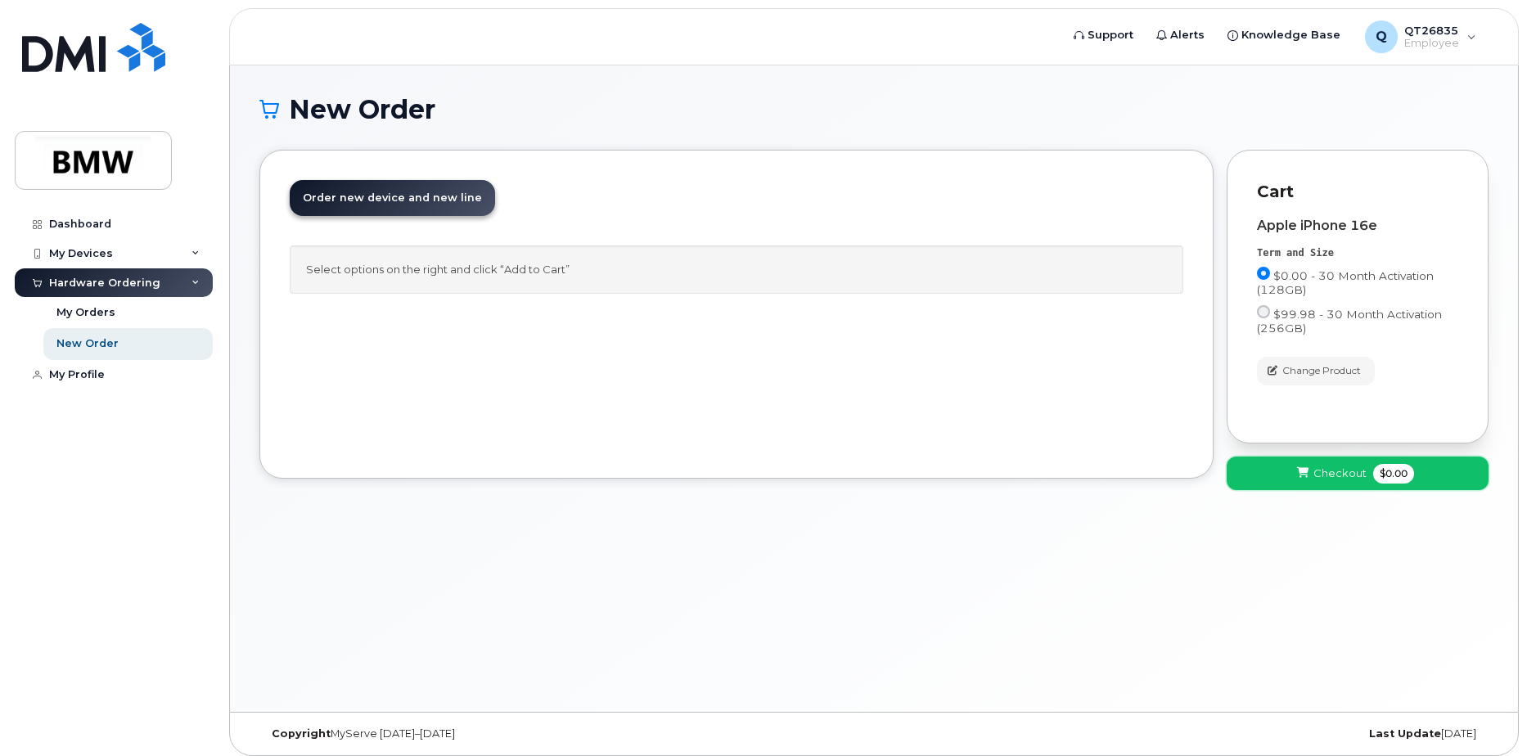
click at [1357, 470] on span "Checkout" at bounding box center [1340, 474] width 53 height 16
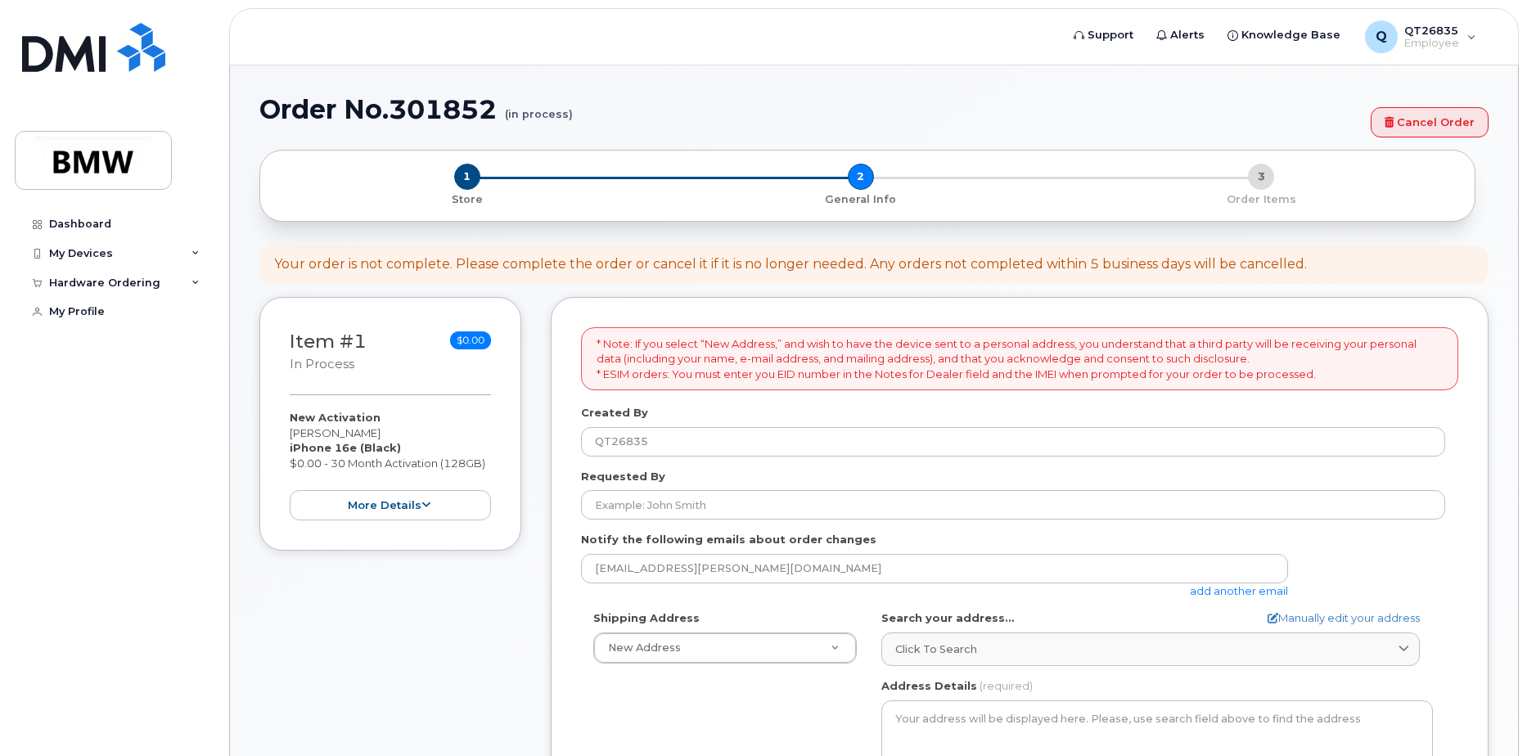
select select
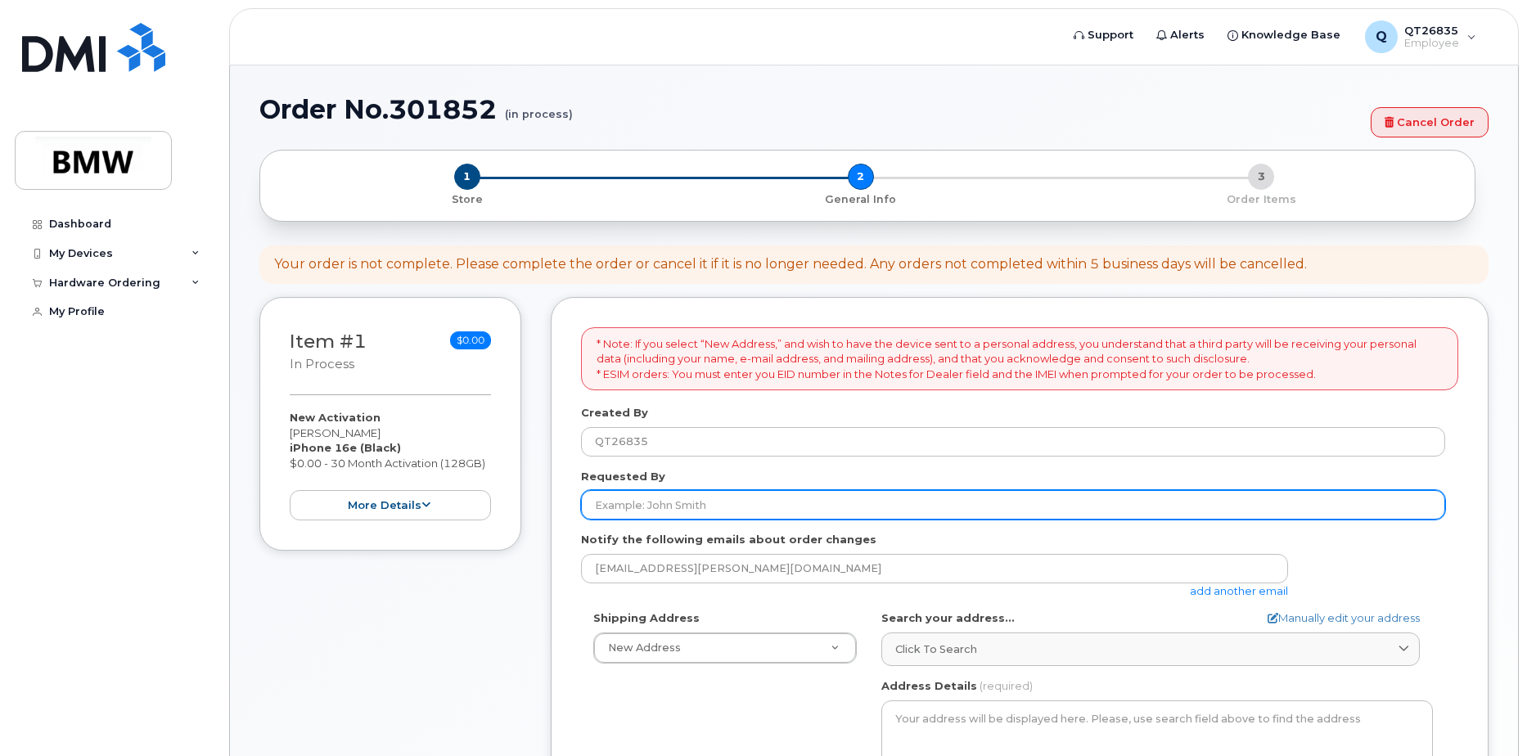
click at [645, 494] on input "Requested By" at bounding box center [1013, 504] width 864 height 29
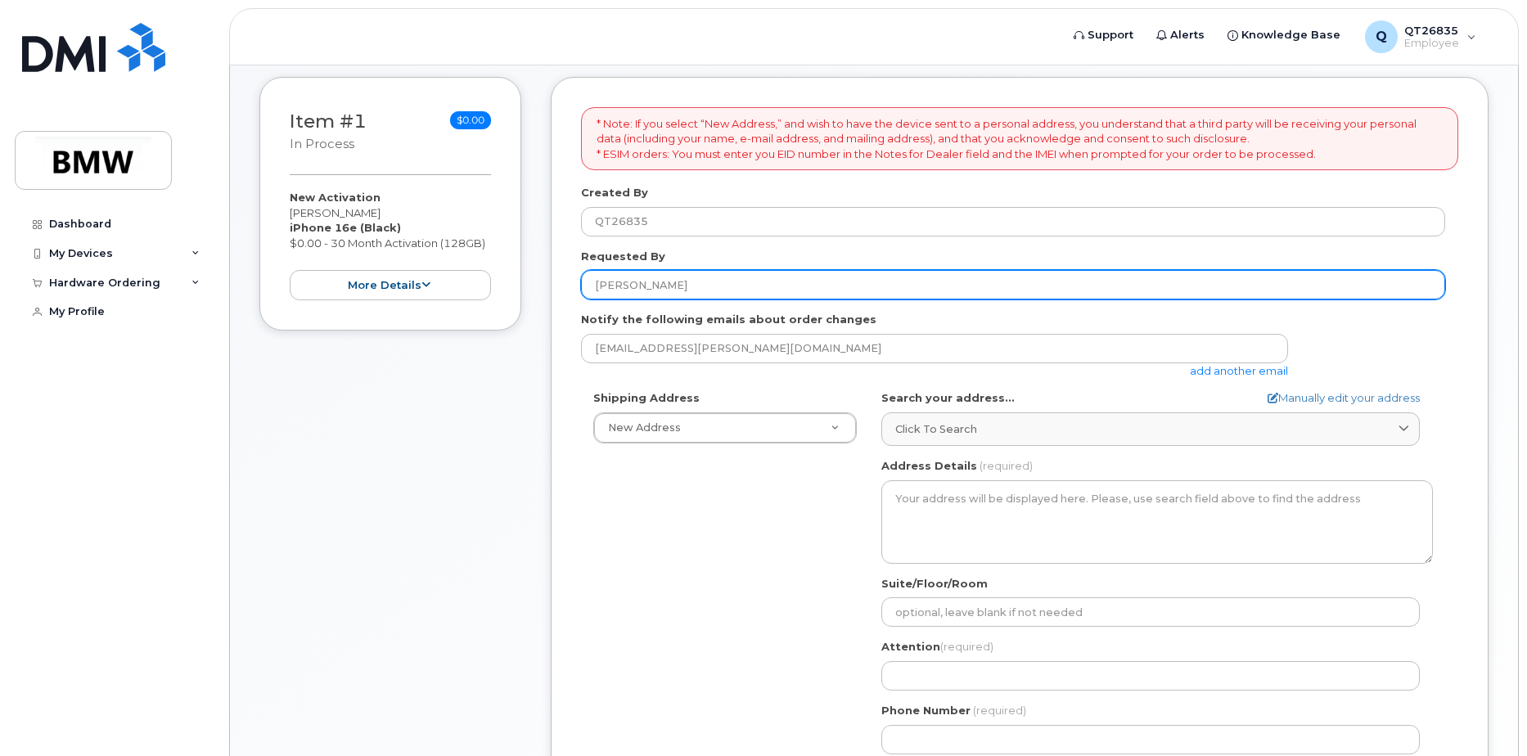
scroll to position [246, 0]
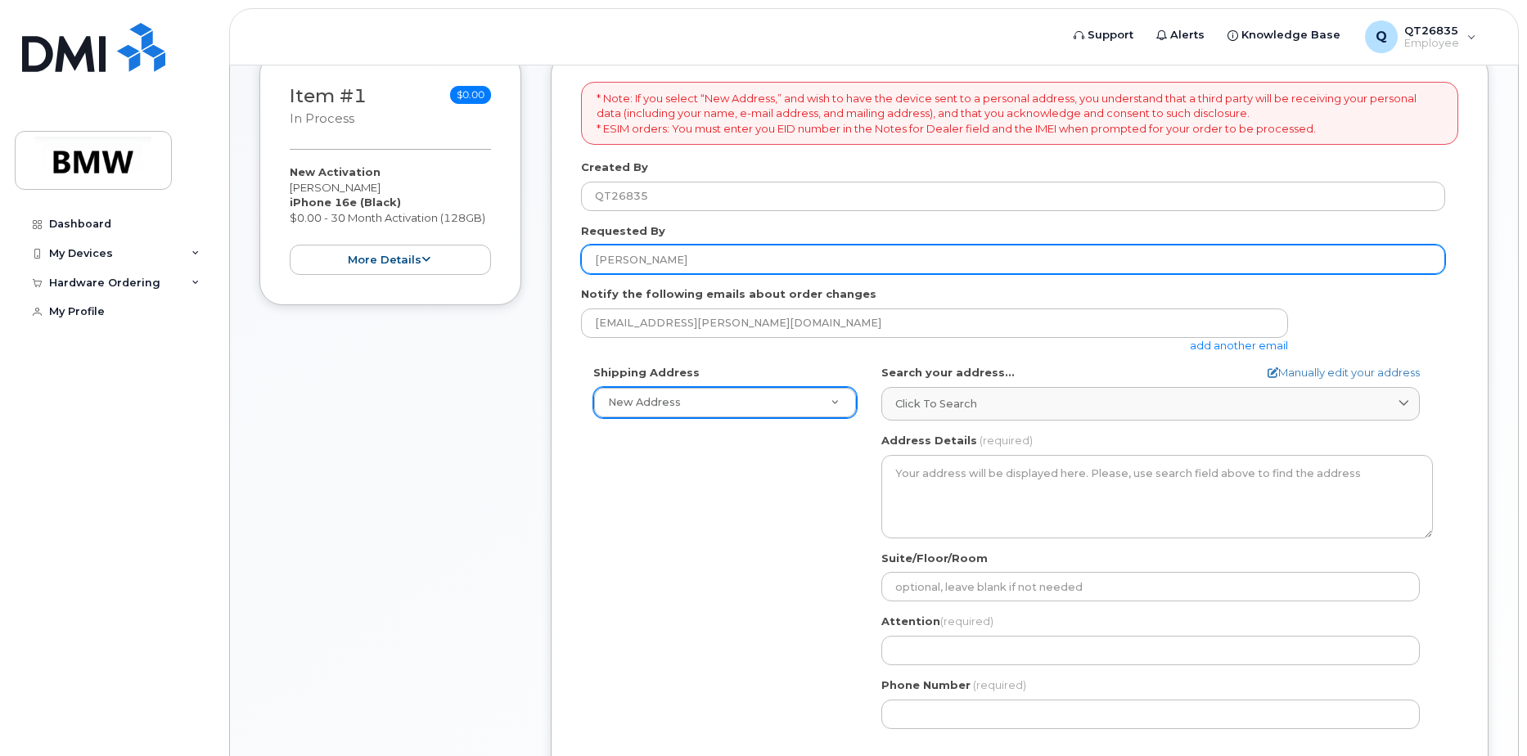
type input "Clay johnson"
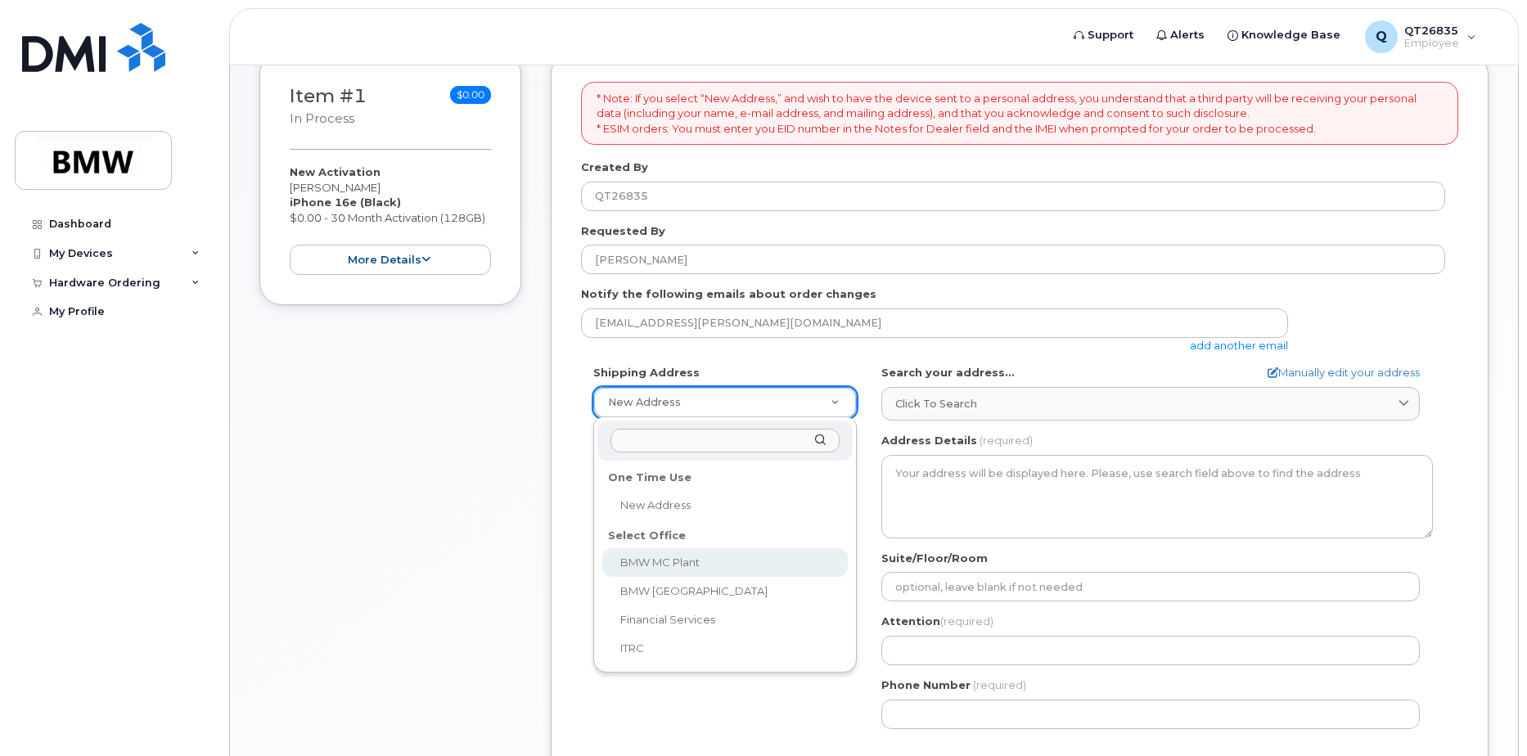
select select
type textarea "1400 Highway 101 S GREER SC 29651-6731 UNITED STATES Greer South Carolina 29651…"
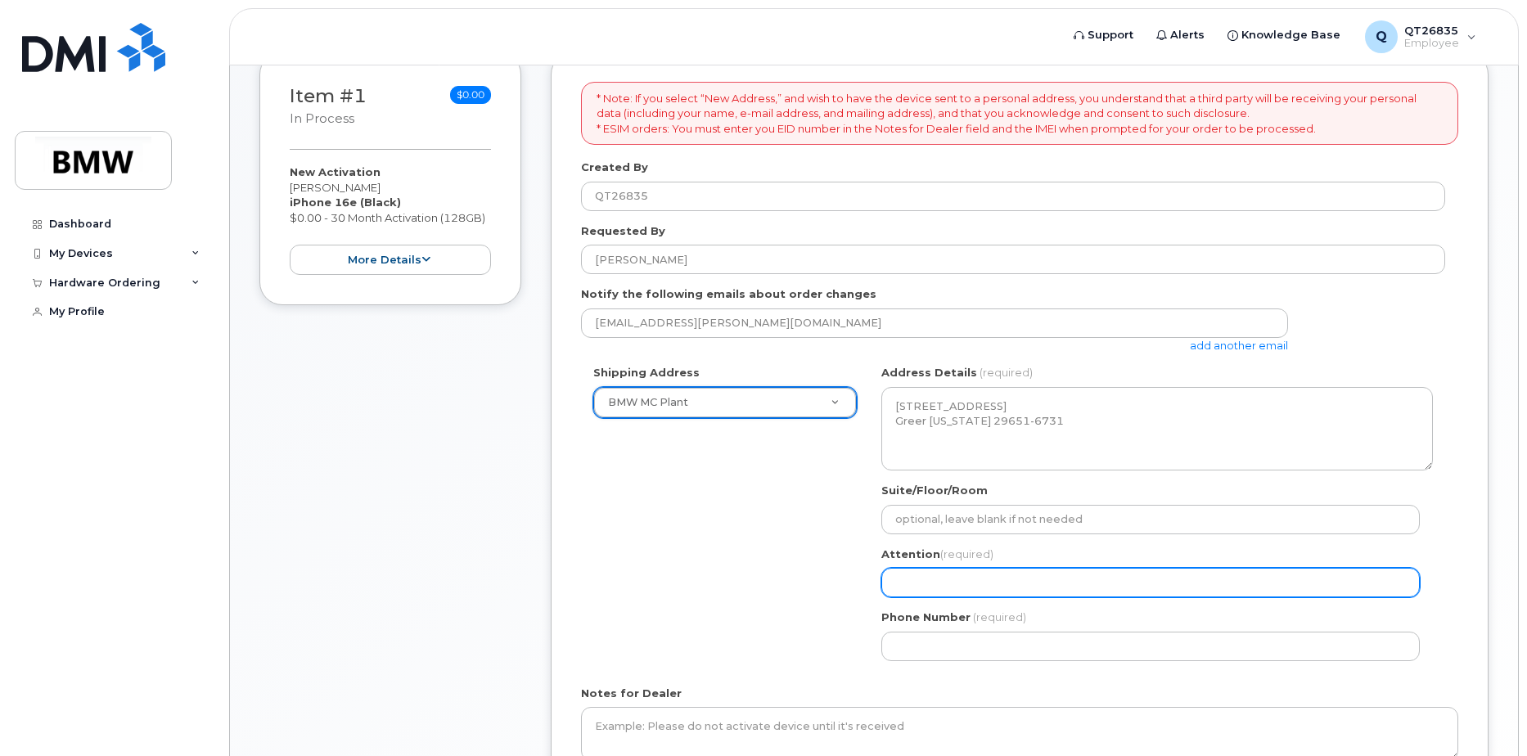
click at [916, 580] on input "Attention (required)" at bounding box center [1151, 582] width 539 height 29
select select
type input "C"
select select
type input "Cla"
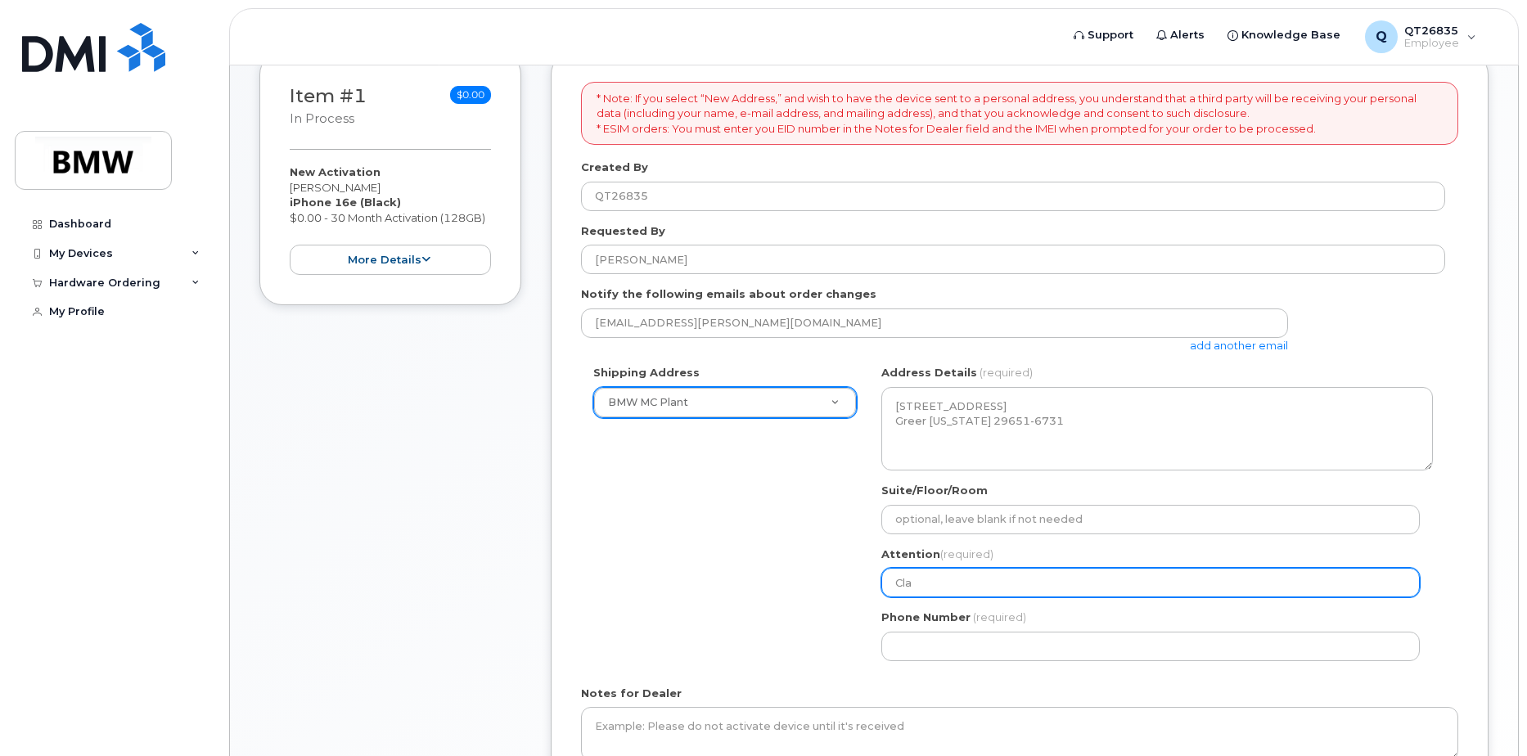
select select
type input "Clay"
select select
type input "Clay J"
select select
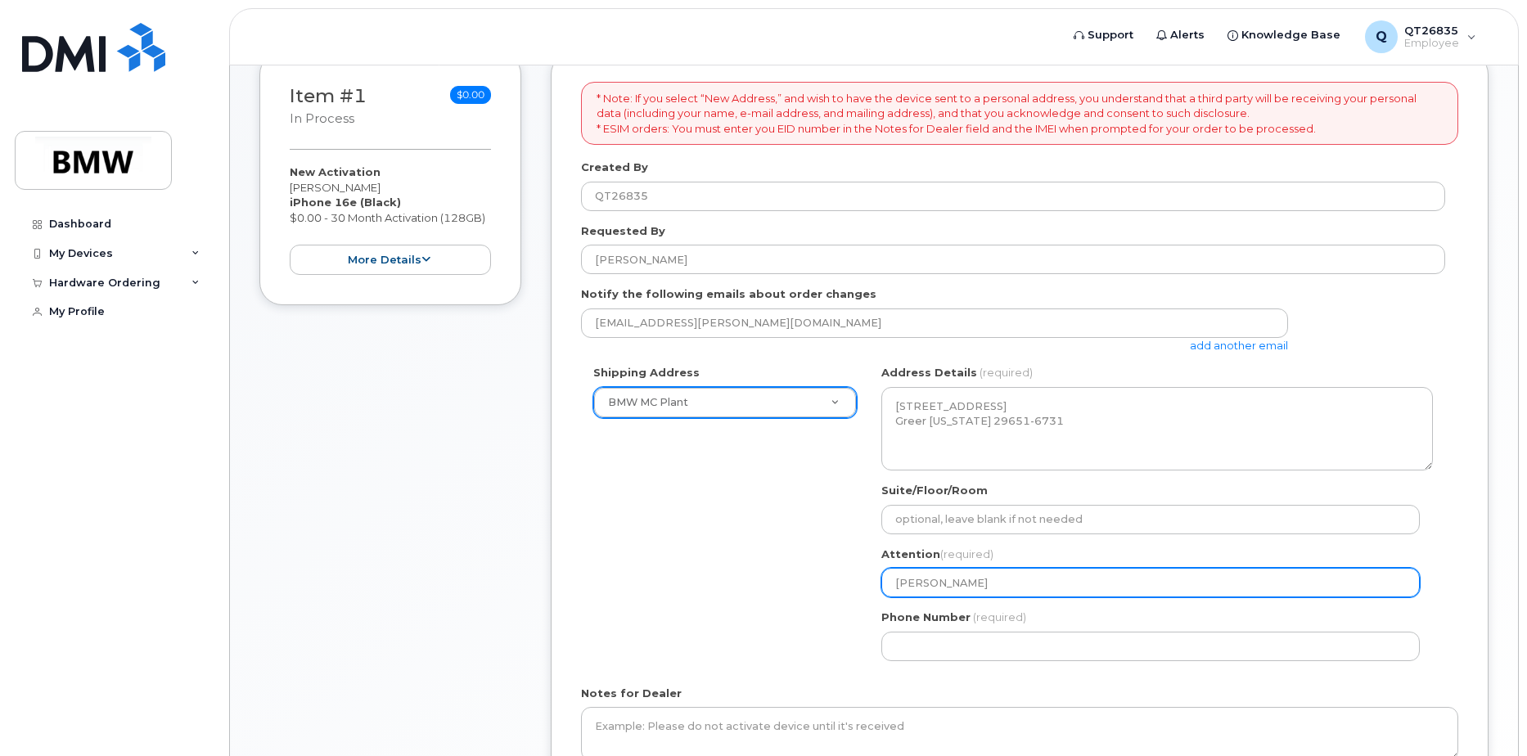
type input "Clay Jo"
select select
type input "Clay Joh"
select select
type input "Clay John"
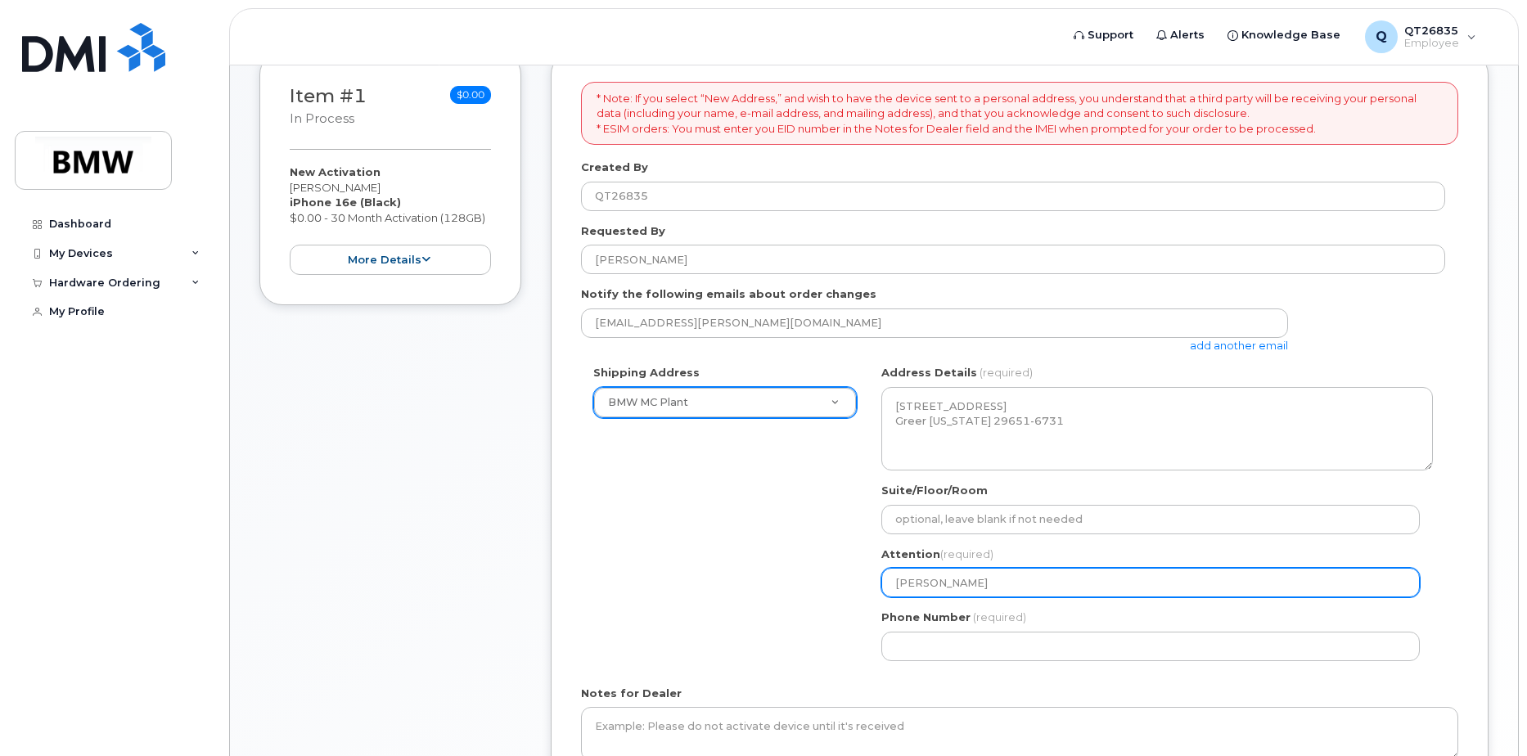
select select
type input "Clay Johns"
select select
type input "Clay Johnso"
select select
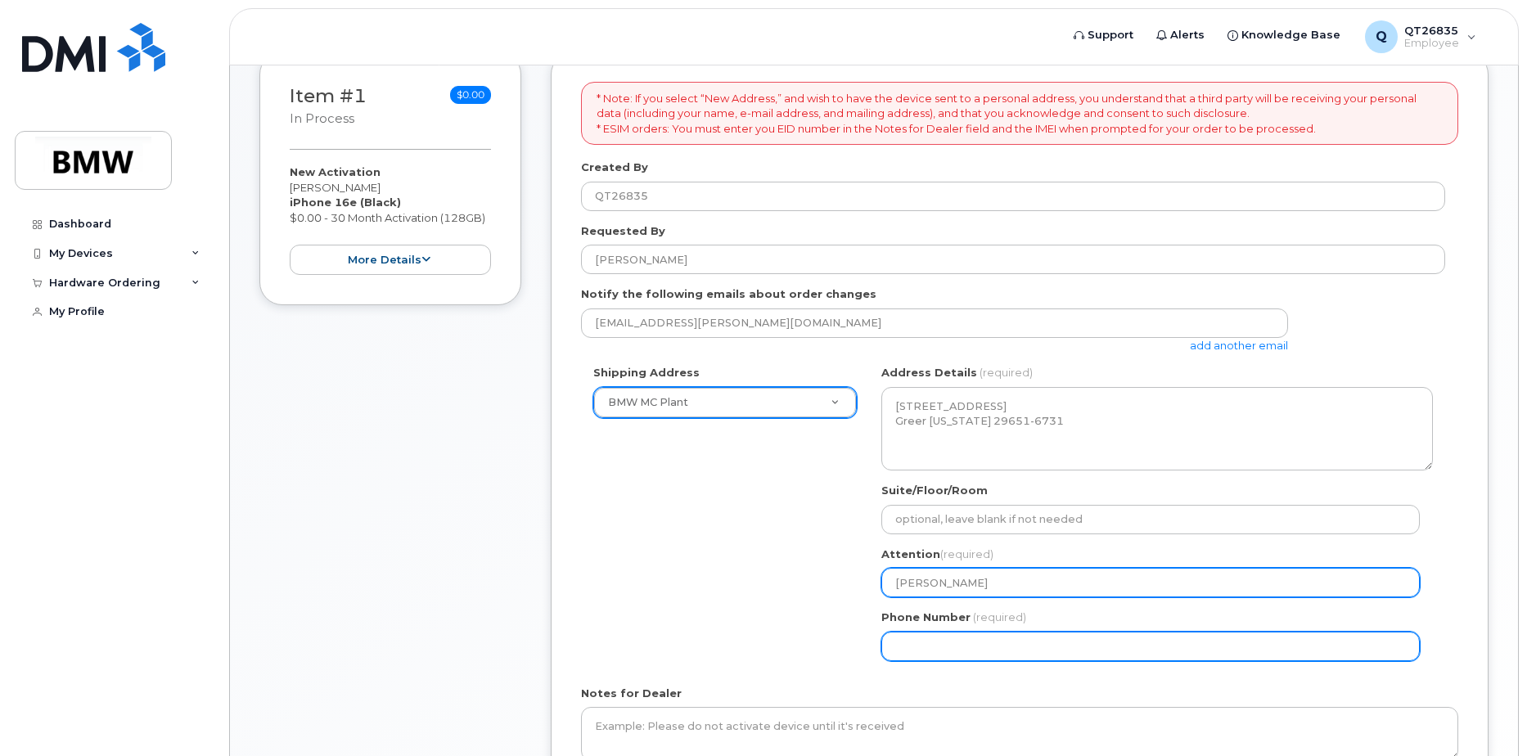
type input "Clay Johnson"
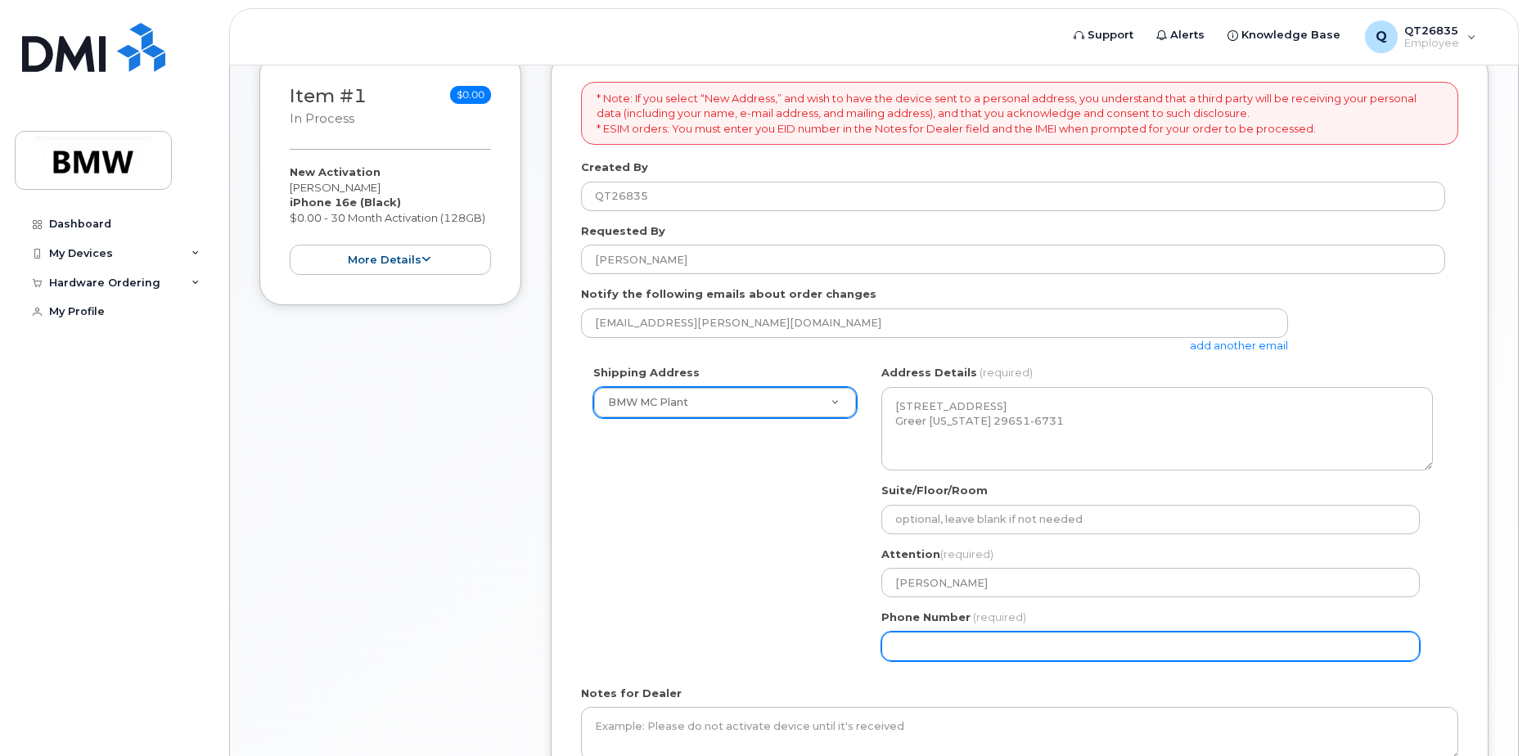
click at [922, 637] on input "Phone Number" at bounding box center [1151, 646] width 539 height 29
select select
type input "864802"
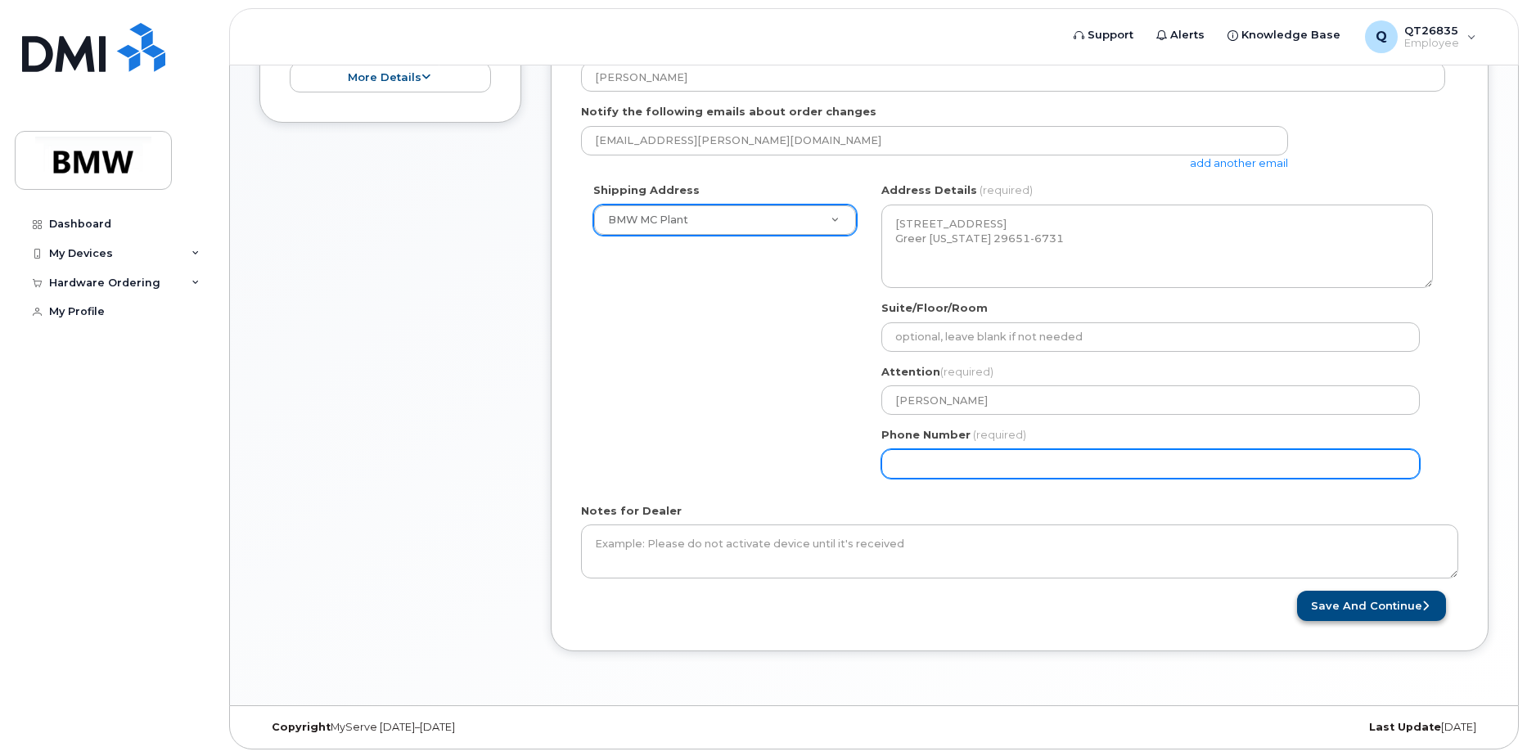
scroll to position [430, 0]
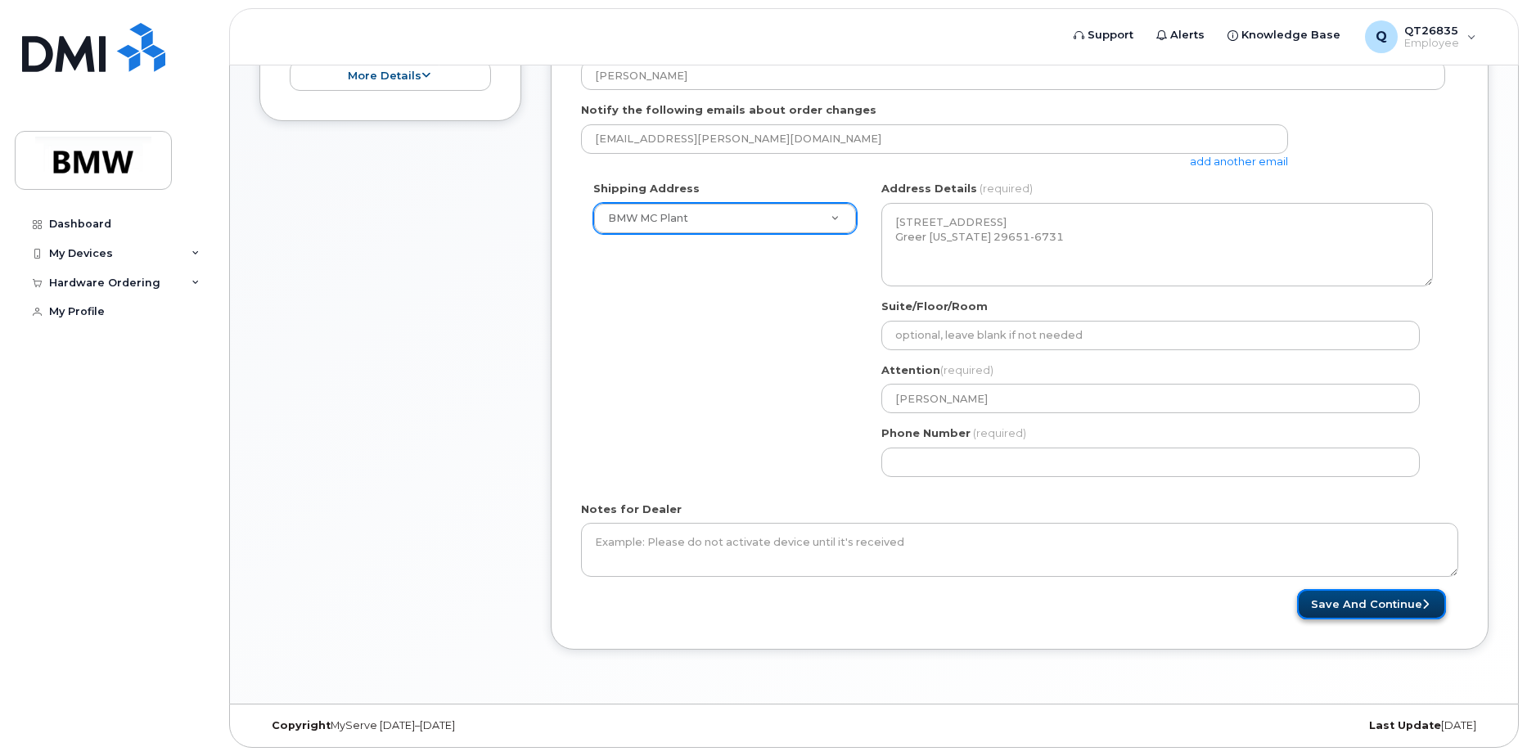
click at [1369, 605] on button "Save and Continue" at bounding box center [1371, 604] width 149 height 30
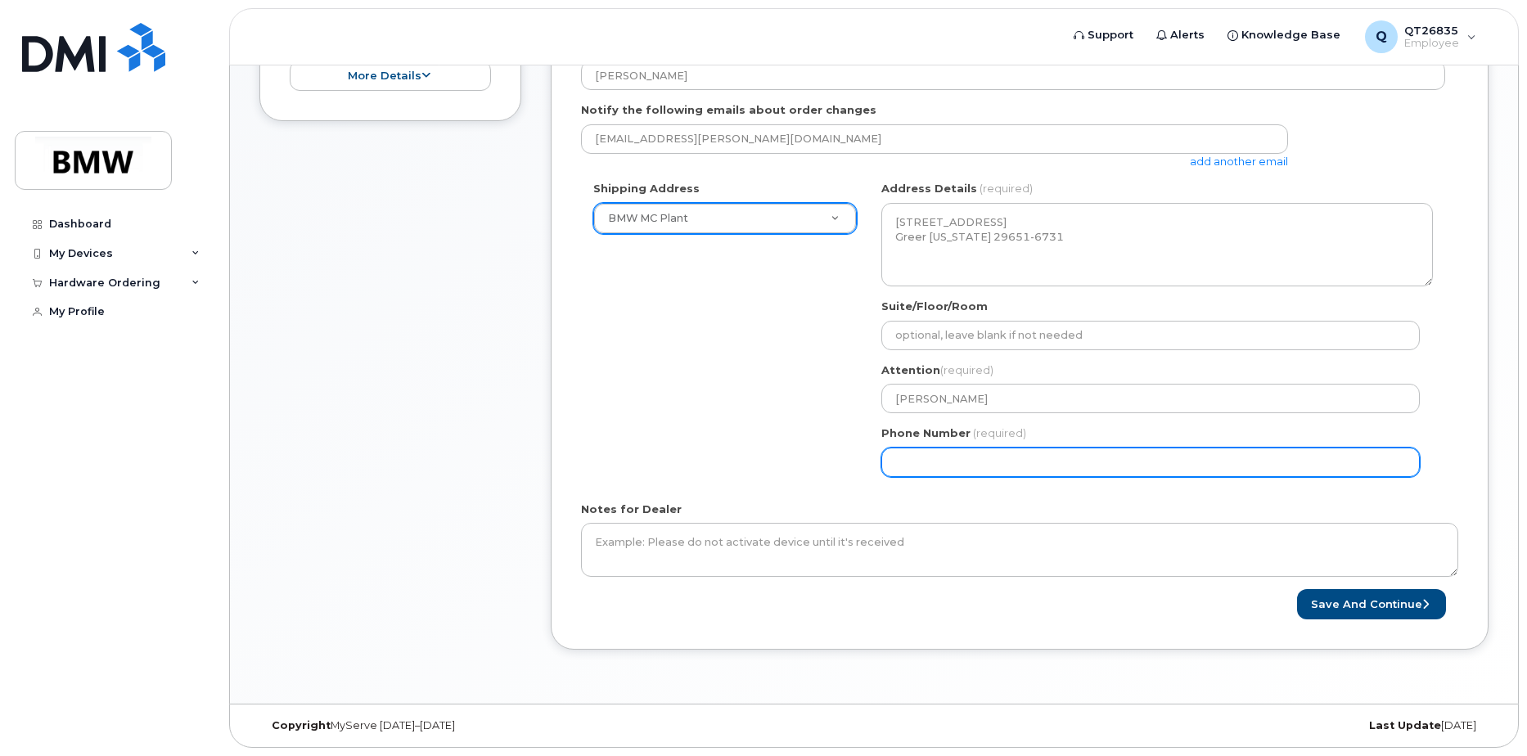
click at [998, 454] on input "Phone Number" at bounding box center [1151, 462] width 539 height 29
click at [922, 458] on input "Phone Number" at bounding box center [1151, 462] width 539 height 29
click at [918, 461] on input "Phone Number" at bounding box center [1151, 462] width 539 height 29
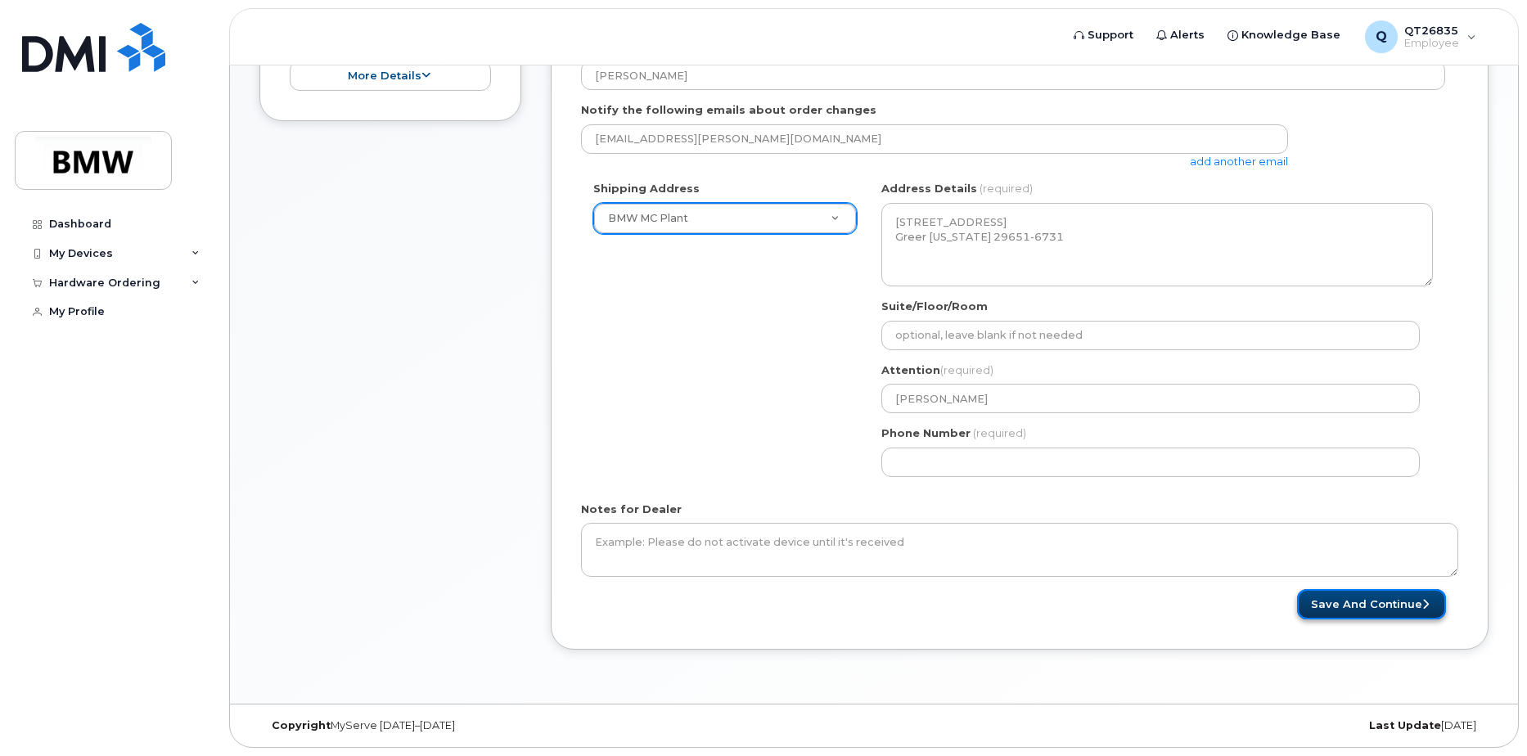
click at [1406, 605] on button "Save and Continue" at bounding box center [1371, 604] width 149 height 30
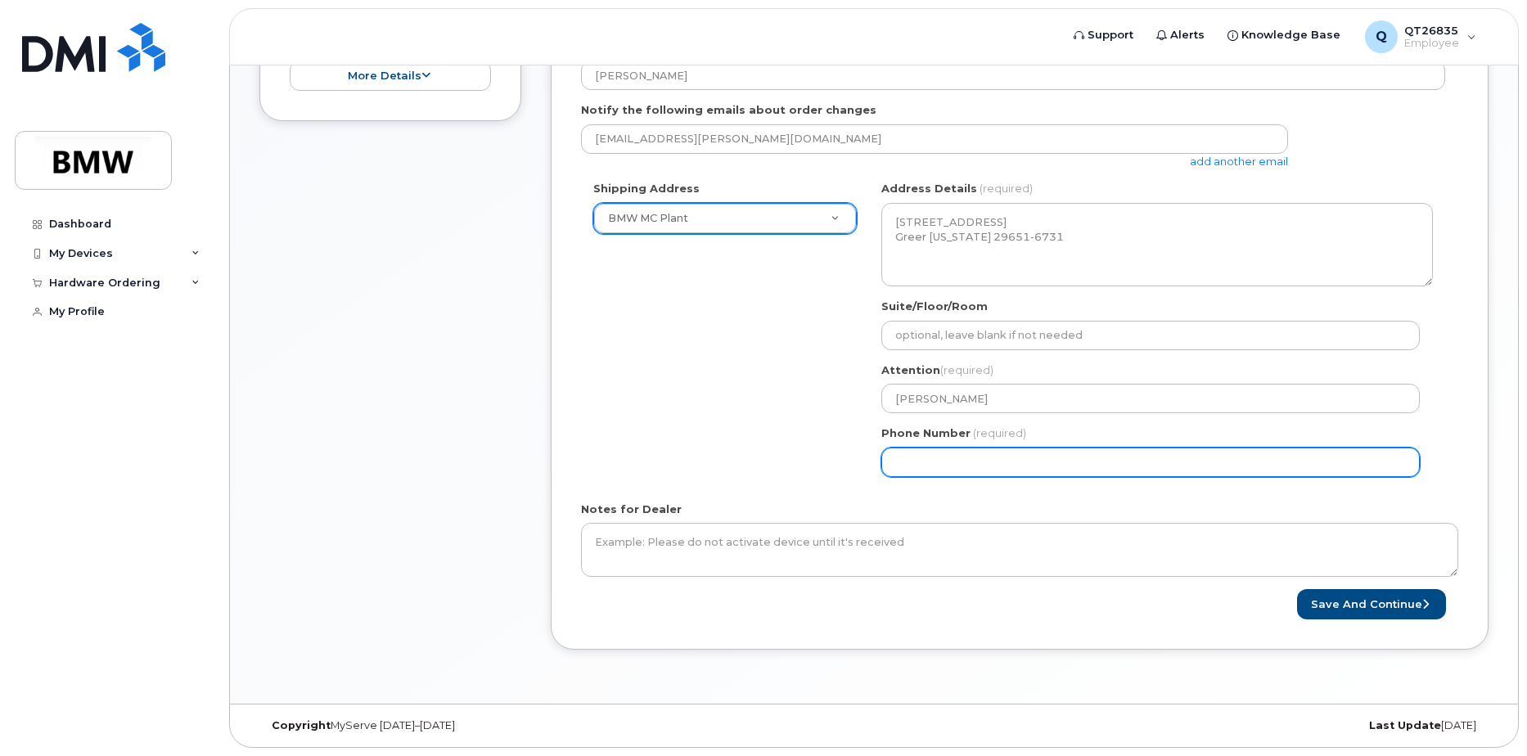
drag, startPoint x: 982, startPoint y: 458, endPoint x: 802, endPoint y: 458, distance: 180.1
click at [801, 459] on div "Shipping Address BMW MC Plant New Address BMW MC Plant BMW North America Financ…" at bounding box center [1013, 335] width 864 height 308
type input "864"
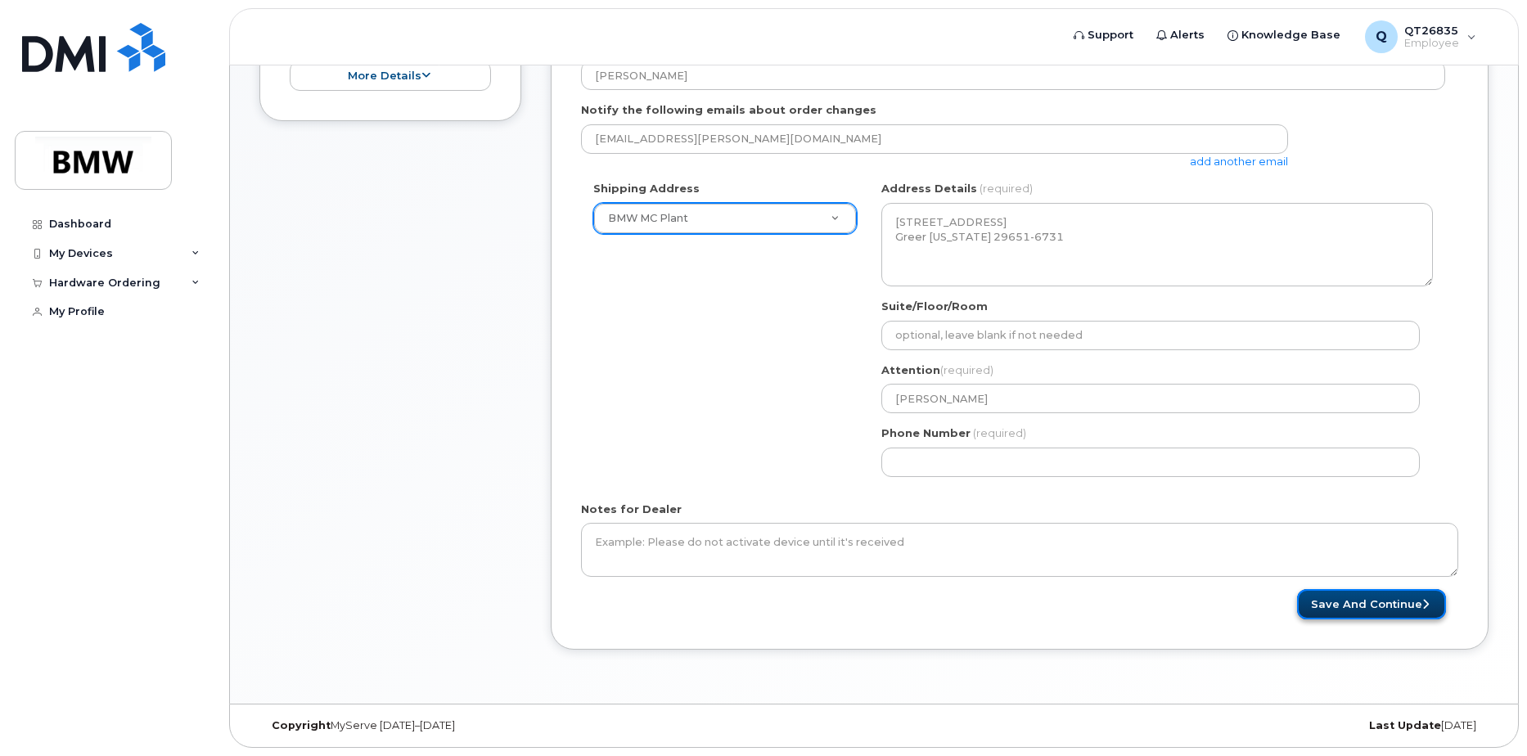
click at [1331, 596] on button "Save and Continue" at bounding box center [1371, 604] width 149 height 30
click at [1175, 500] on form "* Note: If you select “New Address,” and wish to have the device sent to a pers…" at bounding box center [1020, 259] width 878 height 722
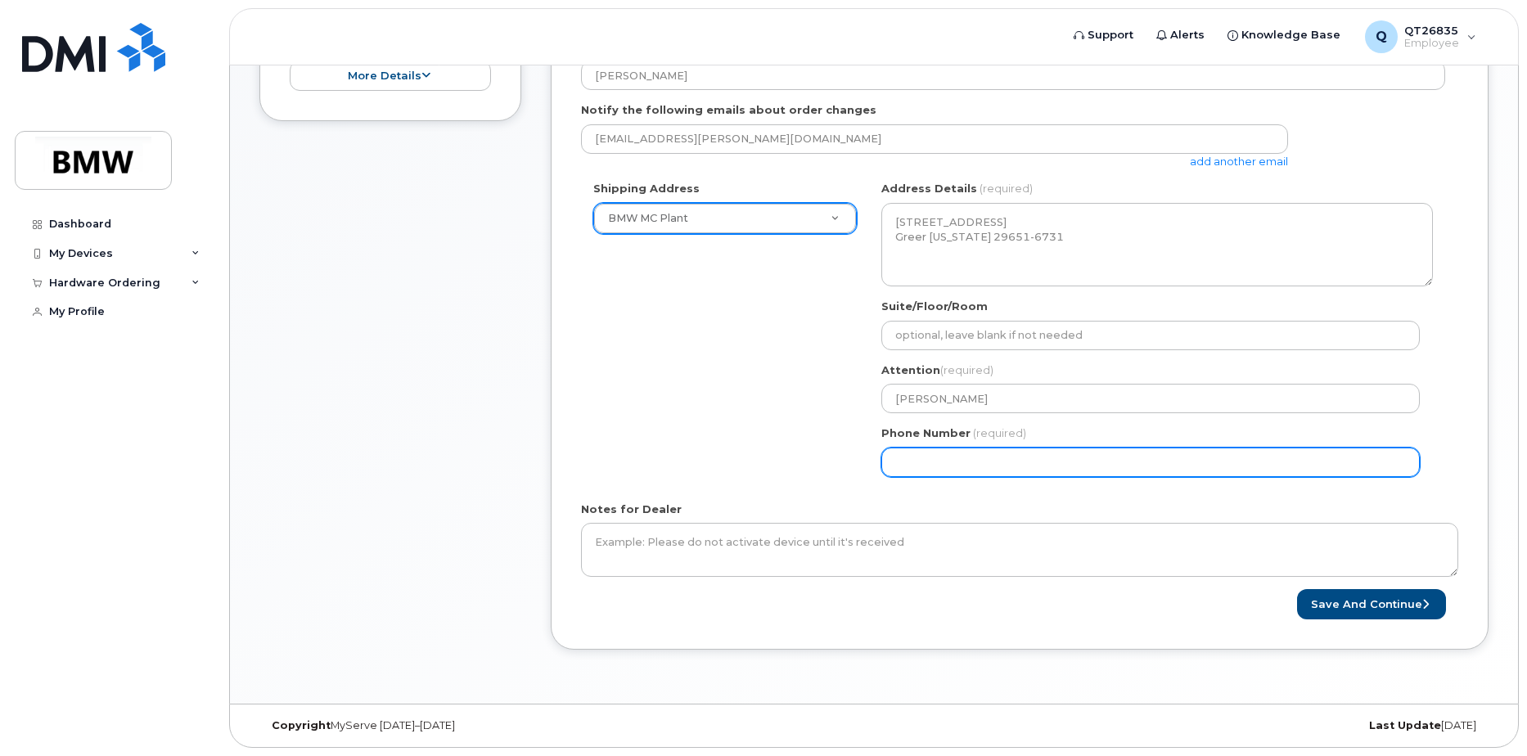
drag, startPoint x: 981, startPoint y: 465, endPoint x: 898, endPoint y: 459, distance: 83.7
click at [898, 459] on input "Phone Number" at bounding box center [1151, 462] width 539 height 29
click at [916, 462] on input "Phone Number" at bounding box center [1151, 462] width 539 height 29
click at [1297, 589] on button "Save and Continue" at bounding box center [1371, 604] width 149 height 30
drag, startPoint x: 980, startPoint y: 466, endPoint x: 922, endPoint y: 460, distance: 58.4
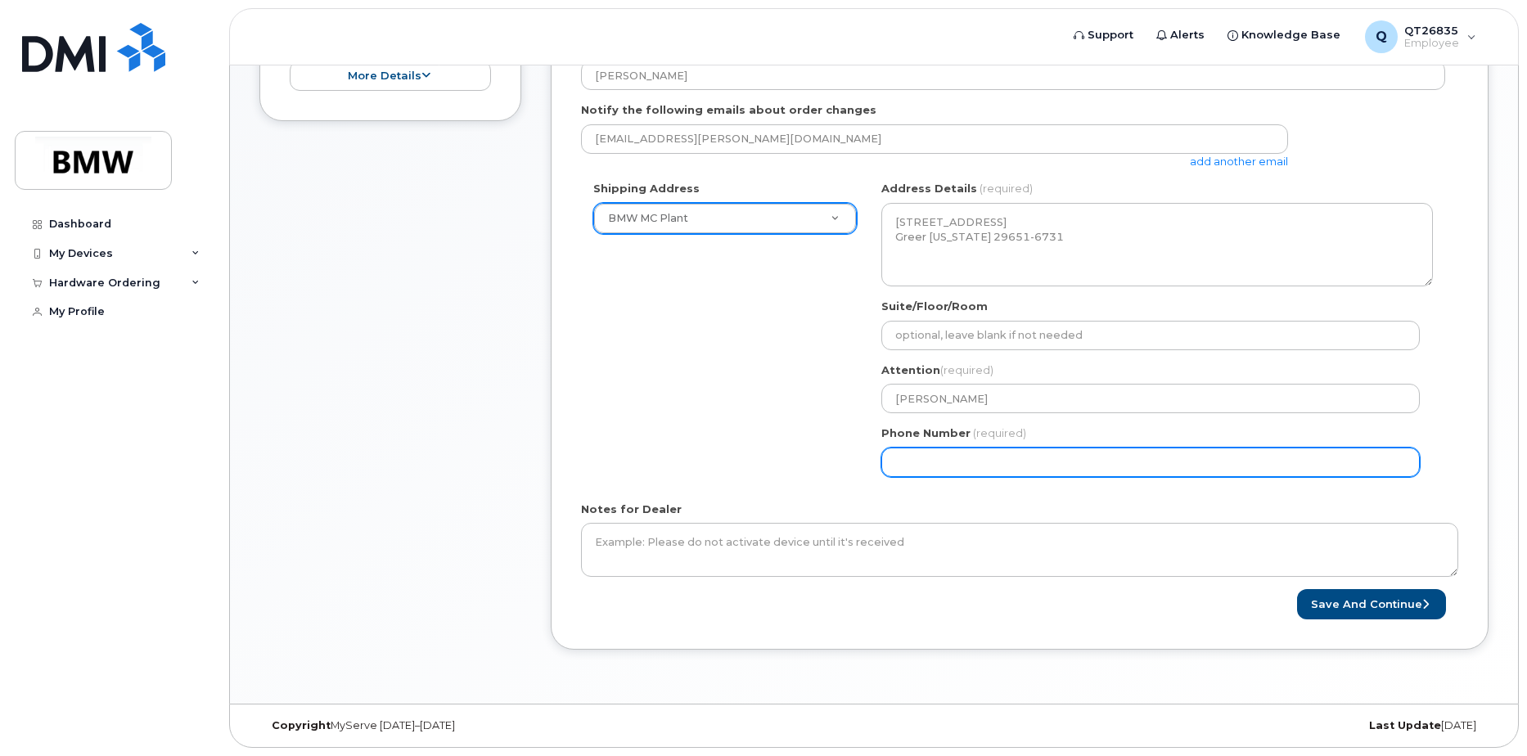
click at [922, 460] on input "Phone Number" at bounding box center [1151, 462] width 539 height 29
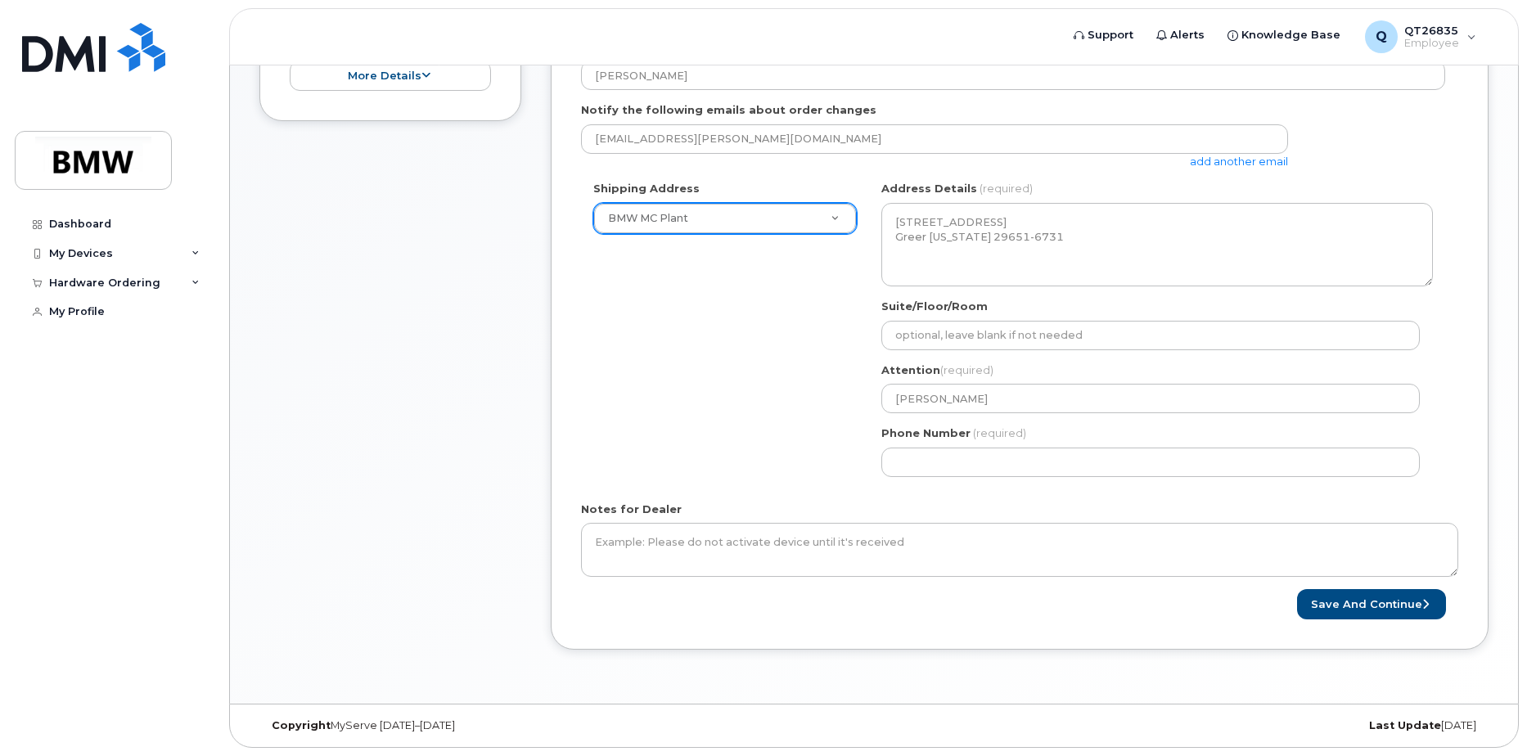
click at [1007, 434] on span "(required)" at bounding box center [999, 432] width 53 height 13
click at [997, 432] on span "(required)" at bounding box center [999, 432] width 53 height 13
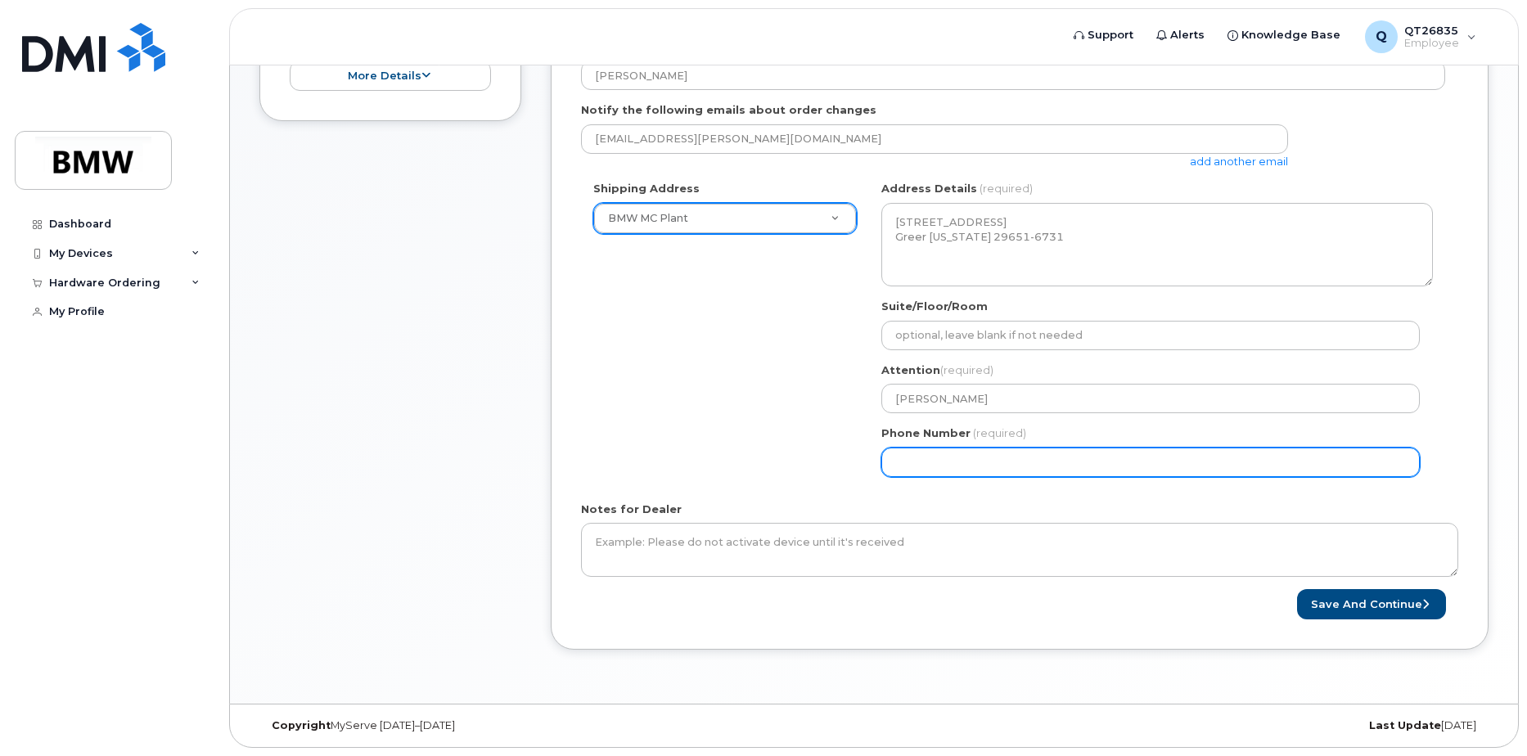
click at [968, 459] on input "Phone Number" at bounding box center [1151, 462] width 539 height 29
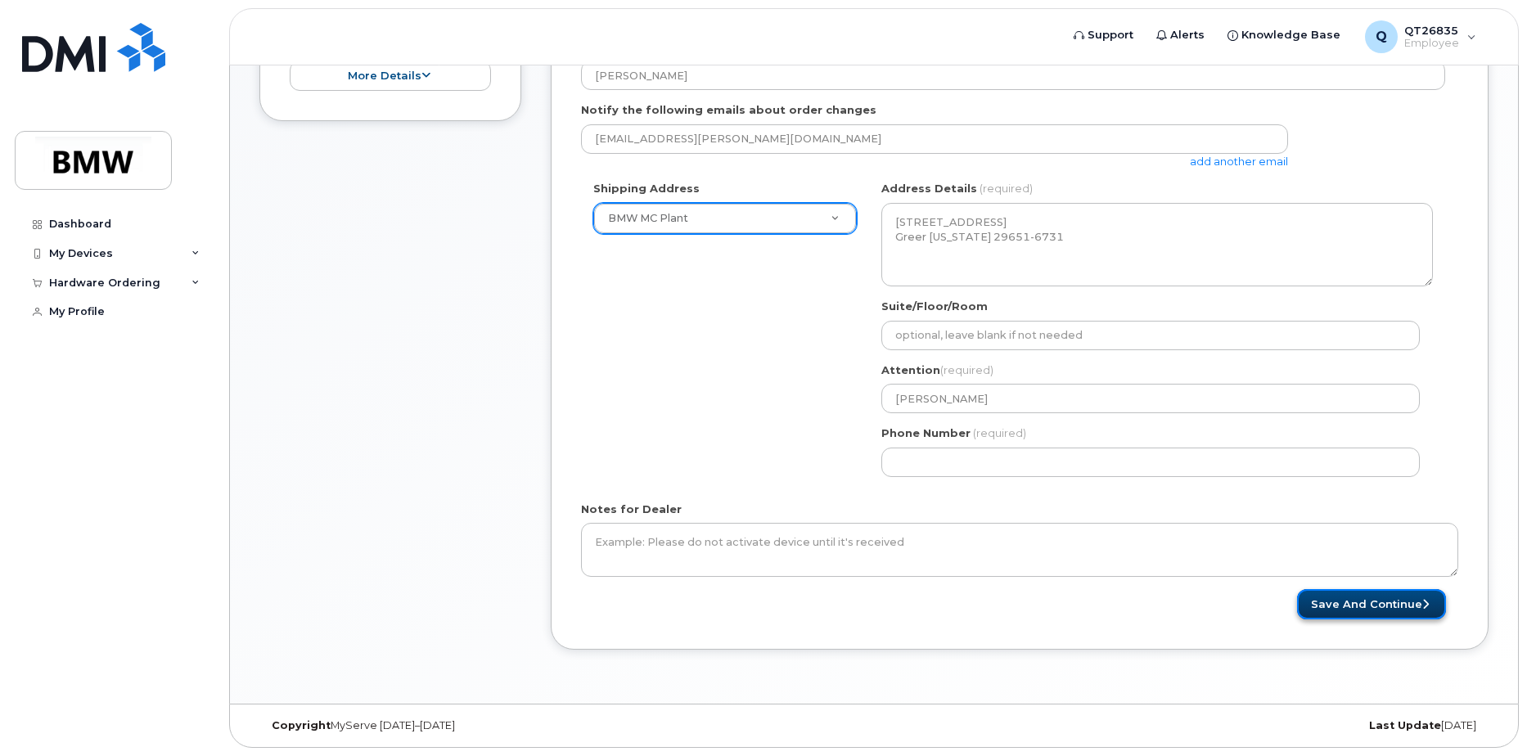
click at [1333, 599] on button "Save and Continue" at bounding box center [1371, 604] width 149 height 30
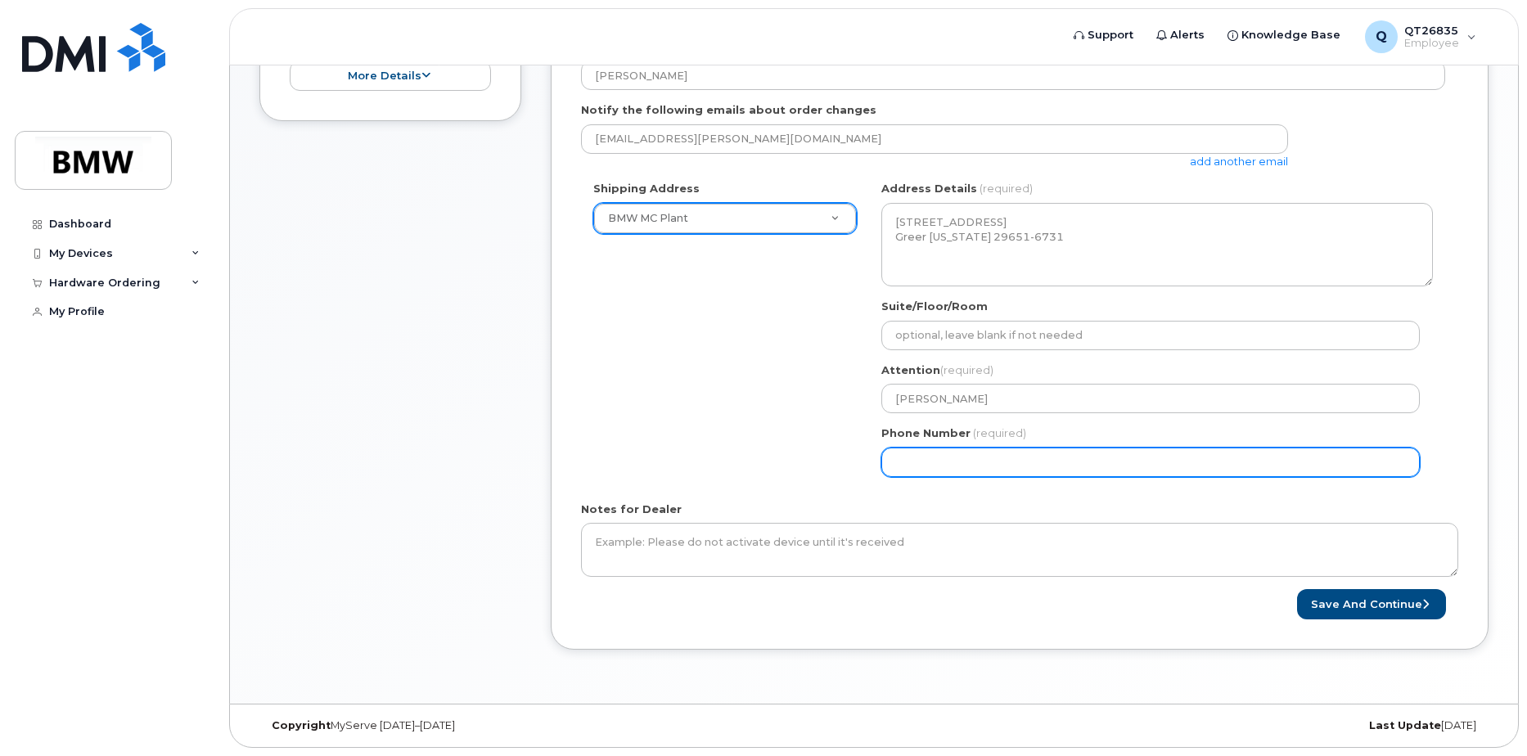
click at [896, 462] on input "Phone Number" at bounding box center [1151, 462] width 539 height 29
click at [1013, 471] on input "Phone Number" at bounding box center [1151, 462] width 539 height 29
click at [947, 458] on input "Phone Number" at bounding box center [1151, 462] width 539 height 29
click at [921, 461] on input "Phone Number" at bounding box center [1151, 462] width 539 height 29
select select
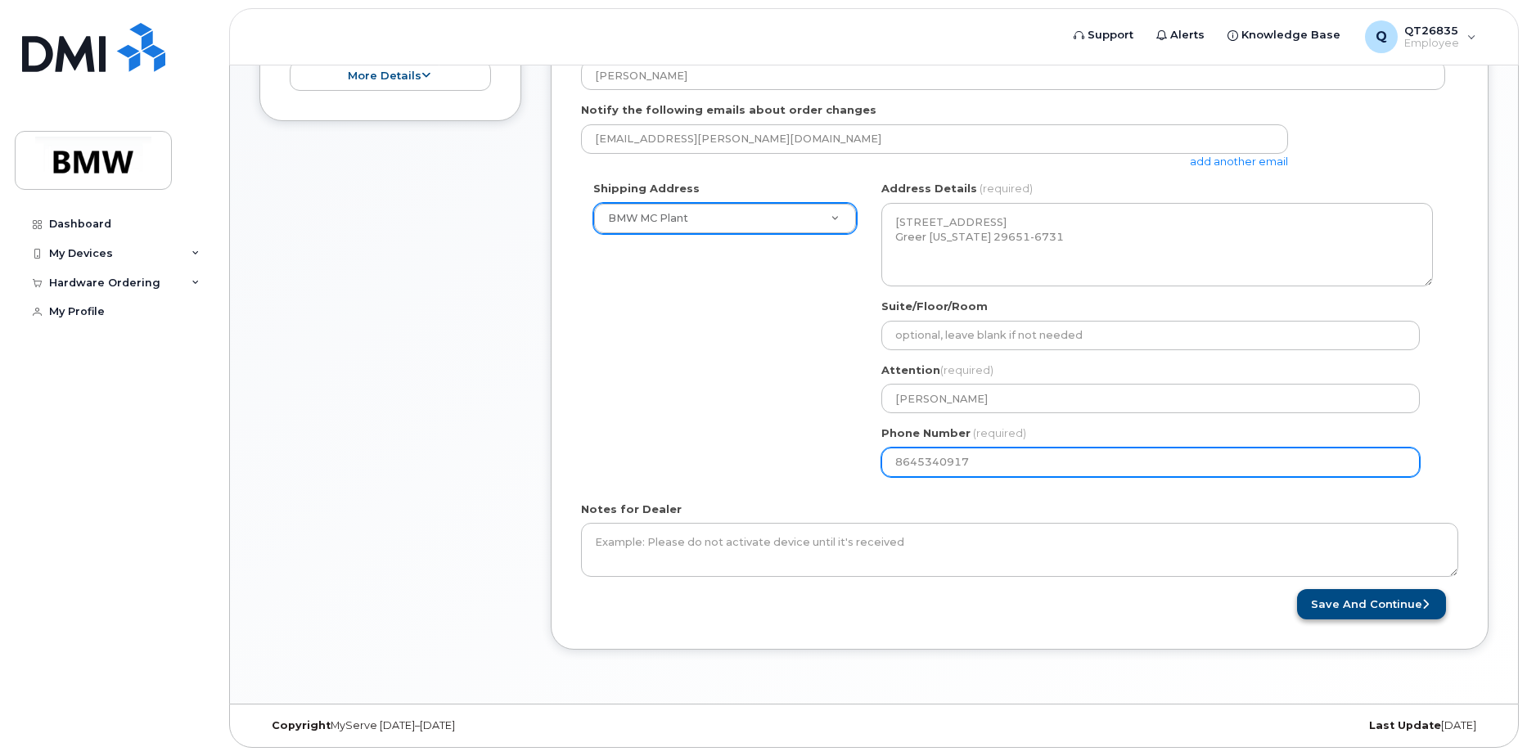
type input "8645340917"
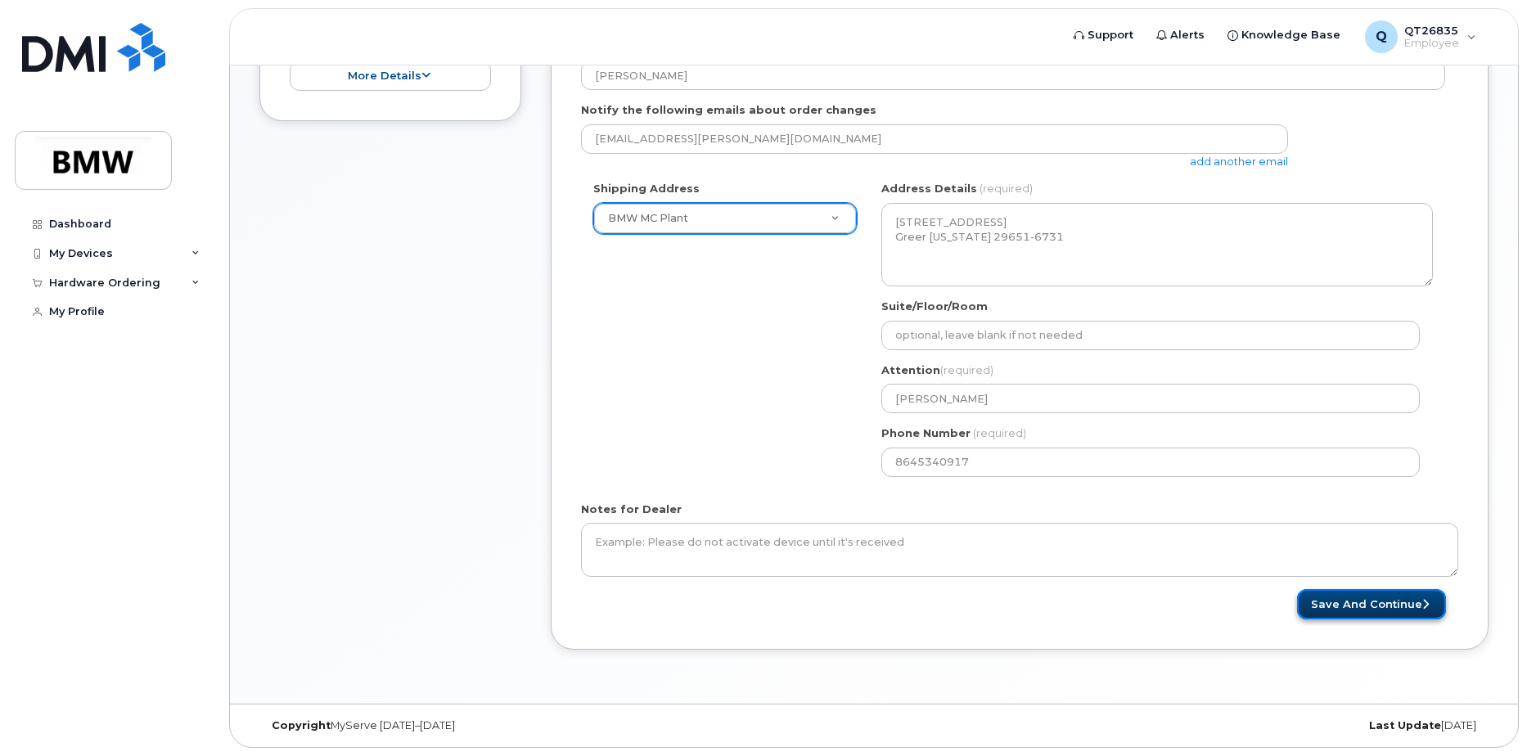
click at [1352, 598] on button "Save and Continue" at bounding box center [1371, 604] width 149 height 30
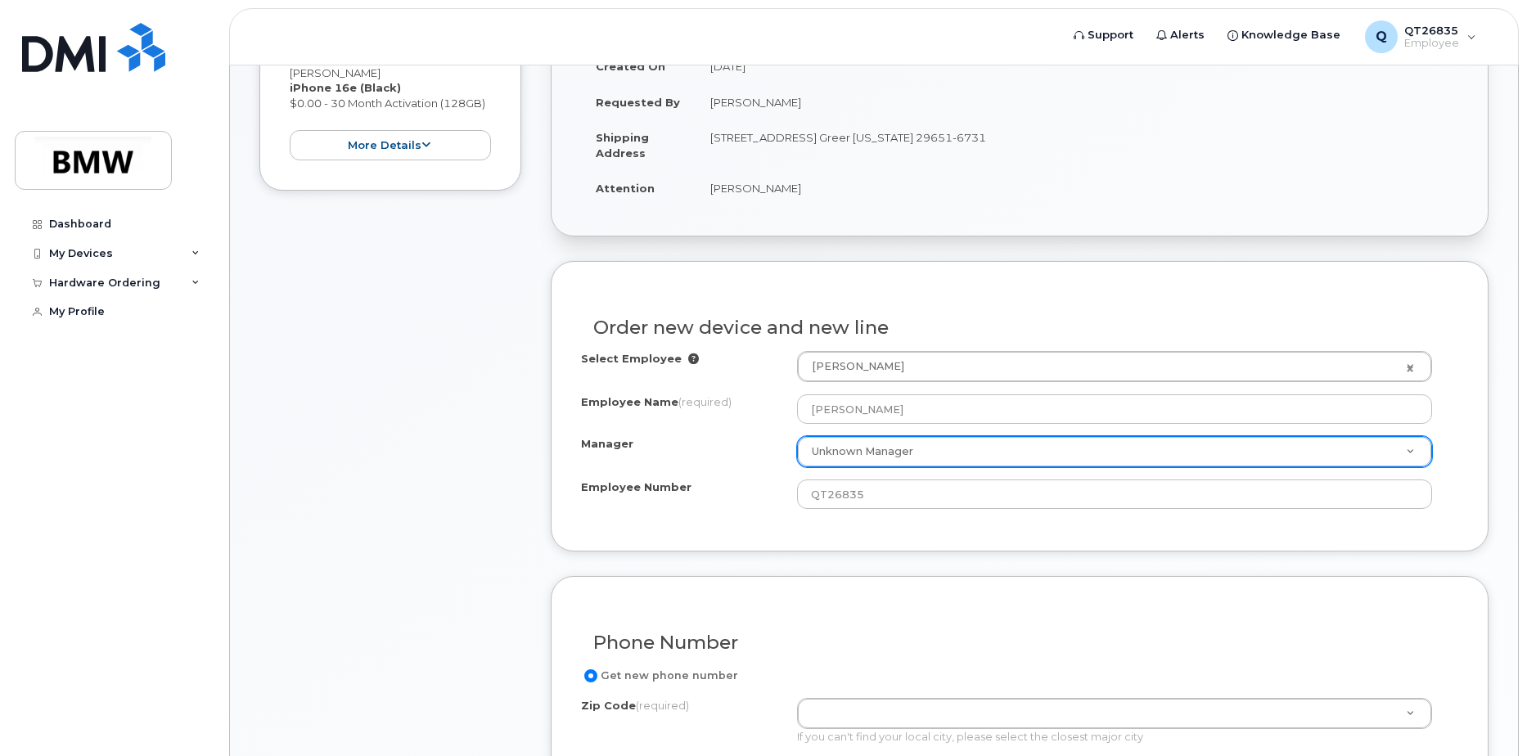
scroll to position [409, 0]
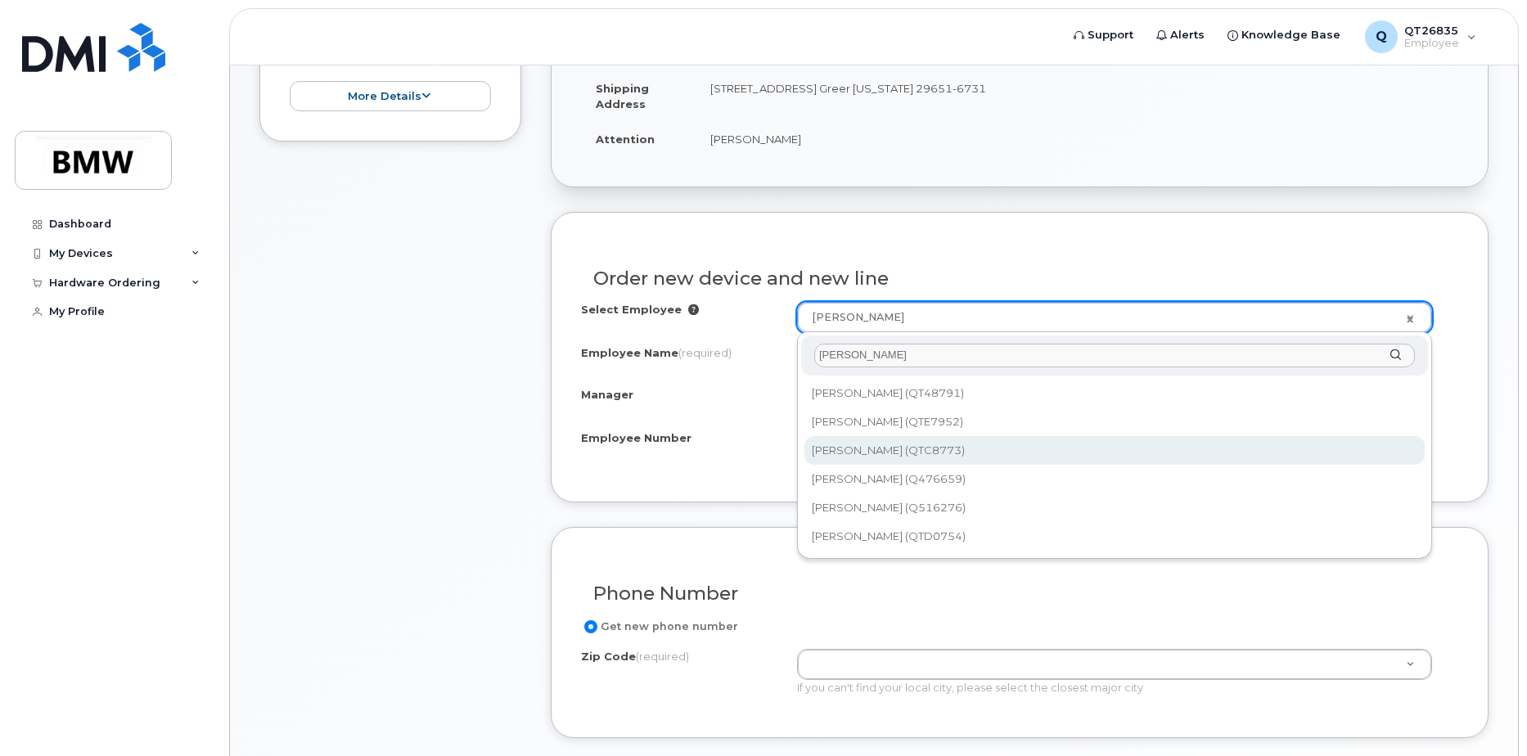
type input "katie"
type input "1919356"
type input "[PERSON_NAME]"
type input "QTC8773"
type input "1859"
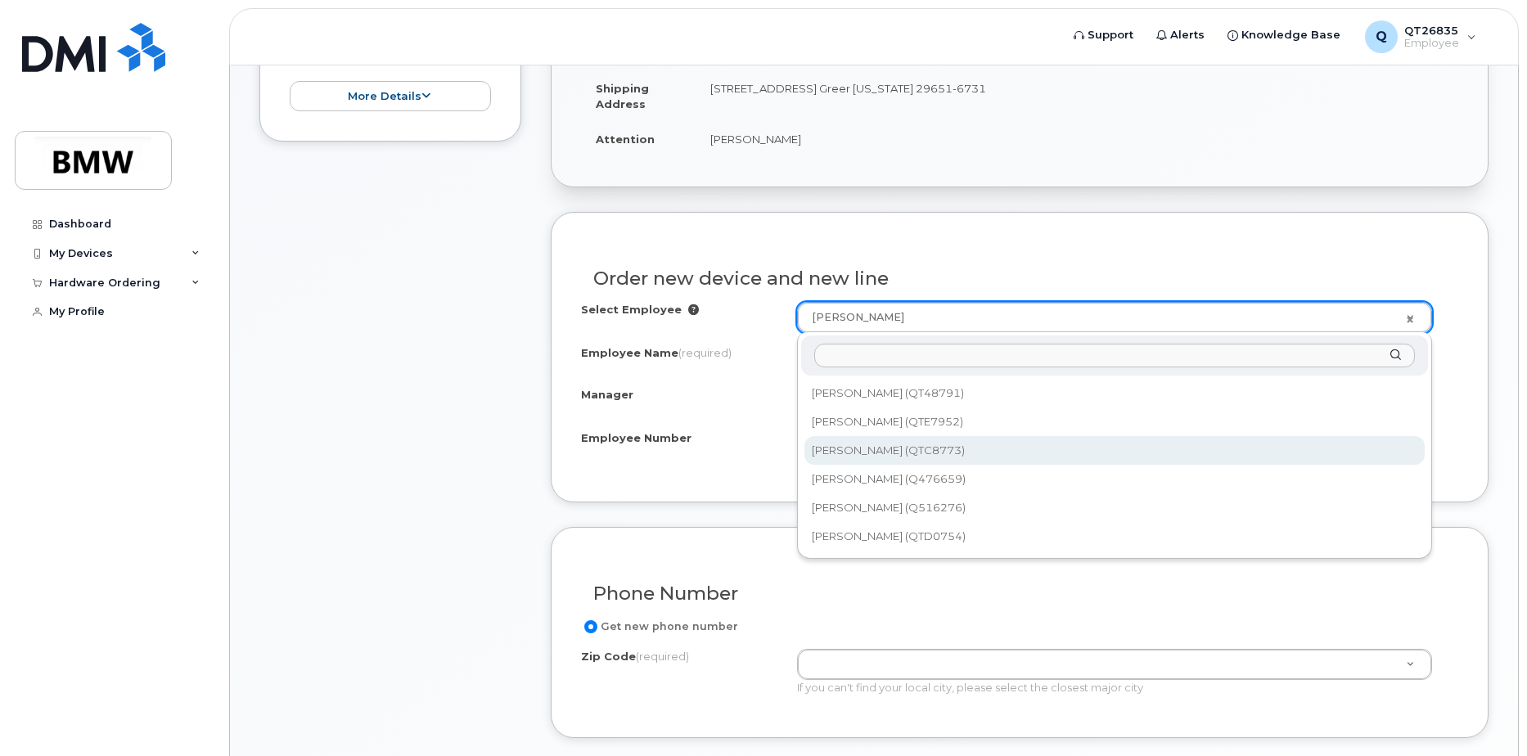
select select "1899965"
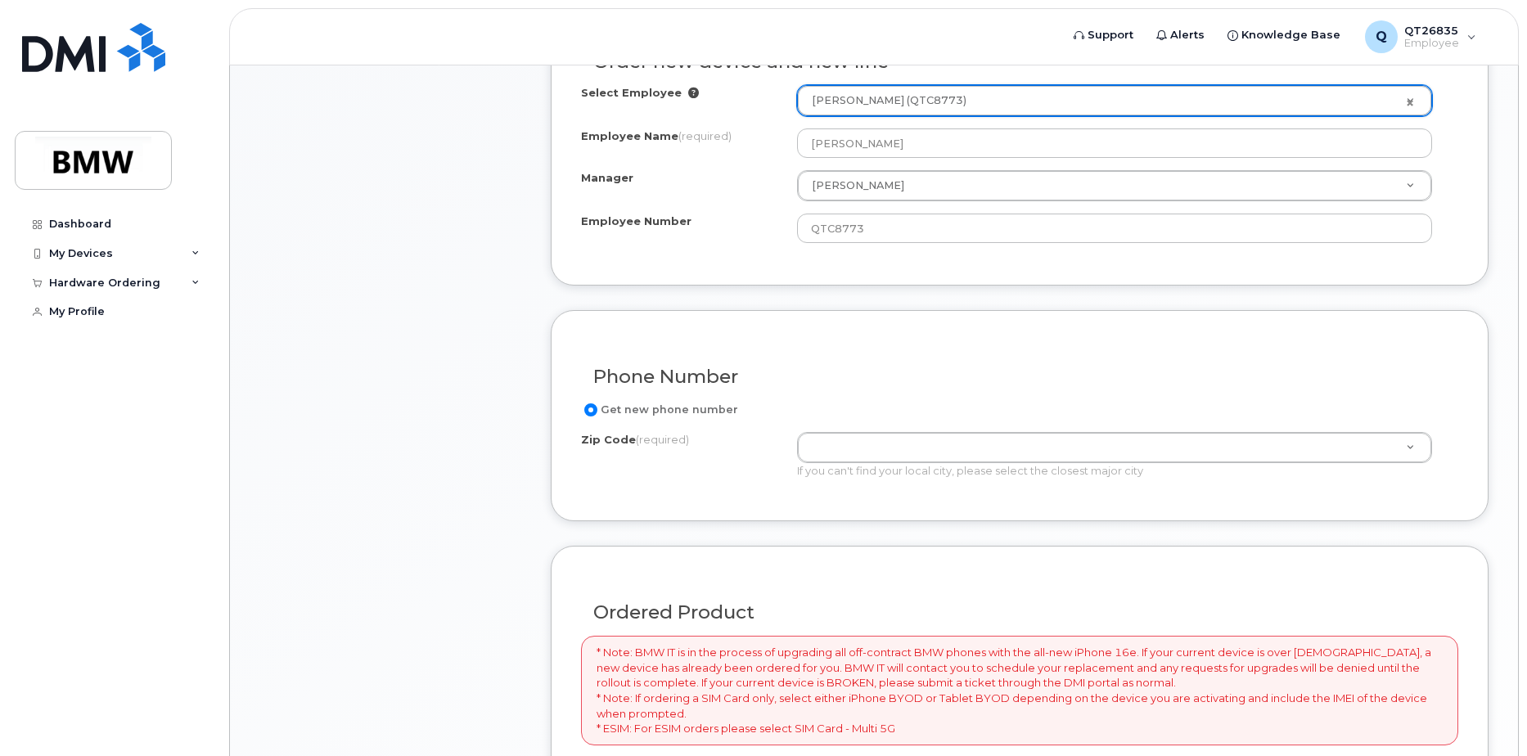
scroll to position [655, 0]
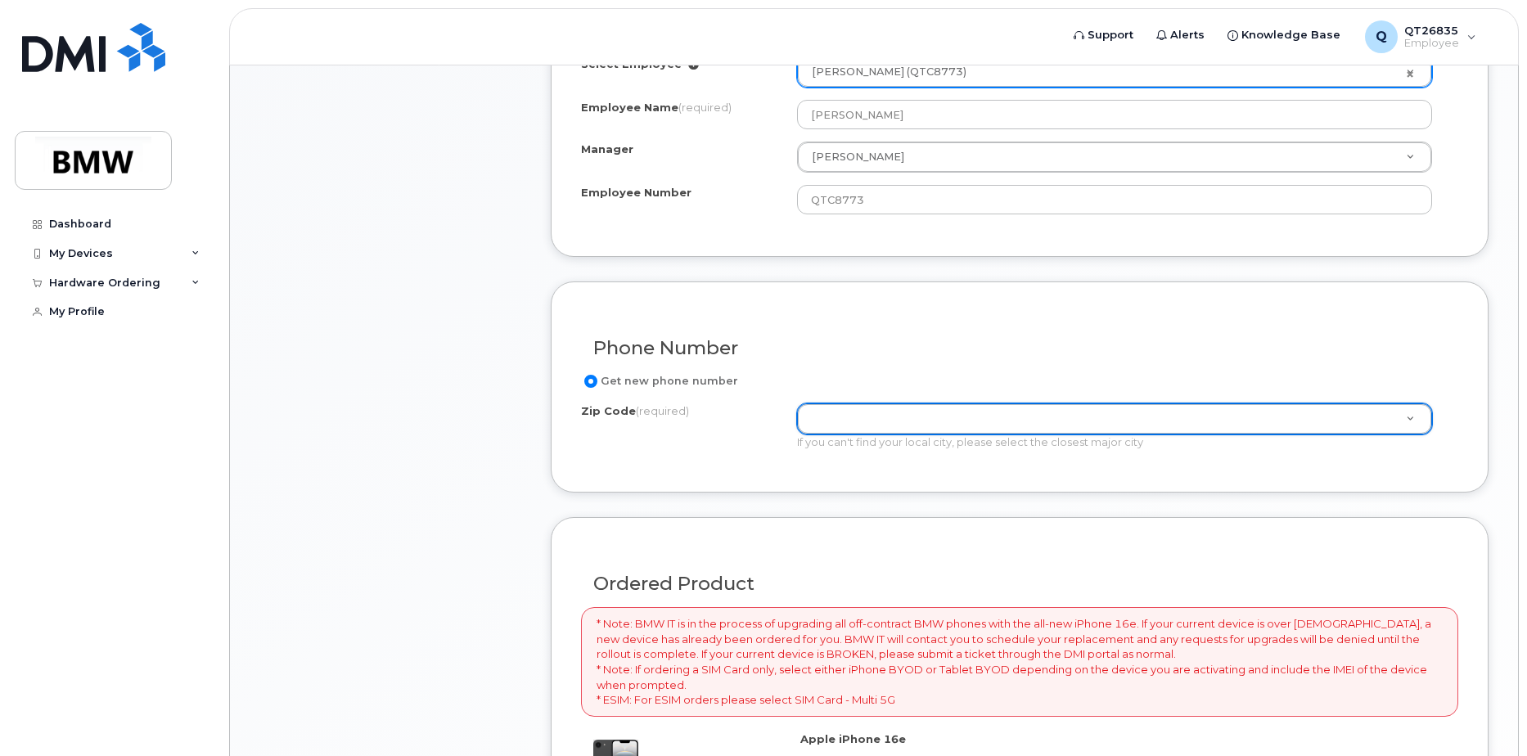
type input "2"
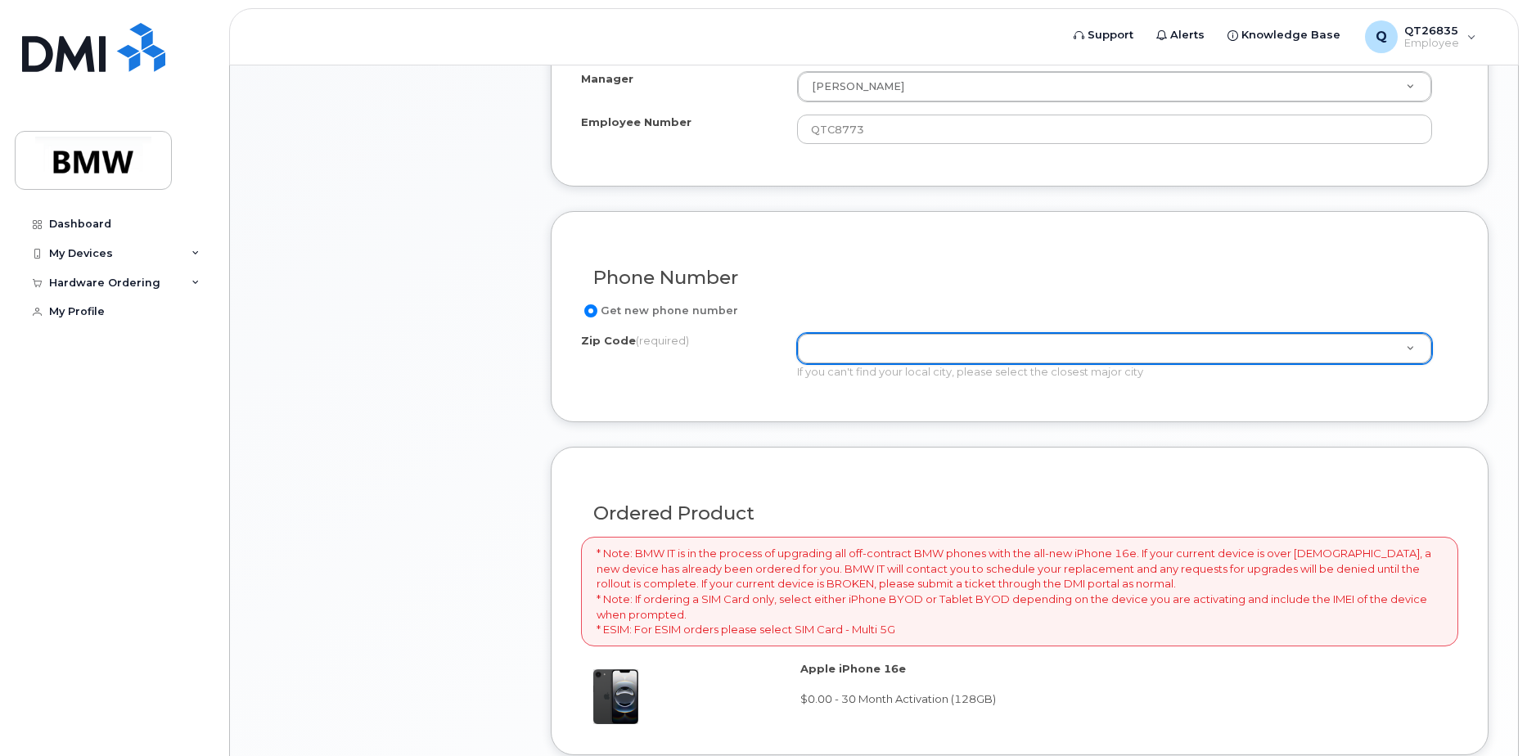
scroll to position [737, 0]
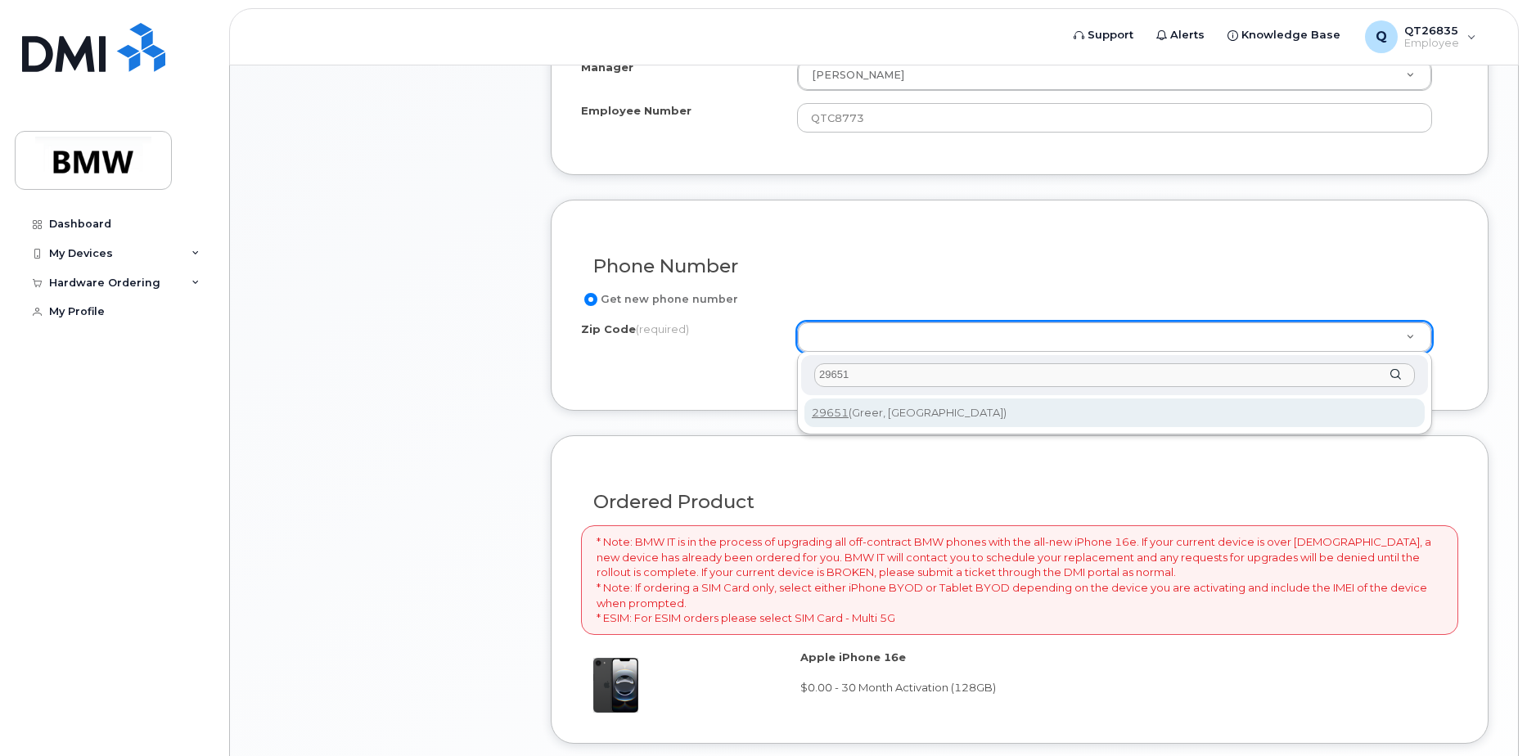
type input "29651"
type input "29651 (Greer, SC)"
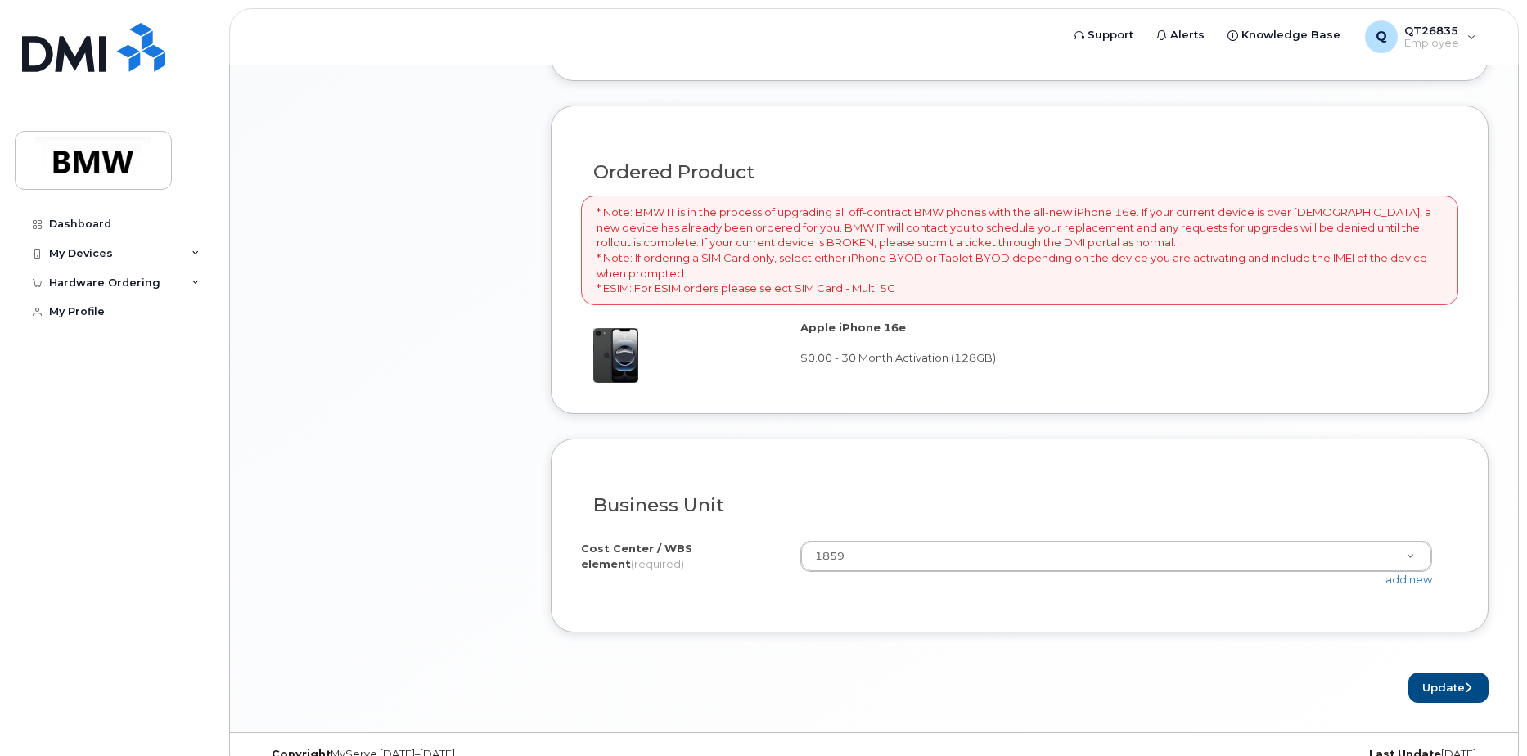
scroll to position [1095, 0]
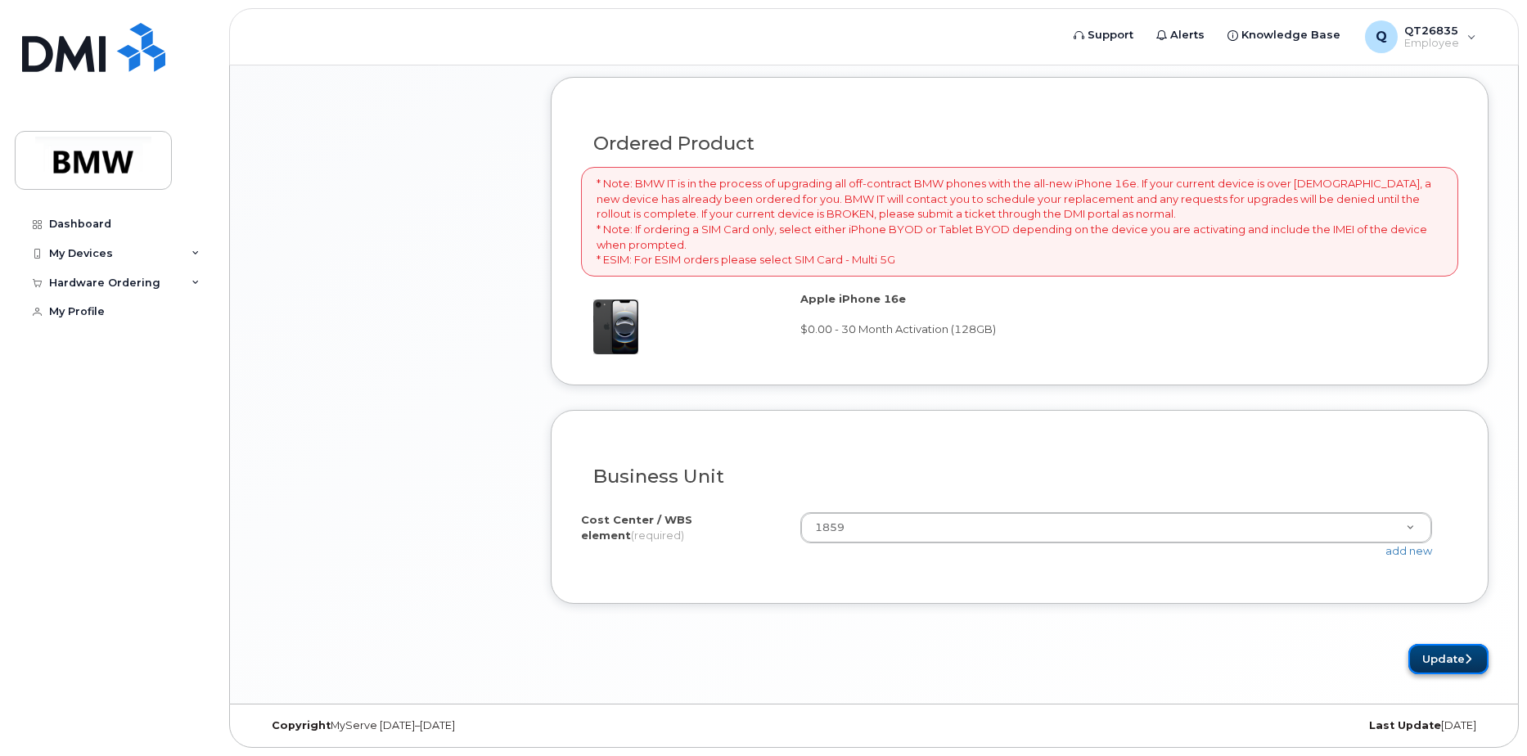
click at [1442, 659] on button "Update" at bounding box center [1449, 659] width 80 height 30
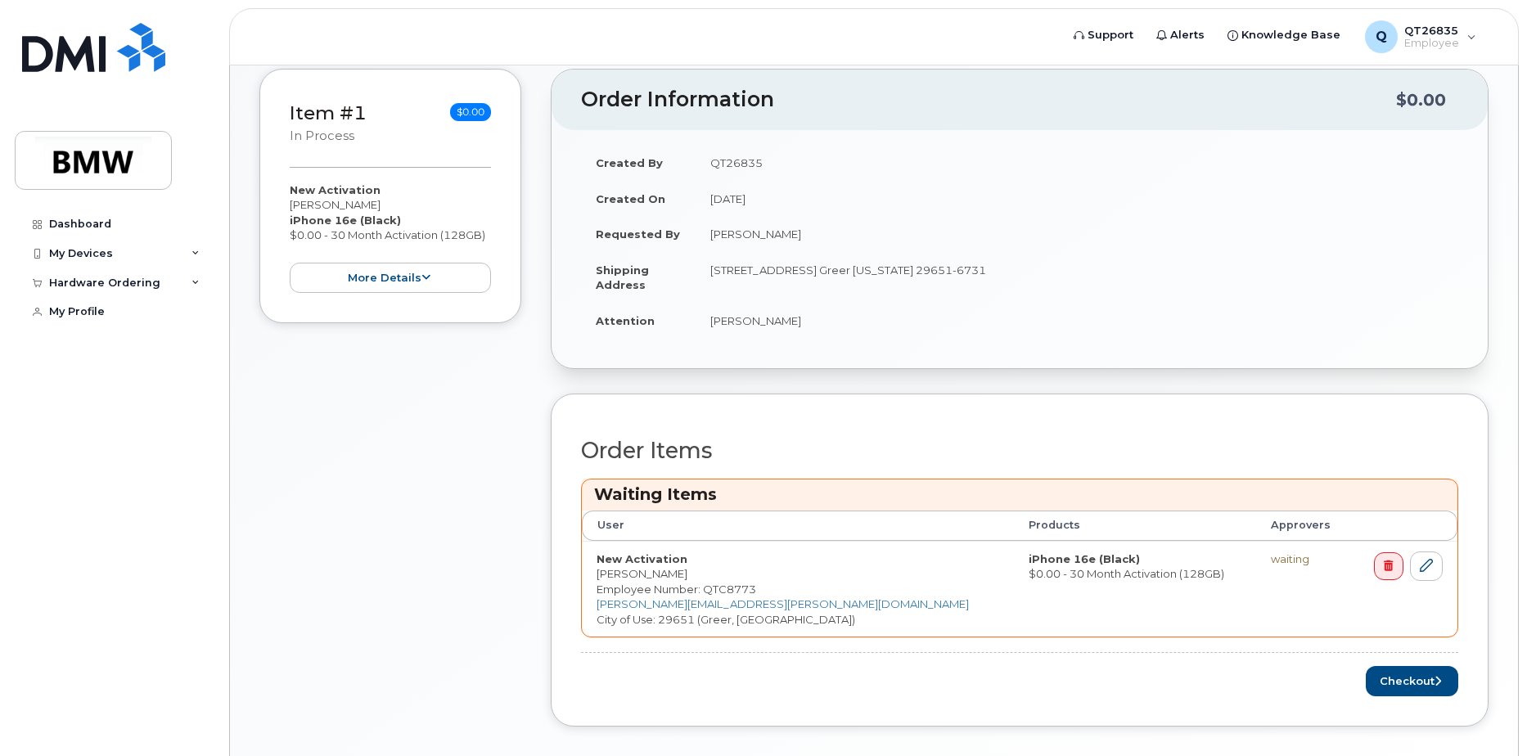
scroll to position [327, 0]
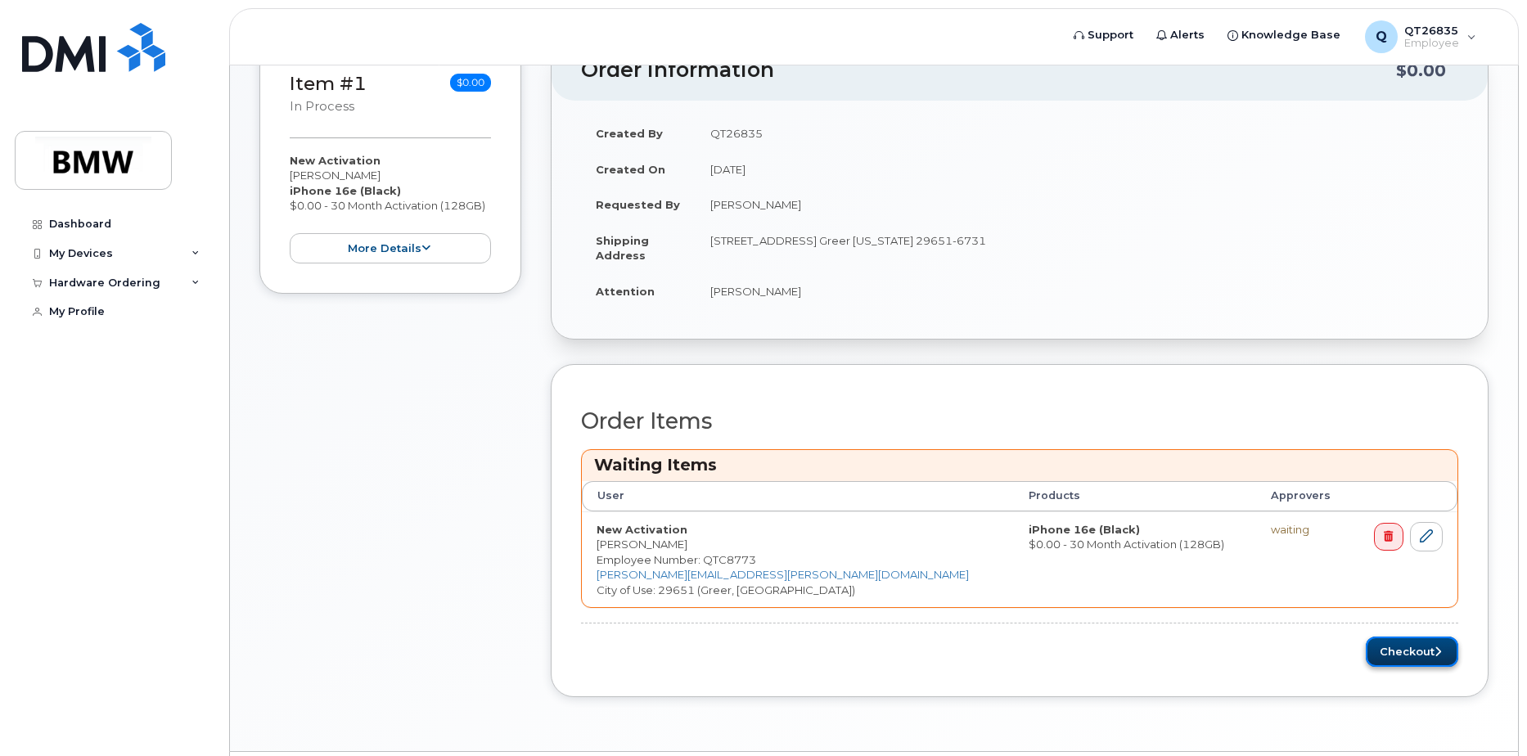
click at [1423, 652] on button "Checkout" at bounding box center [1412, 652] width 93 height 30
